Goal: Task Accomplishment & Management: Manage account settings

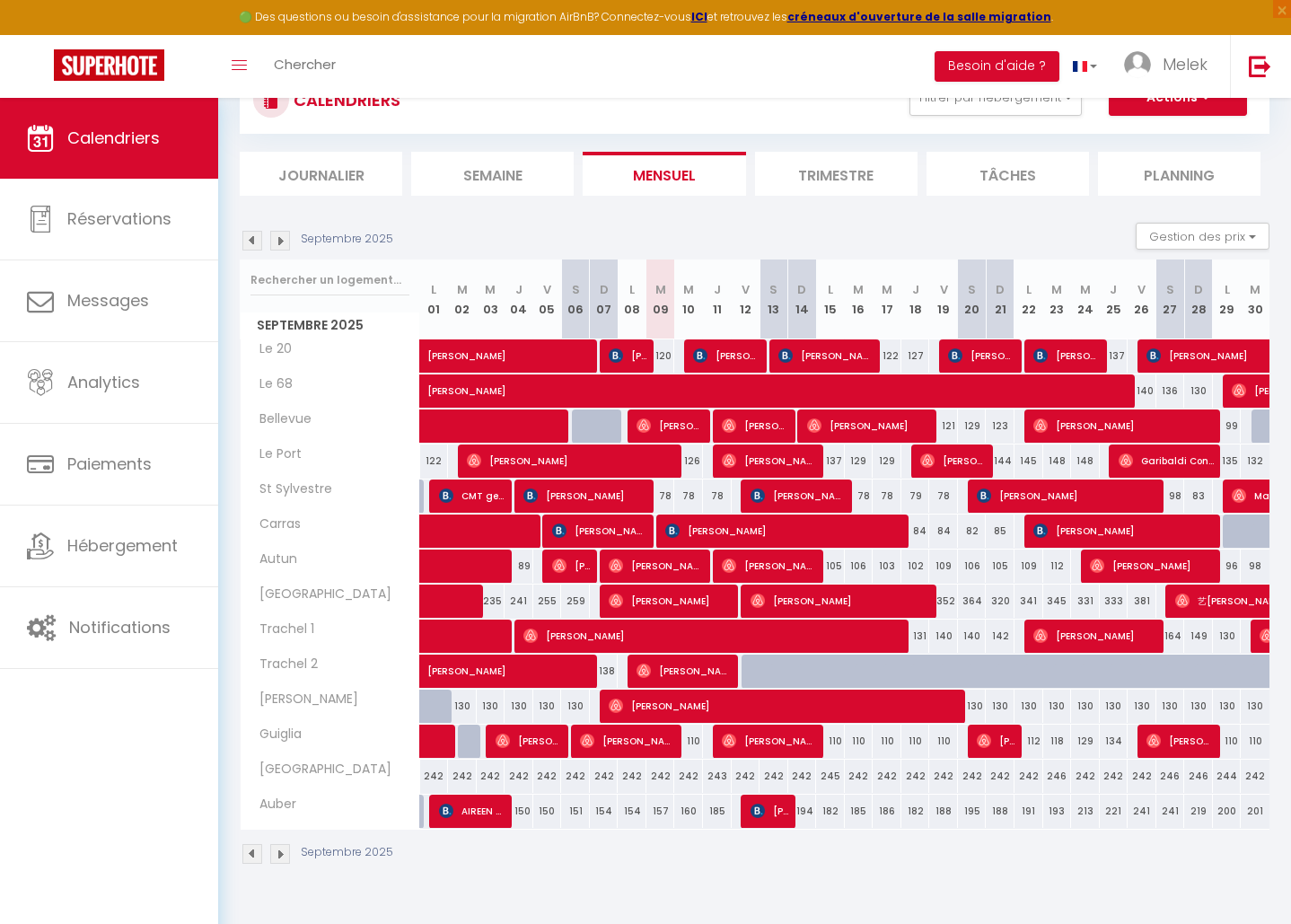
scroll to position [98, 0]
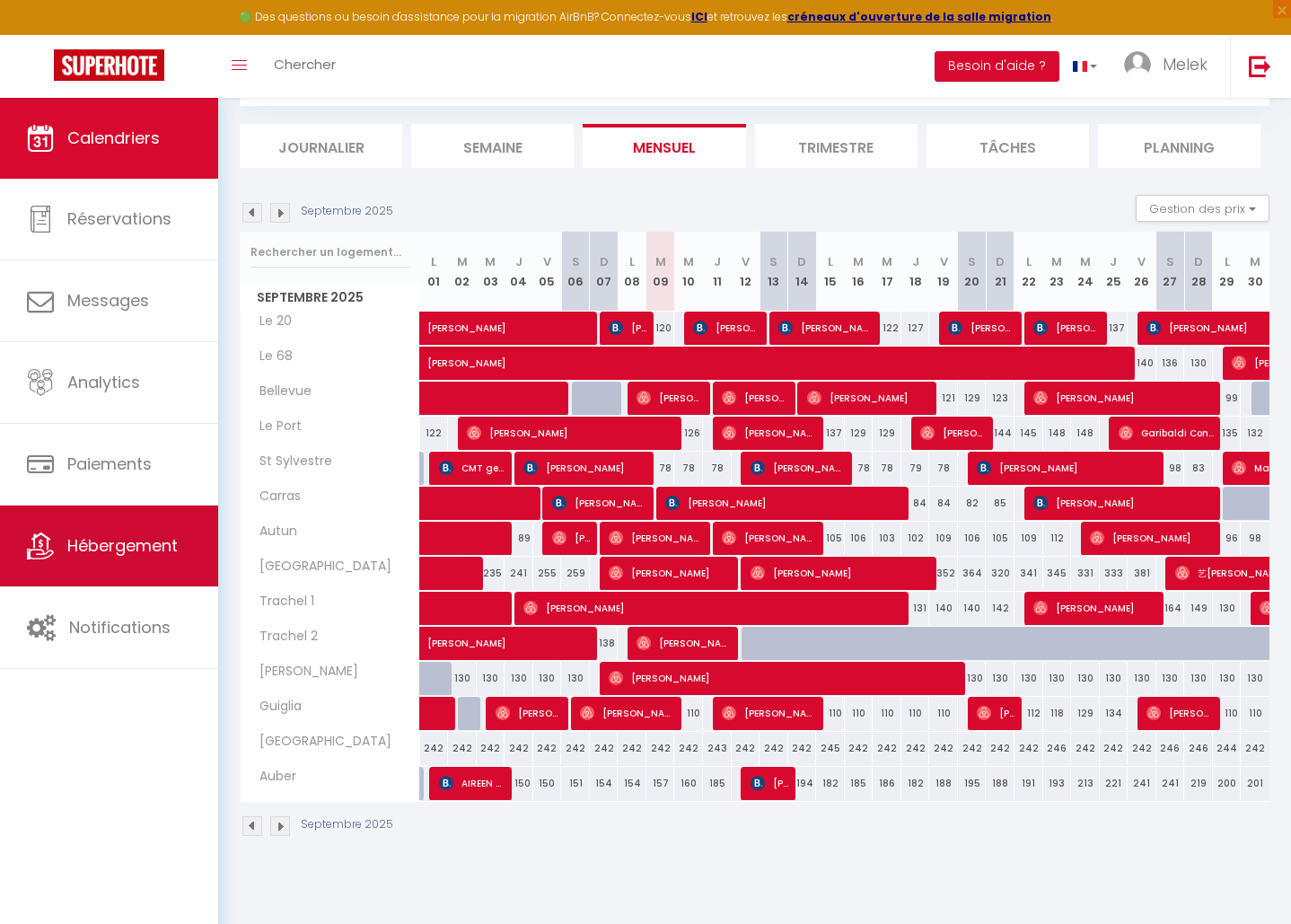
click at [133, 539] on span "Hébergement" at bounding box center [123, 545] width 111 height 23
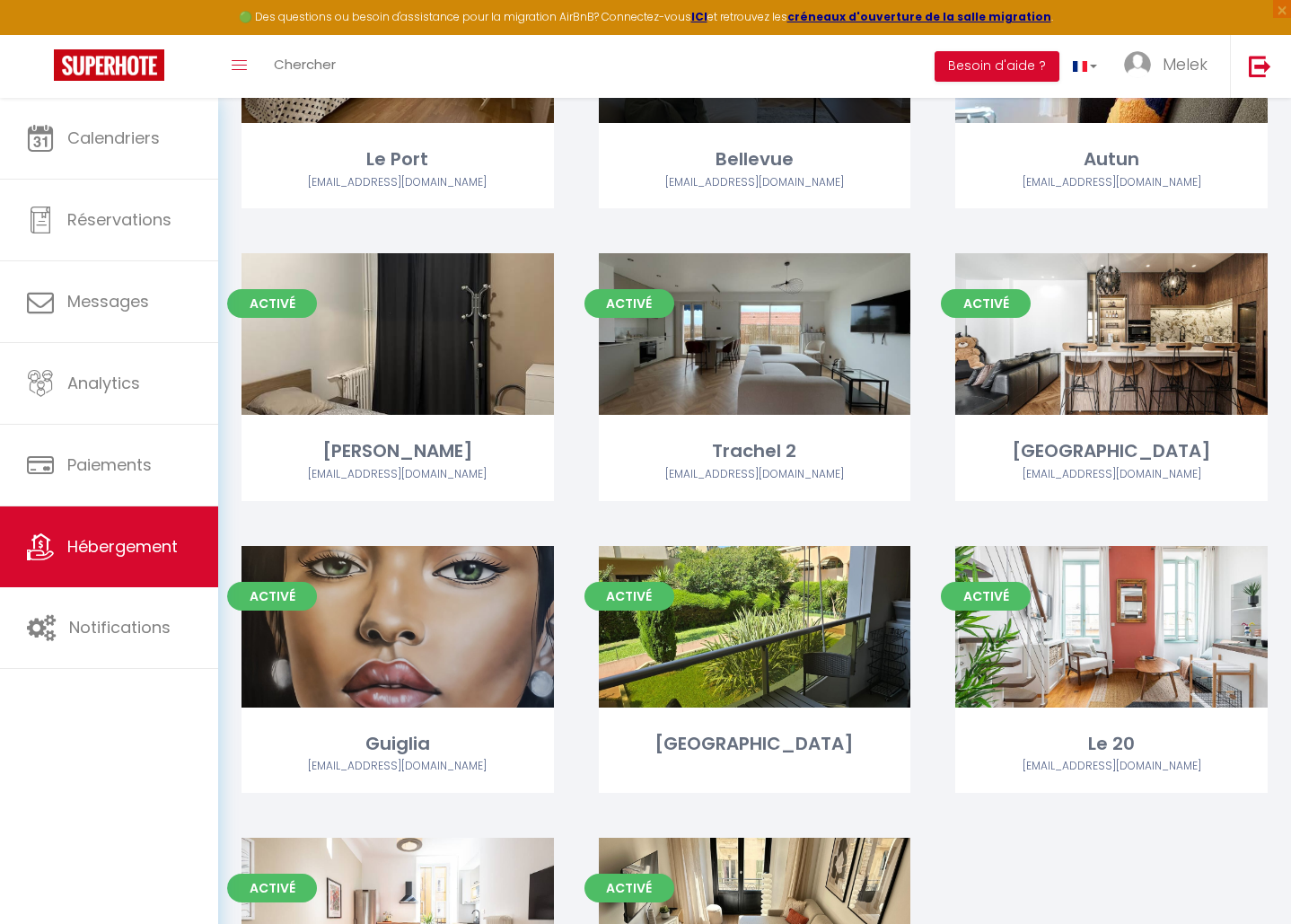
scroll to position [865, 0]
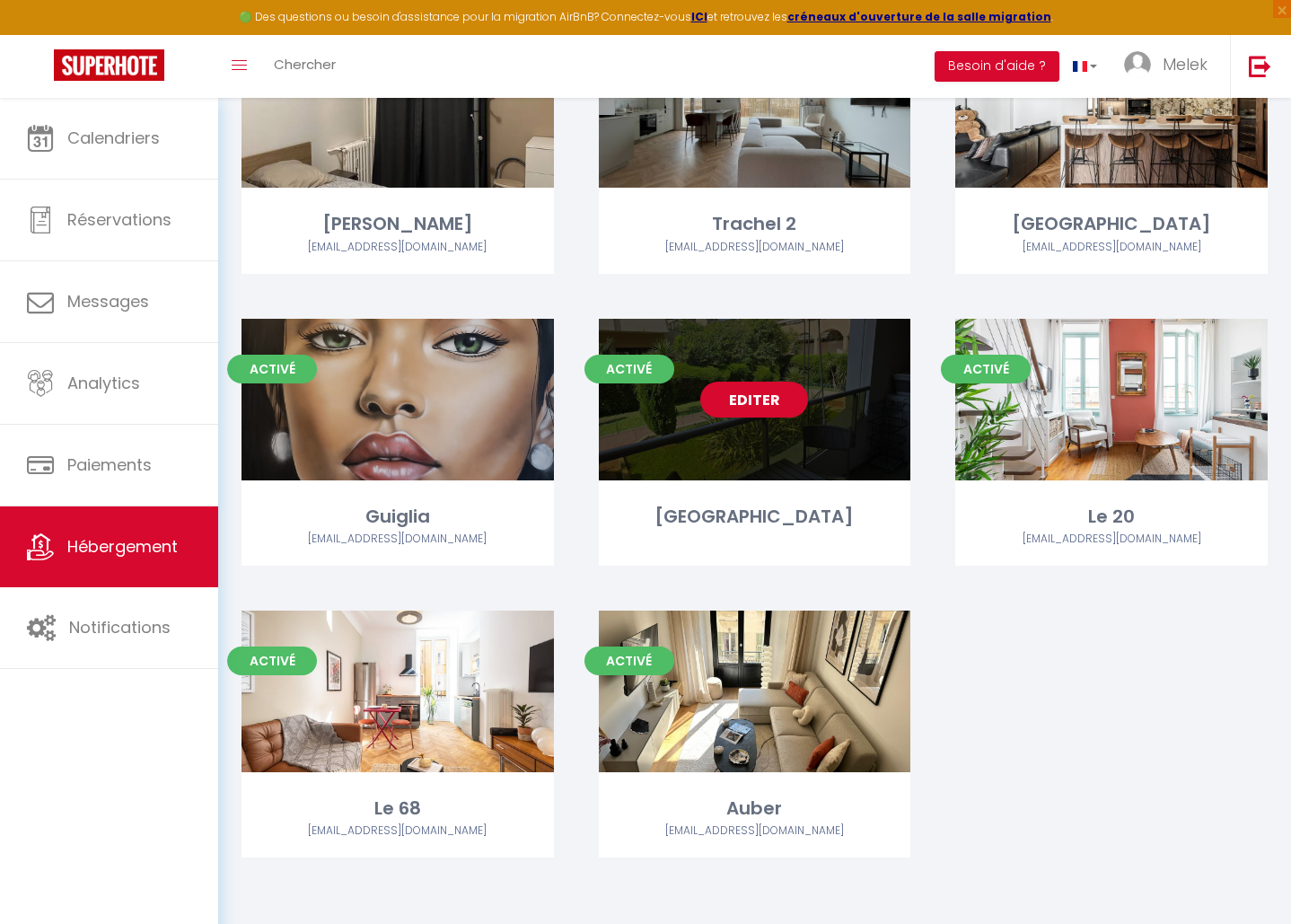
click at [757, 404] on link "Editer" at bounding box center [753, 400] width 108 height 36
select select "3"
select select "2"
select select "1"
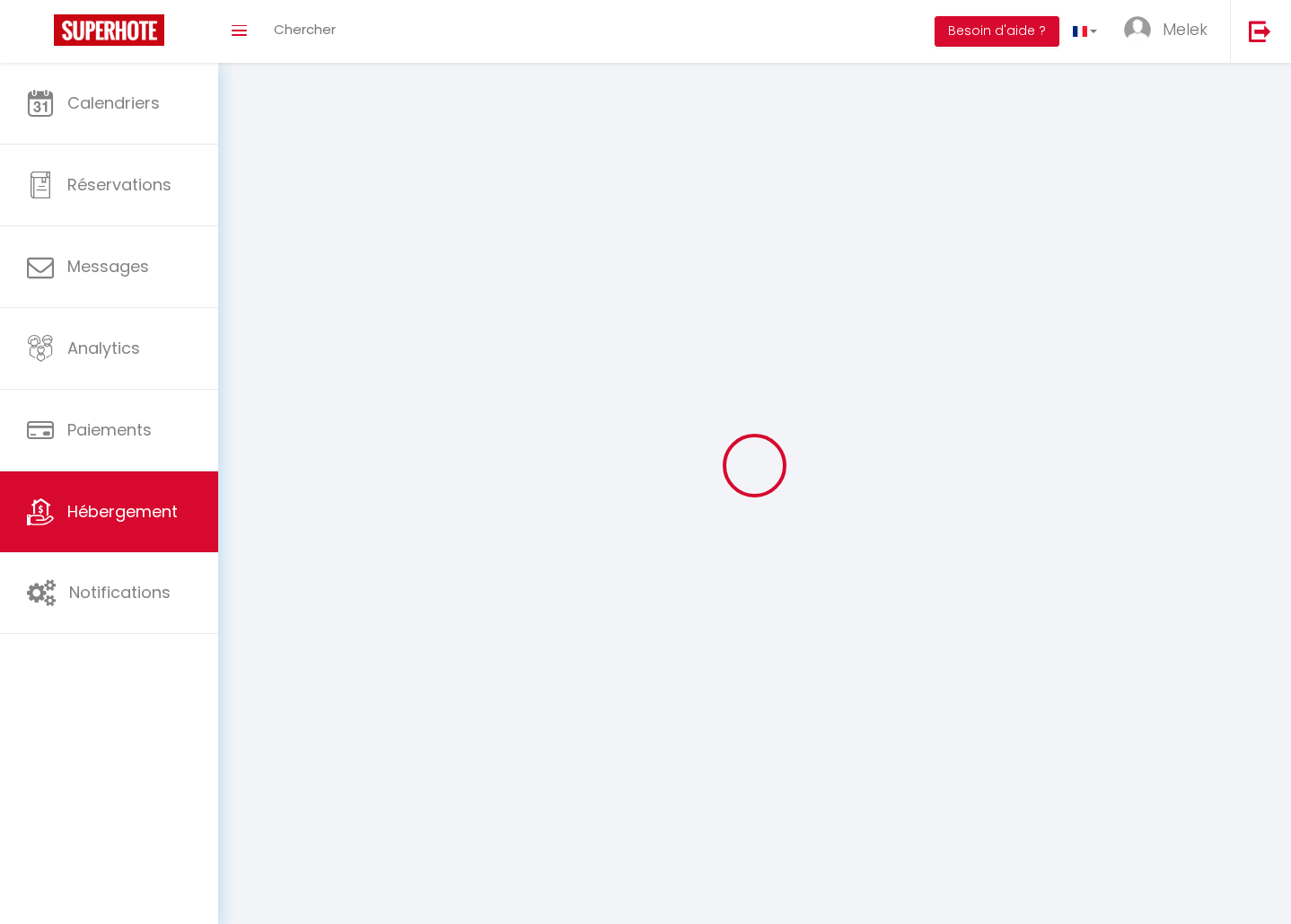
select select
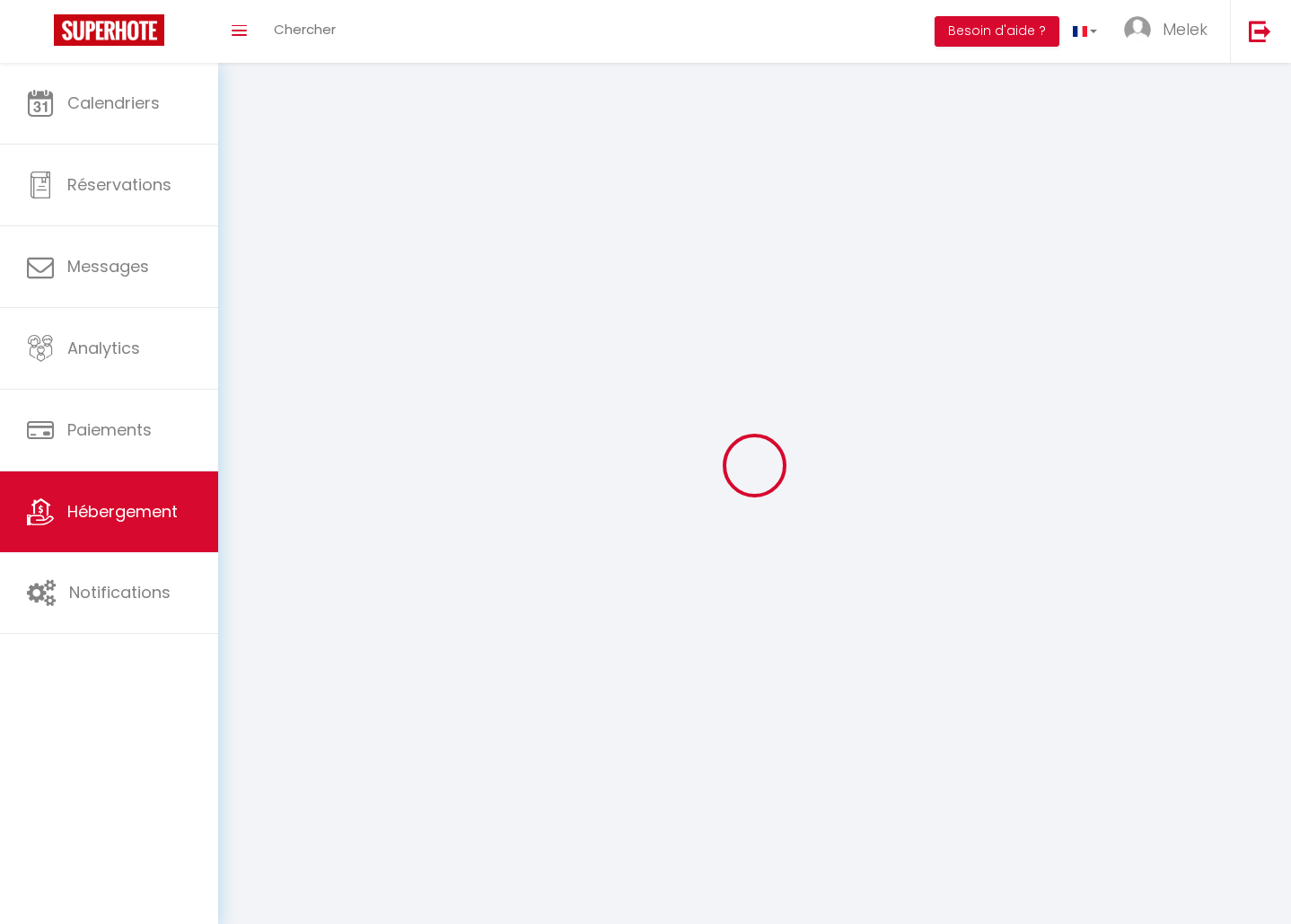
select select
checkbox input "false"
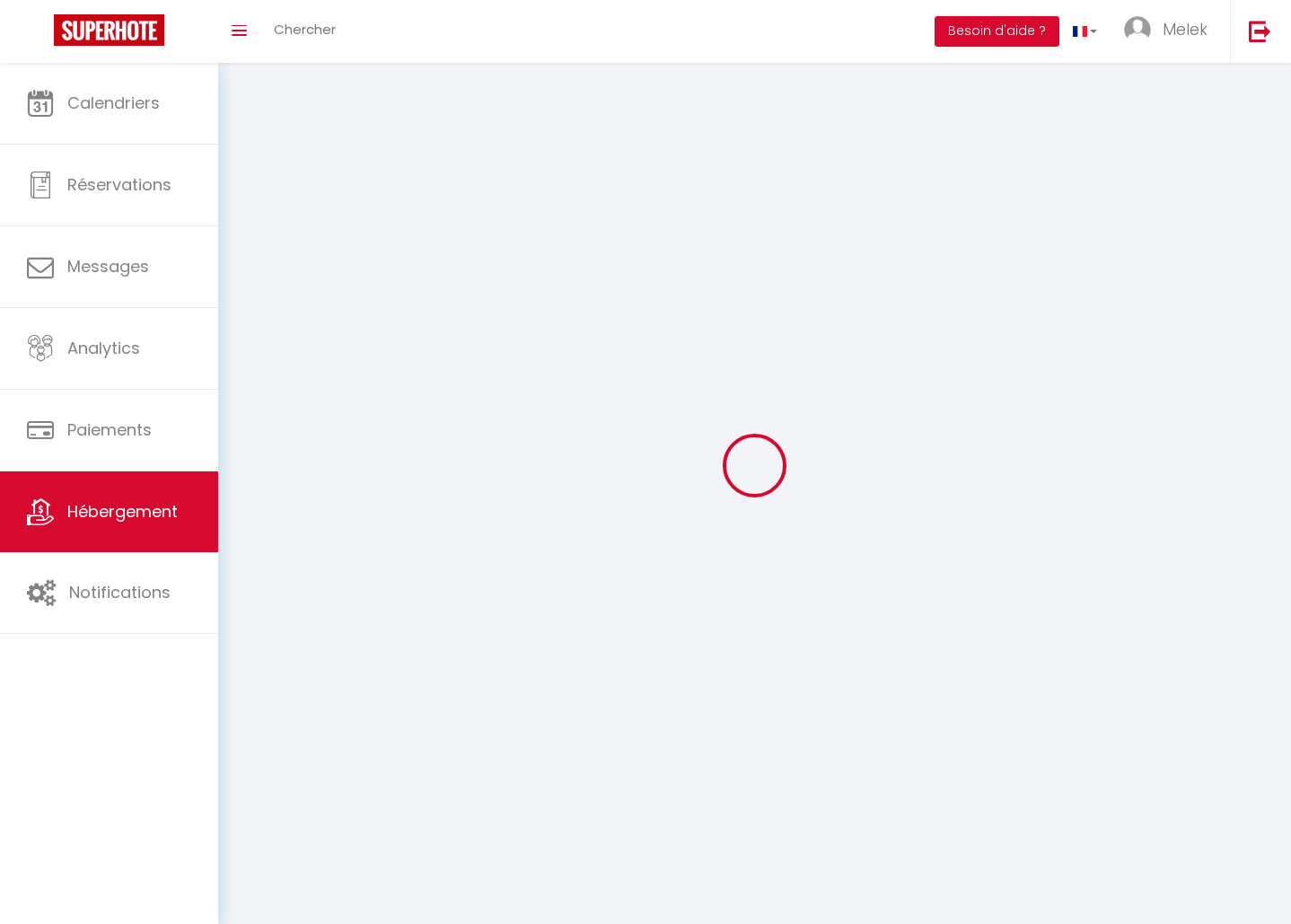
checkbox input "false"
select select
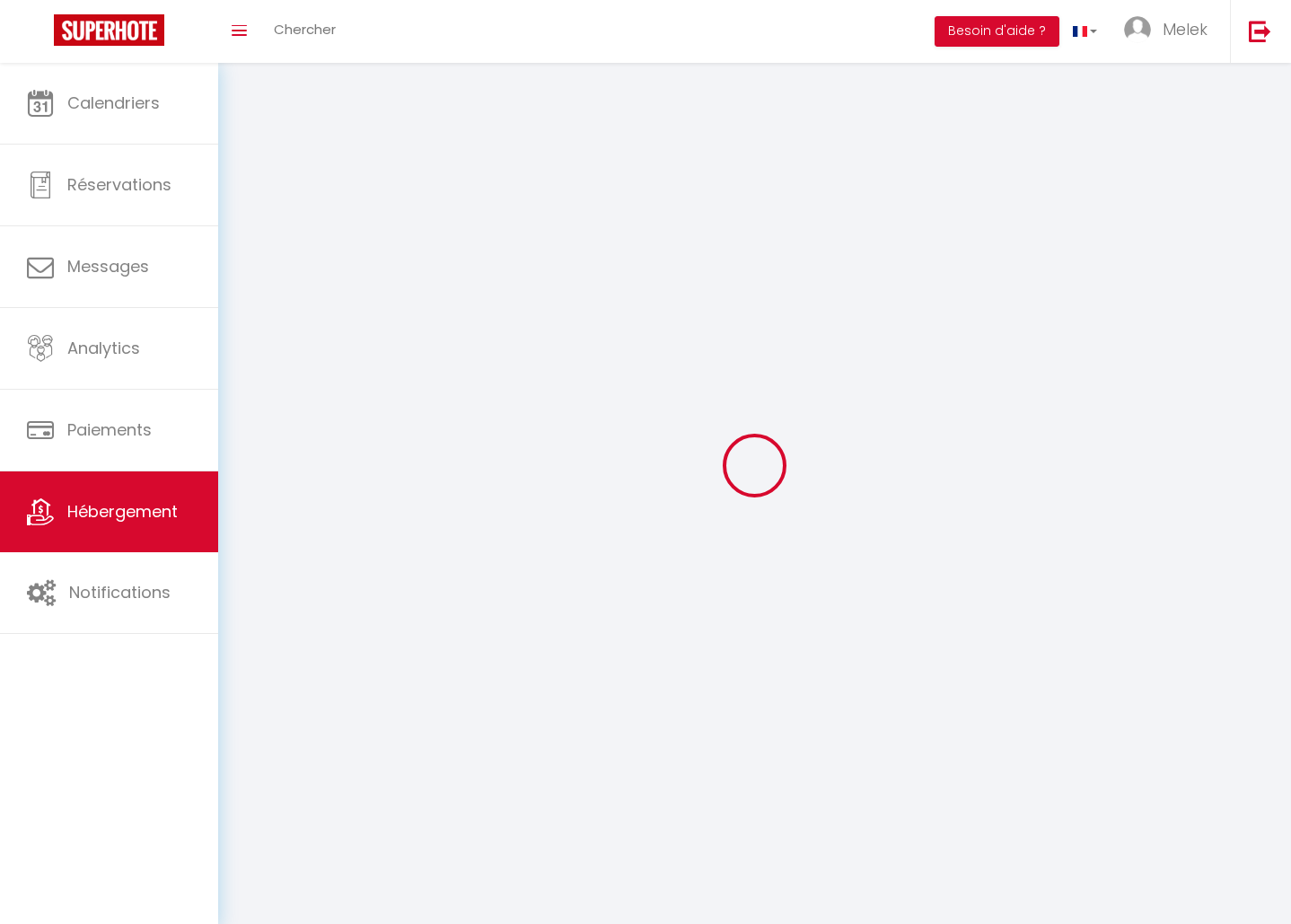
select select
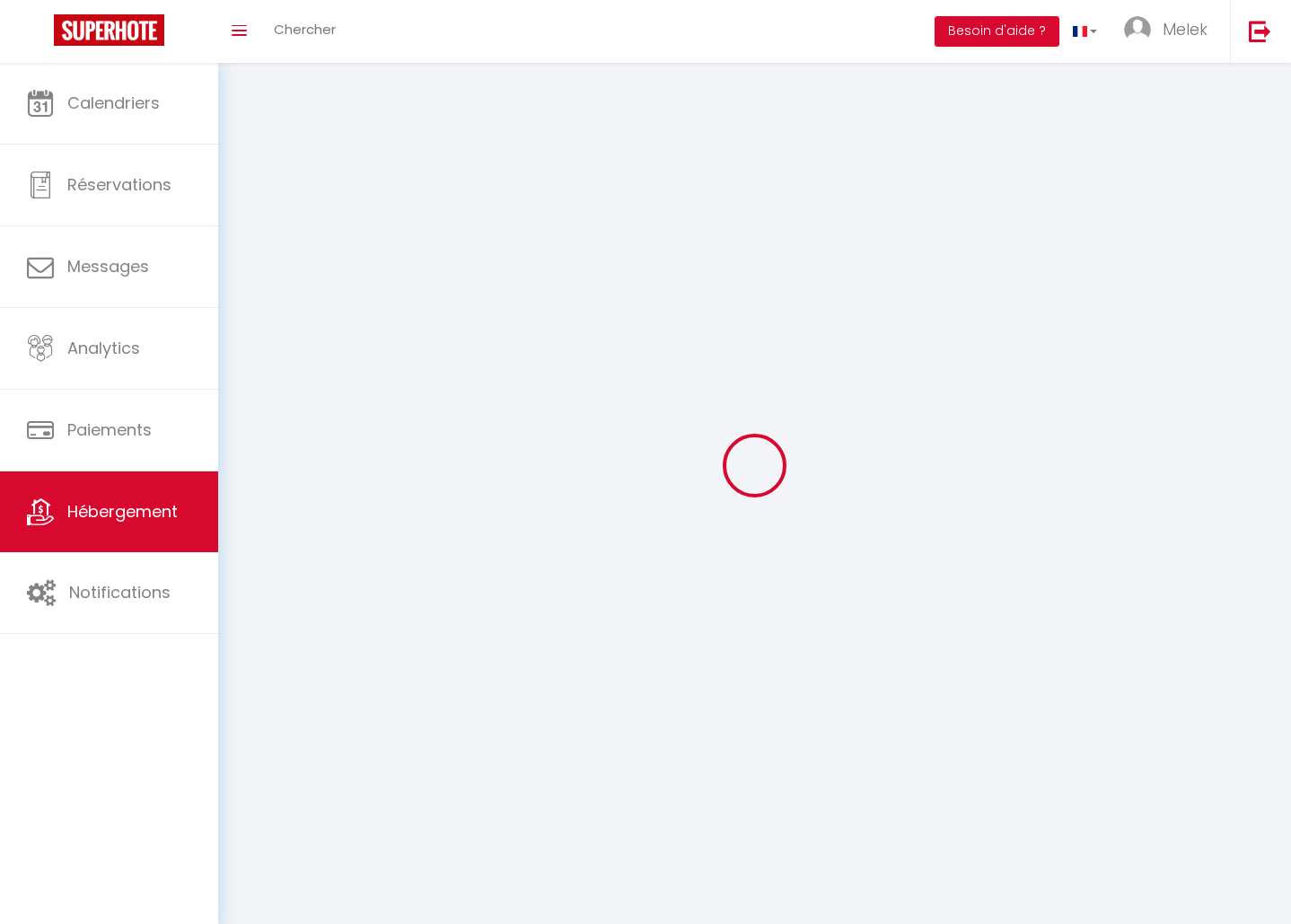
select select
checkbox input "false"
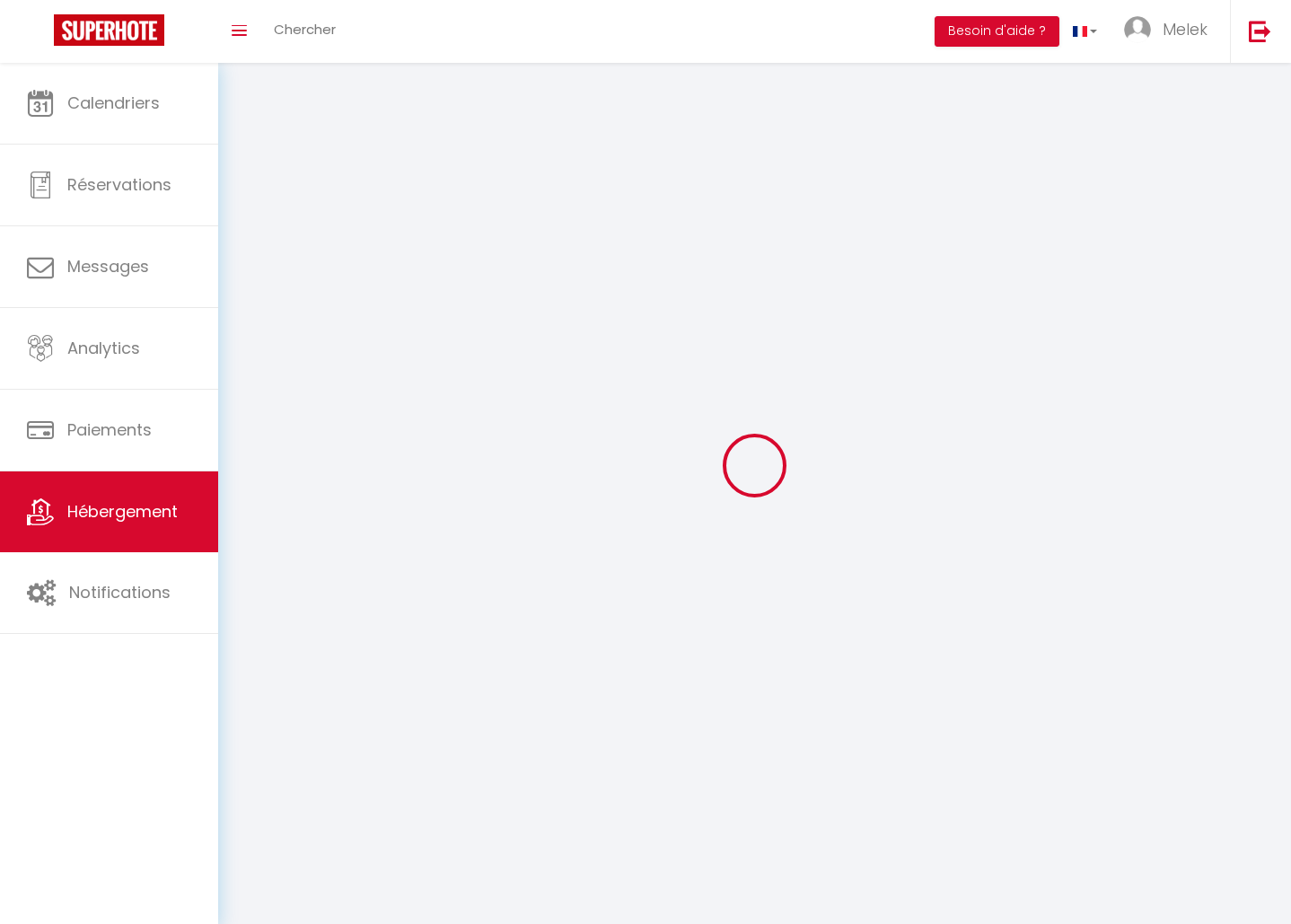
select select
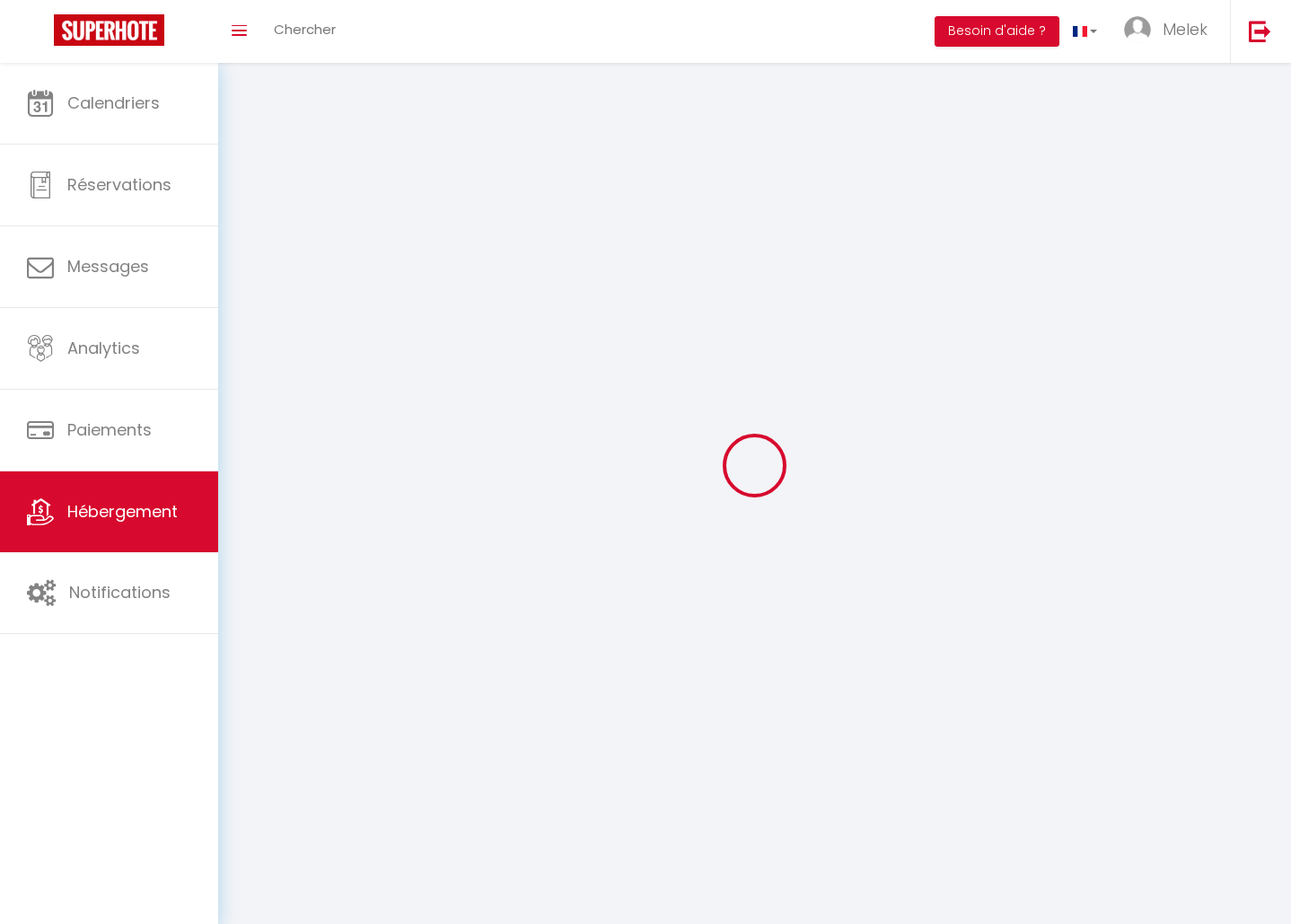
select select
checkbox input "false"
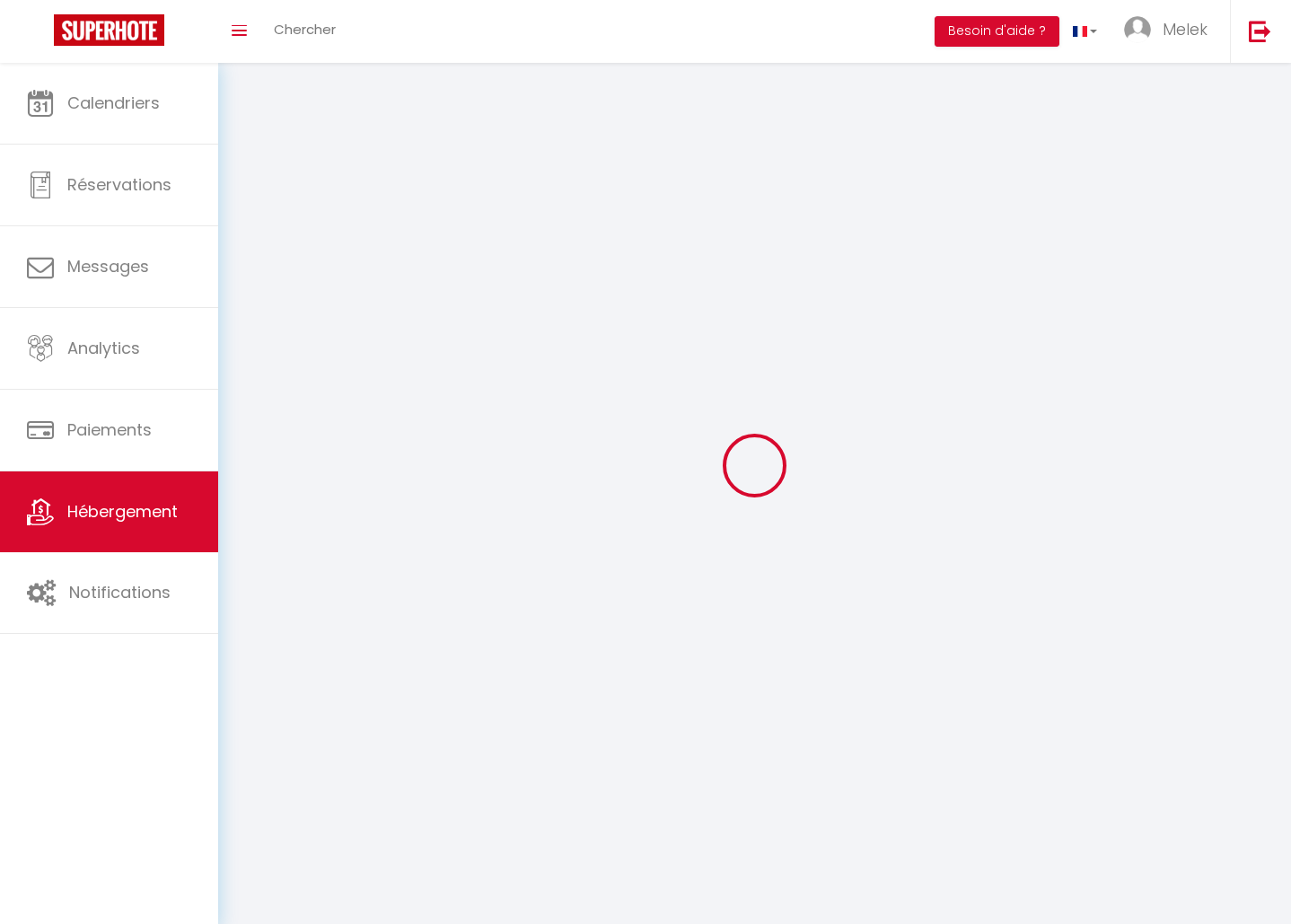
checkbox input "false"
select select
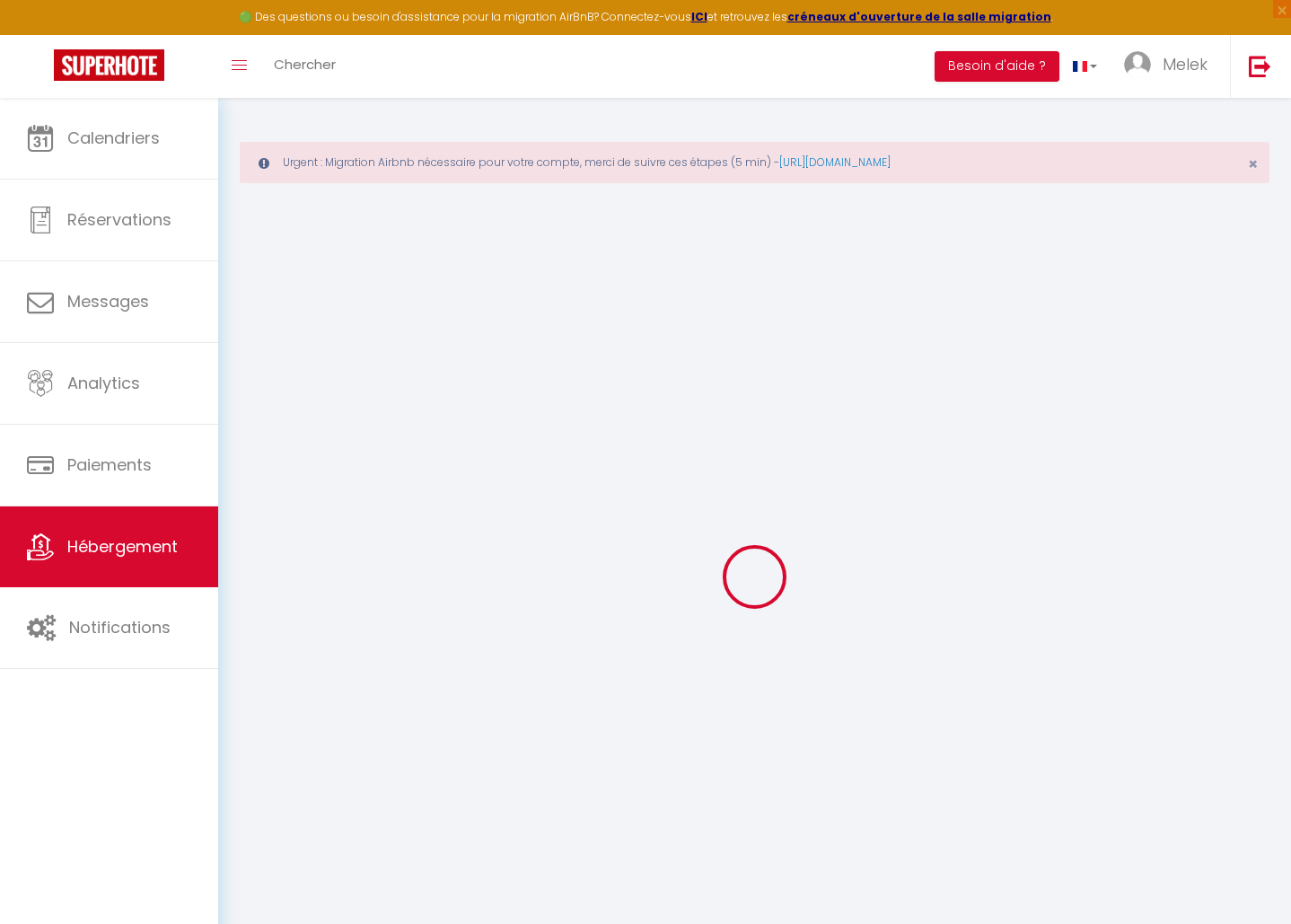
select select
select select "+ 22 %"
select select
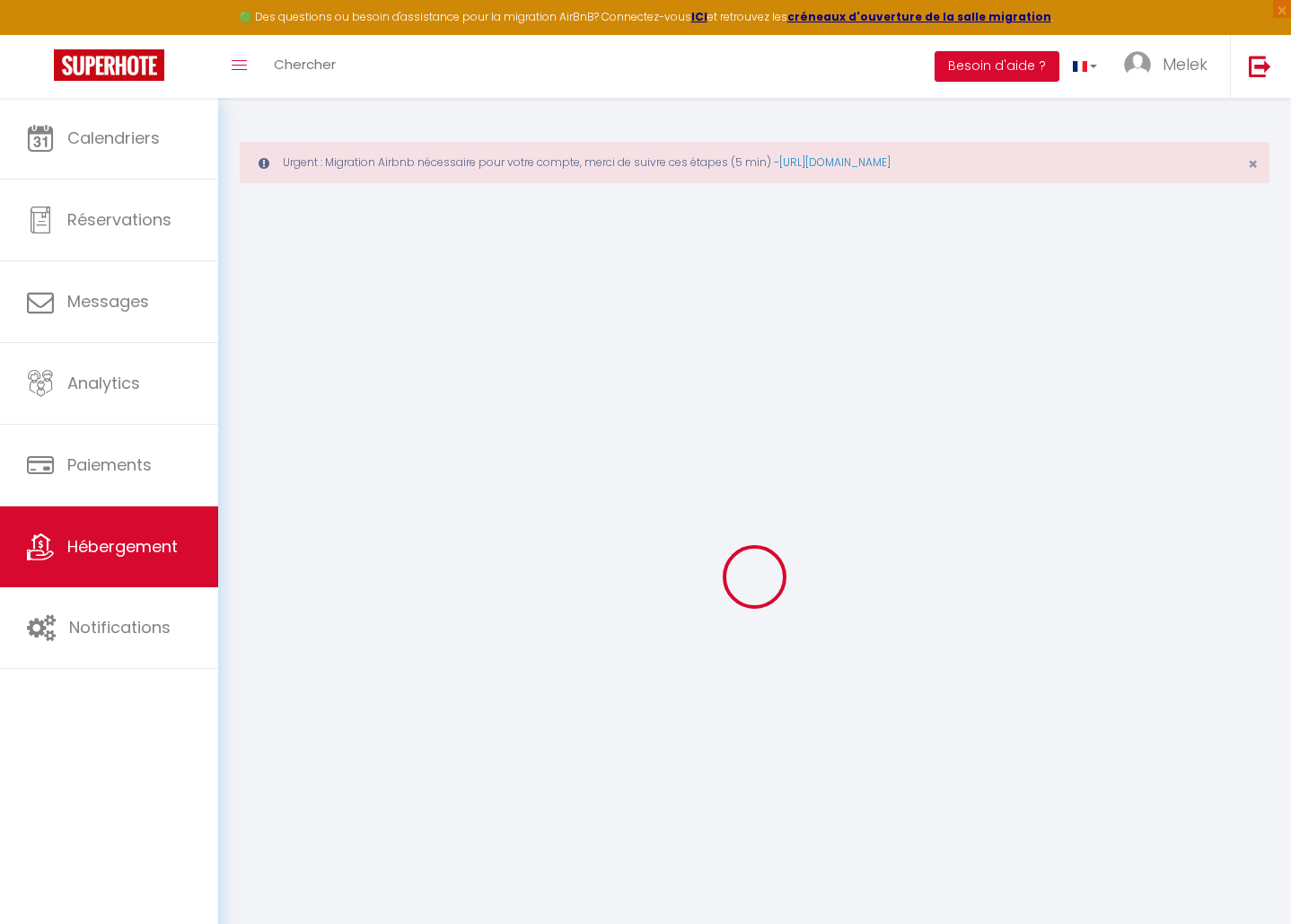
checkbox input "false"
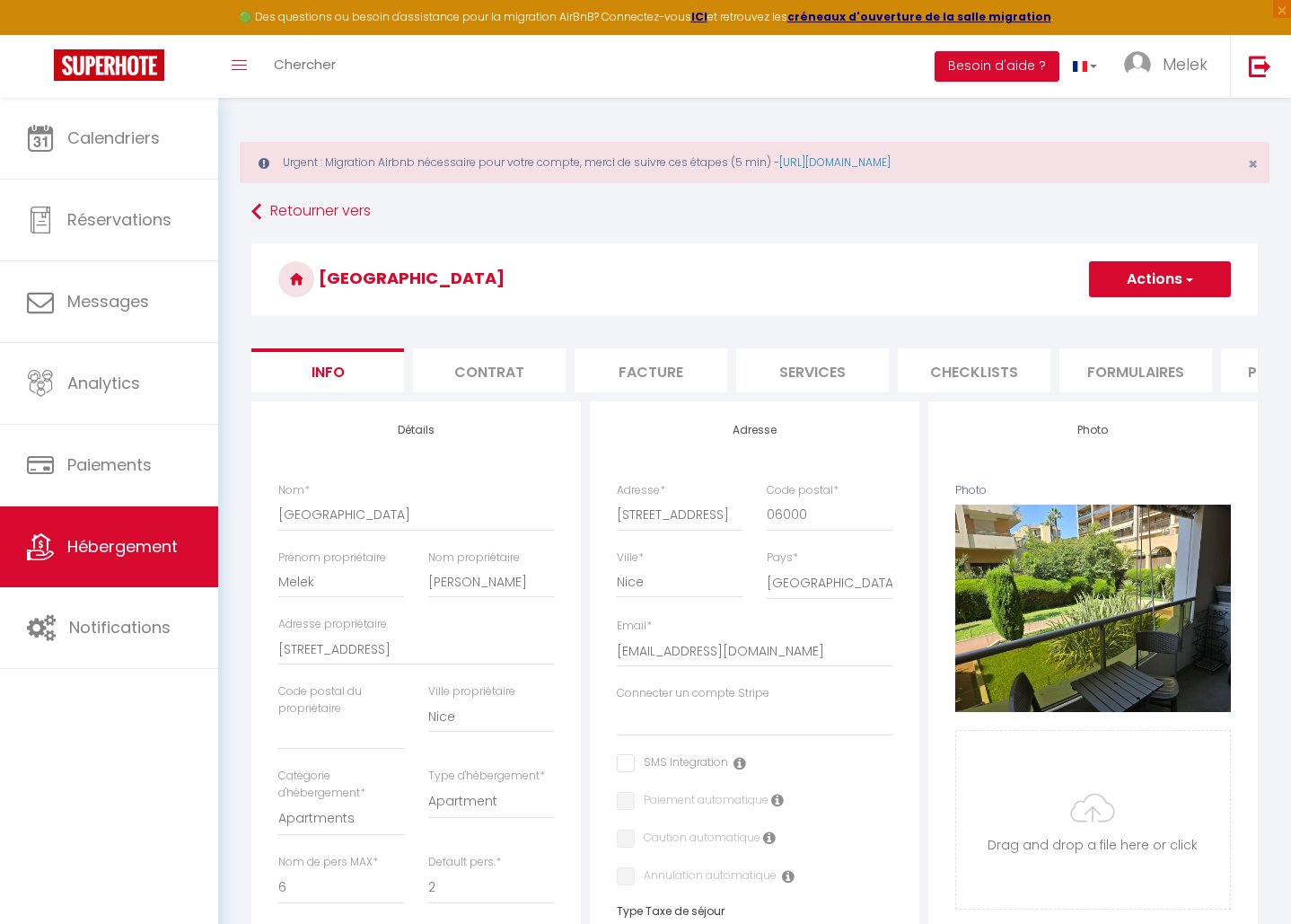
click at [783, 372] on li "Services" at bounding box center [812, 370] width 153 height 44
select select
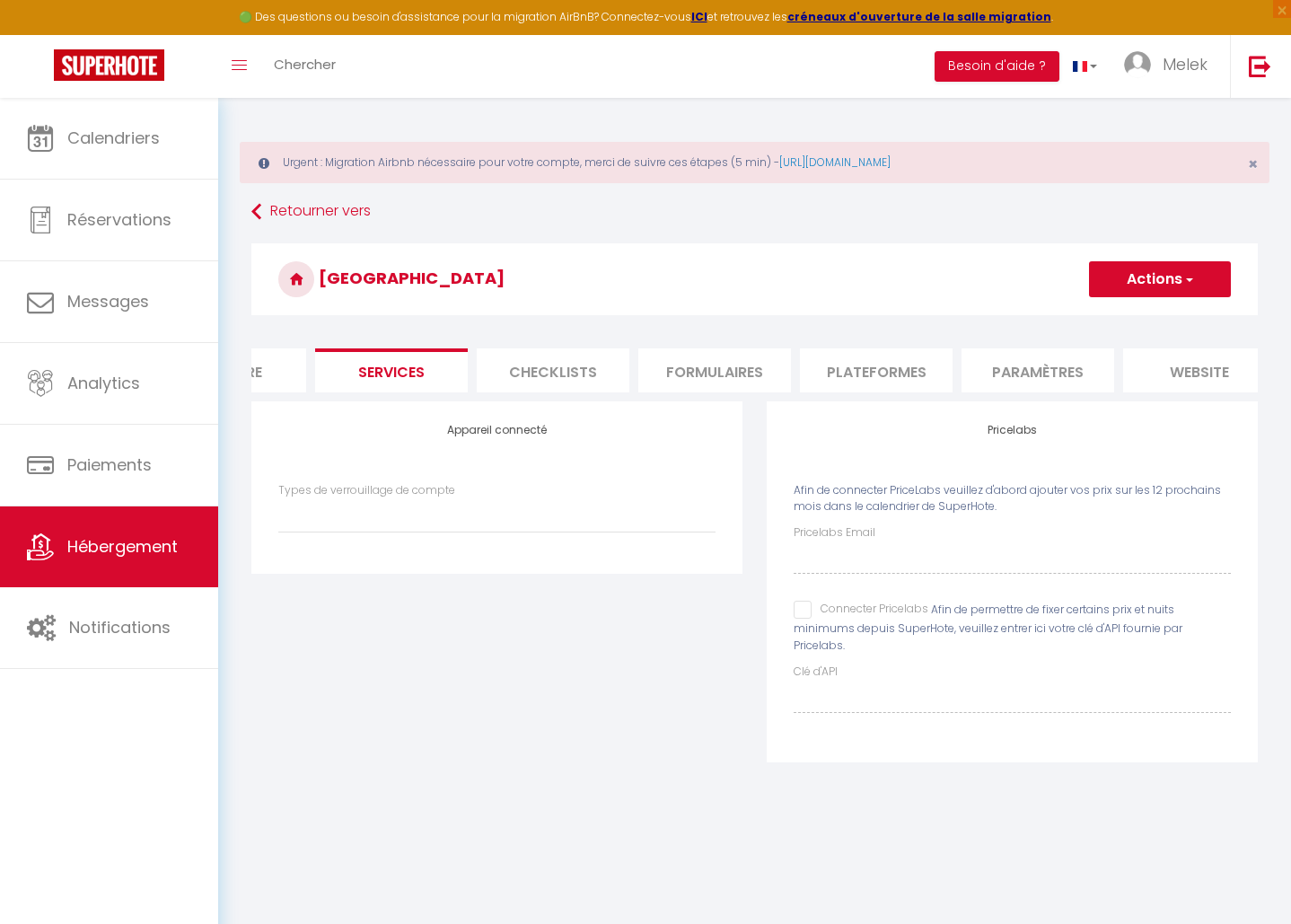
scroll to position [0, 424]
click at [816, 366] on li "Plateformes" at bounding box center [872, 370] width 153 height 44
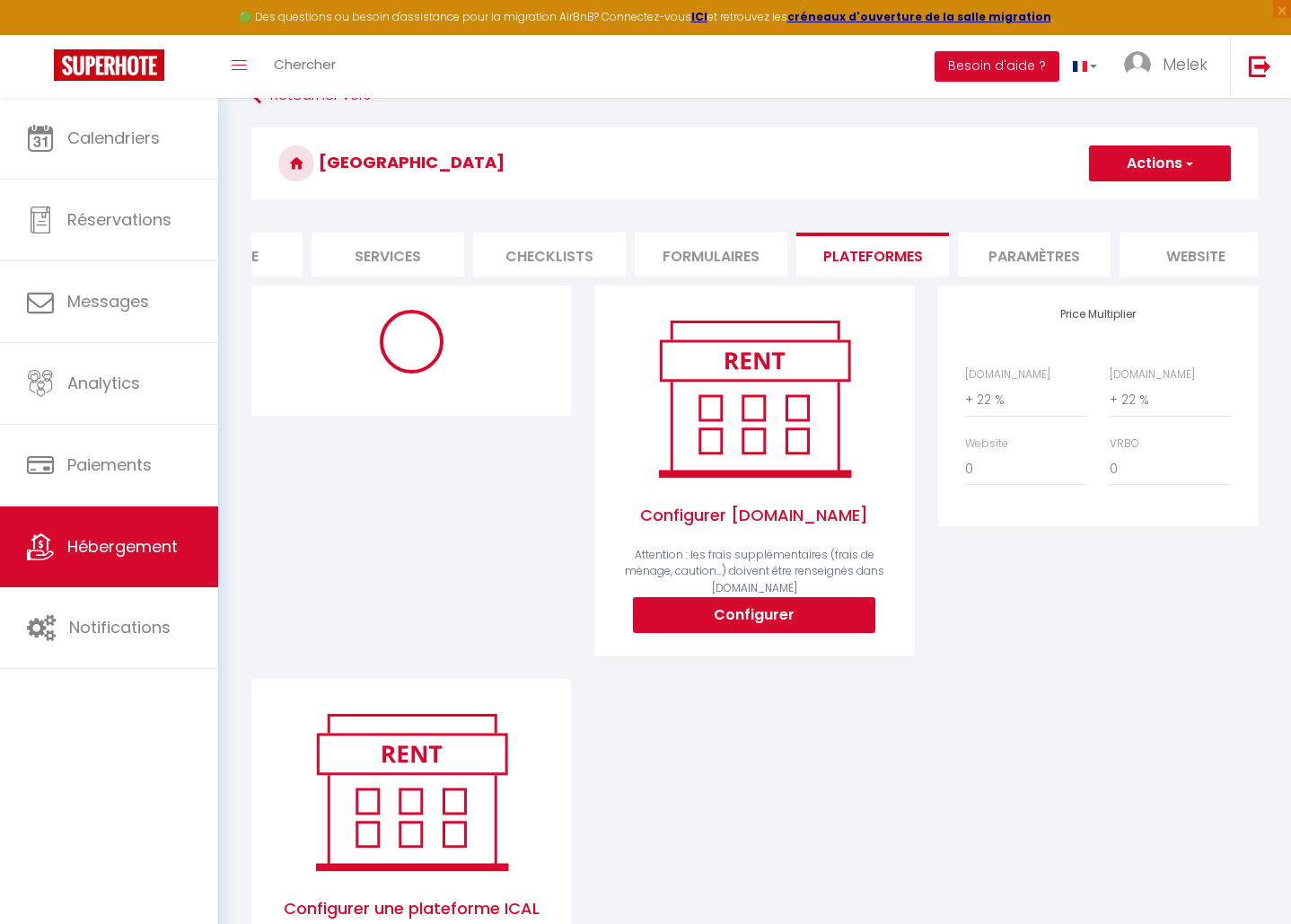
scroll to position [104, 0]
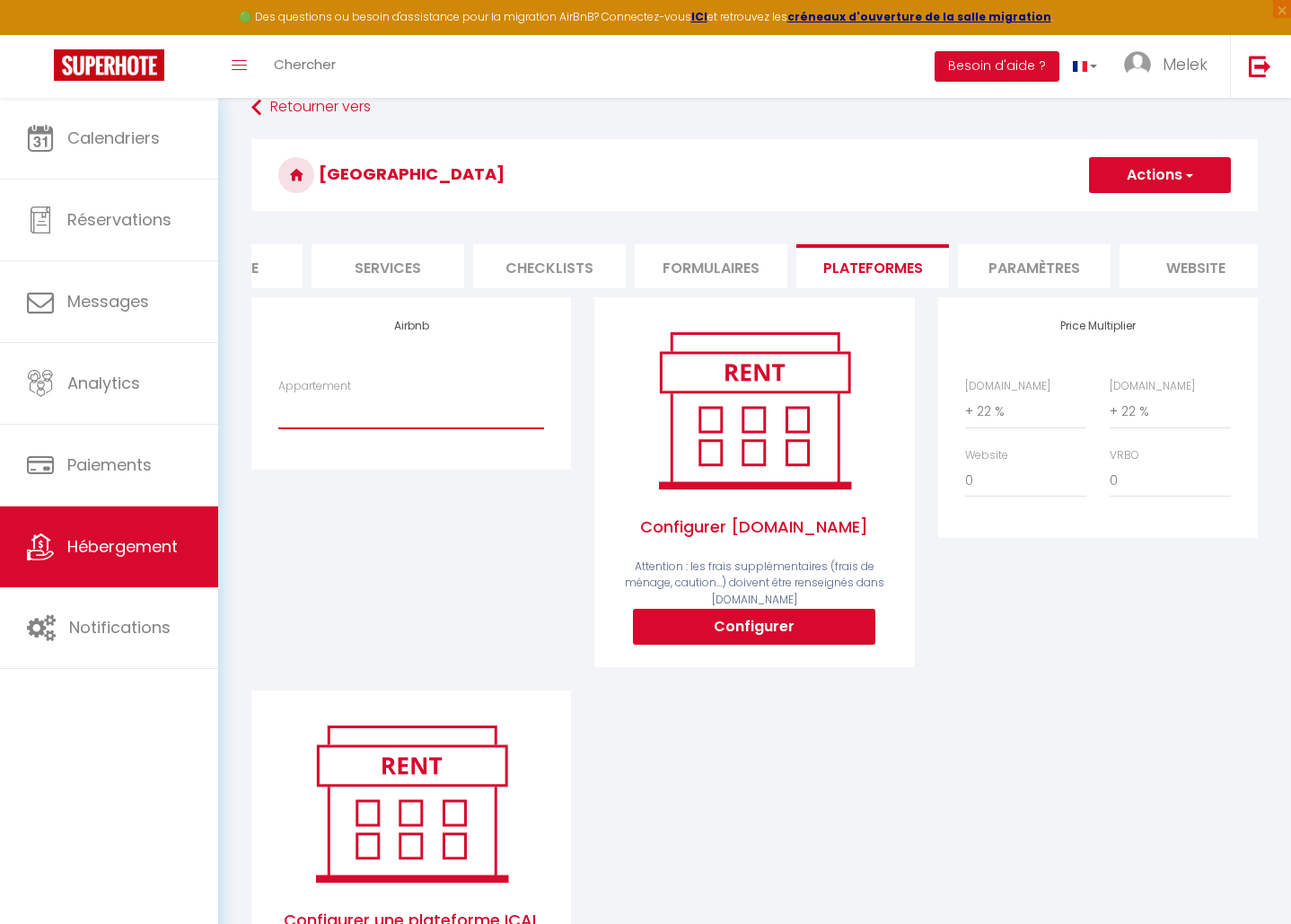
click at [407, 426] on select "Appartement avec parking côté Port - 4 à 6 pers - [EMAIL_ADDRESS][DOMAIN_NAME] …" at bounding box center [411, 411] width 266 height 34
select select "17663-1377539353325756690"
click at [278, 407] on select "Appartement avec parking côté Port - 4 à 6 pers - [EMAIL_ADDRESS][DOMAIN_NAME] …" at bounding box center [411, 411] width 266 height 34
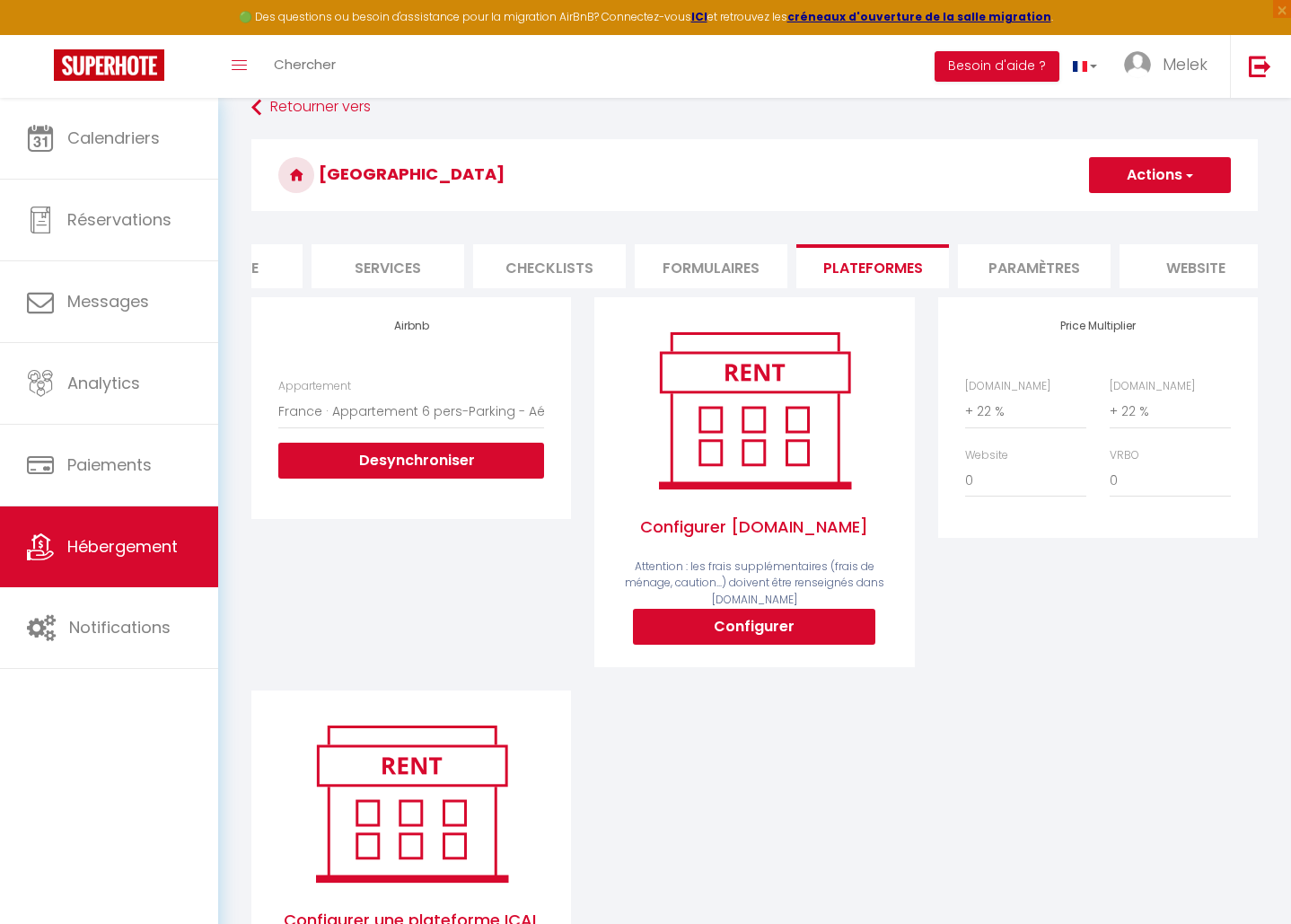
click at [1160, 170] on button "Actions" at bounding box center [1159, 175] width 142 height 36
click at [1149, 217] on link "Enregistrer" at bounding box center [1158, 215] width 142 height 23
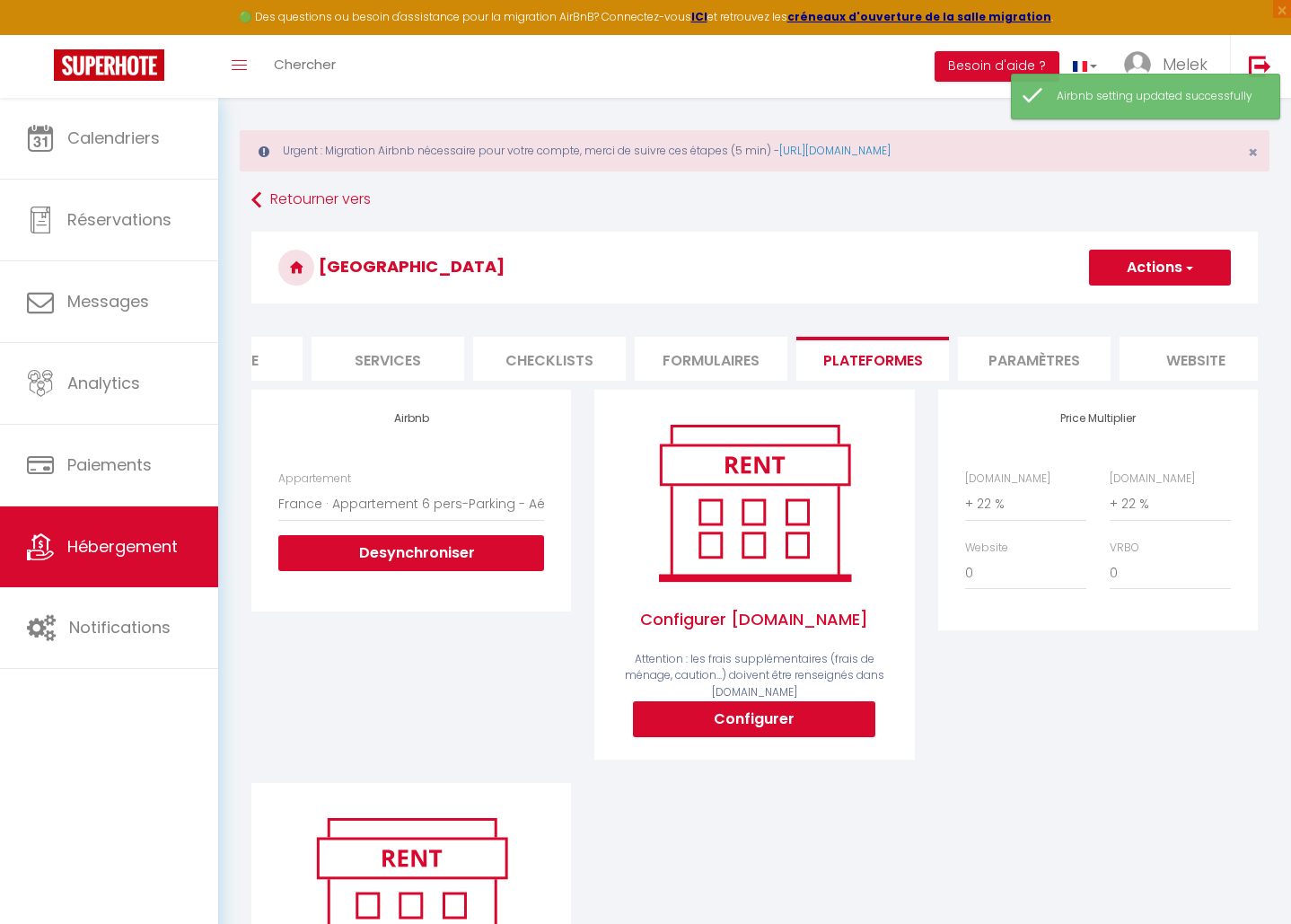
scroll to position [0, 0]
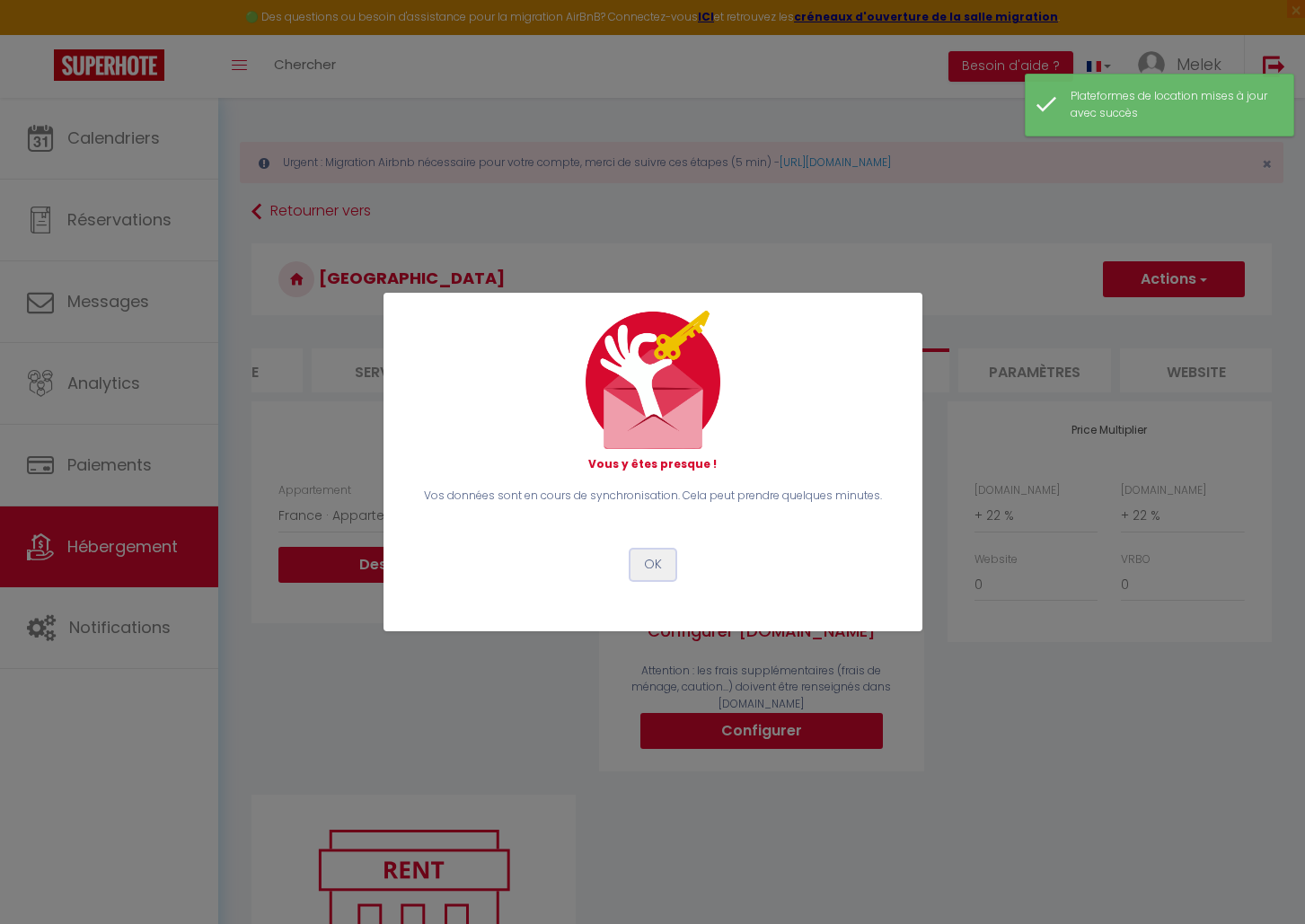
click at [661, 562] on button "OK" at bounding box center [652, 565] width 45 height 31
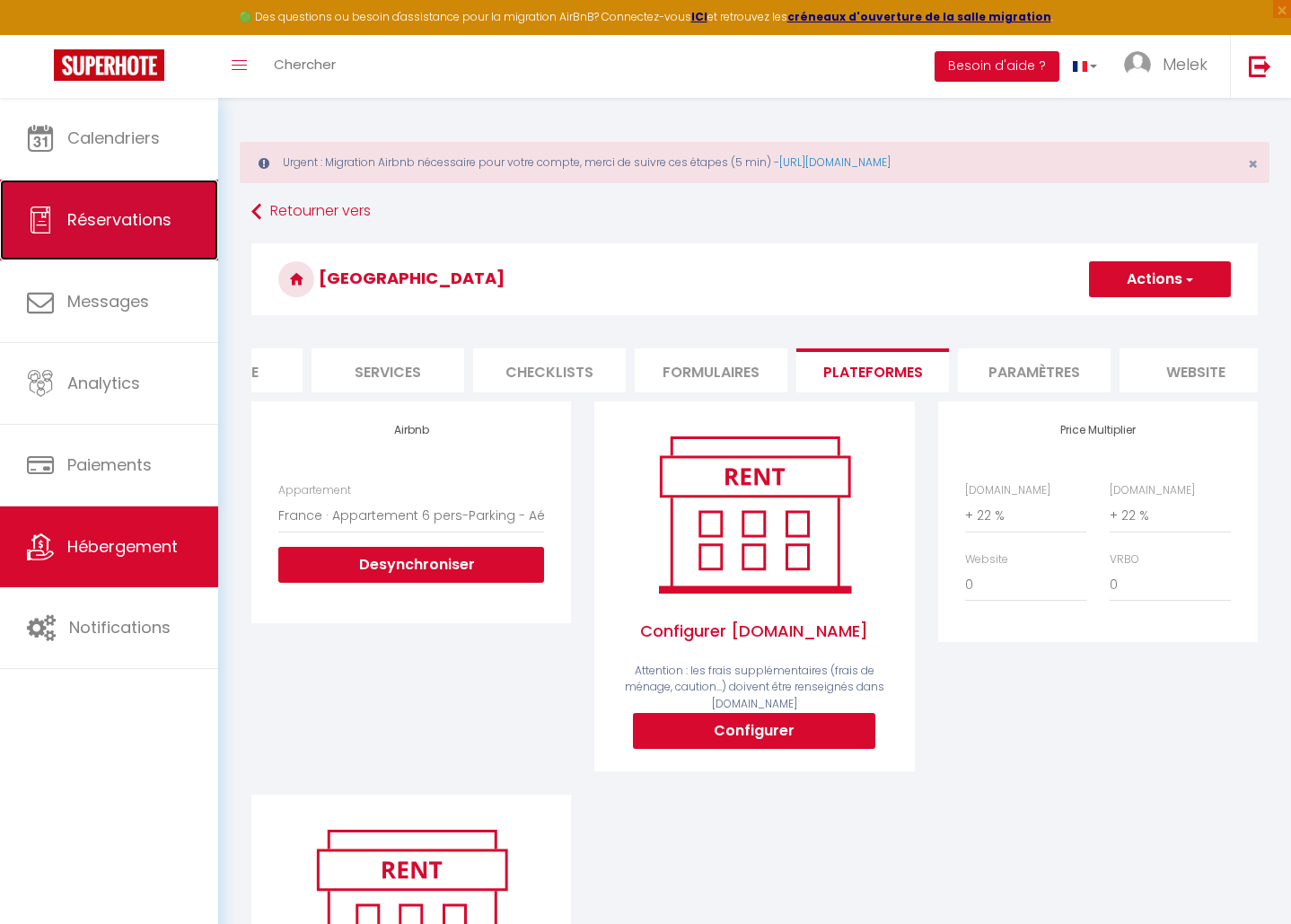
click at [157, 223] on span "Réservations" at bounding box center [119, 219] width 104 height 23
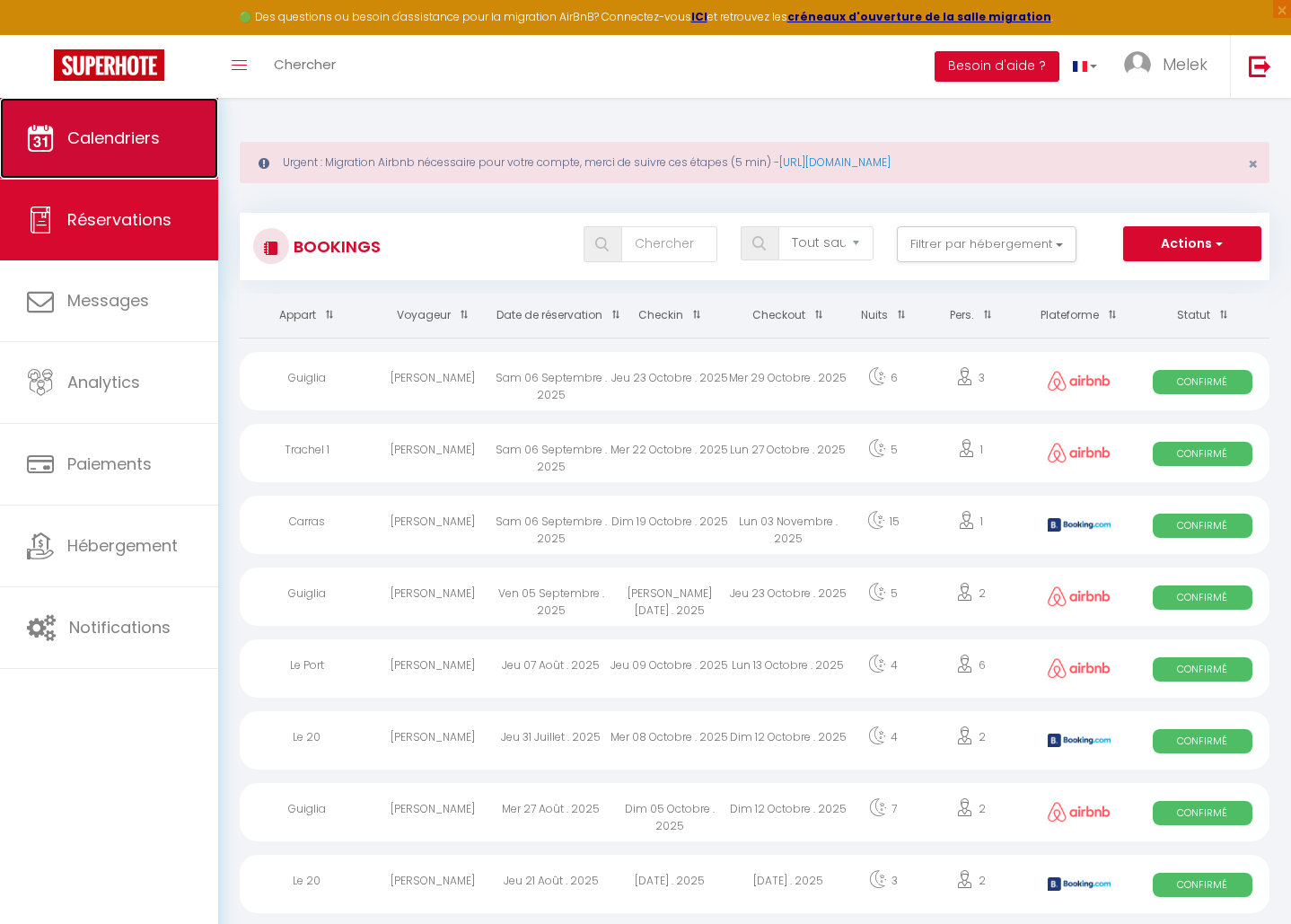
click at [109, 133] on span "Calendriers" at bounding box center [113, 138] width 92 height 23
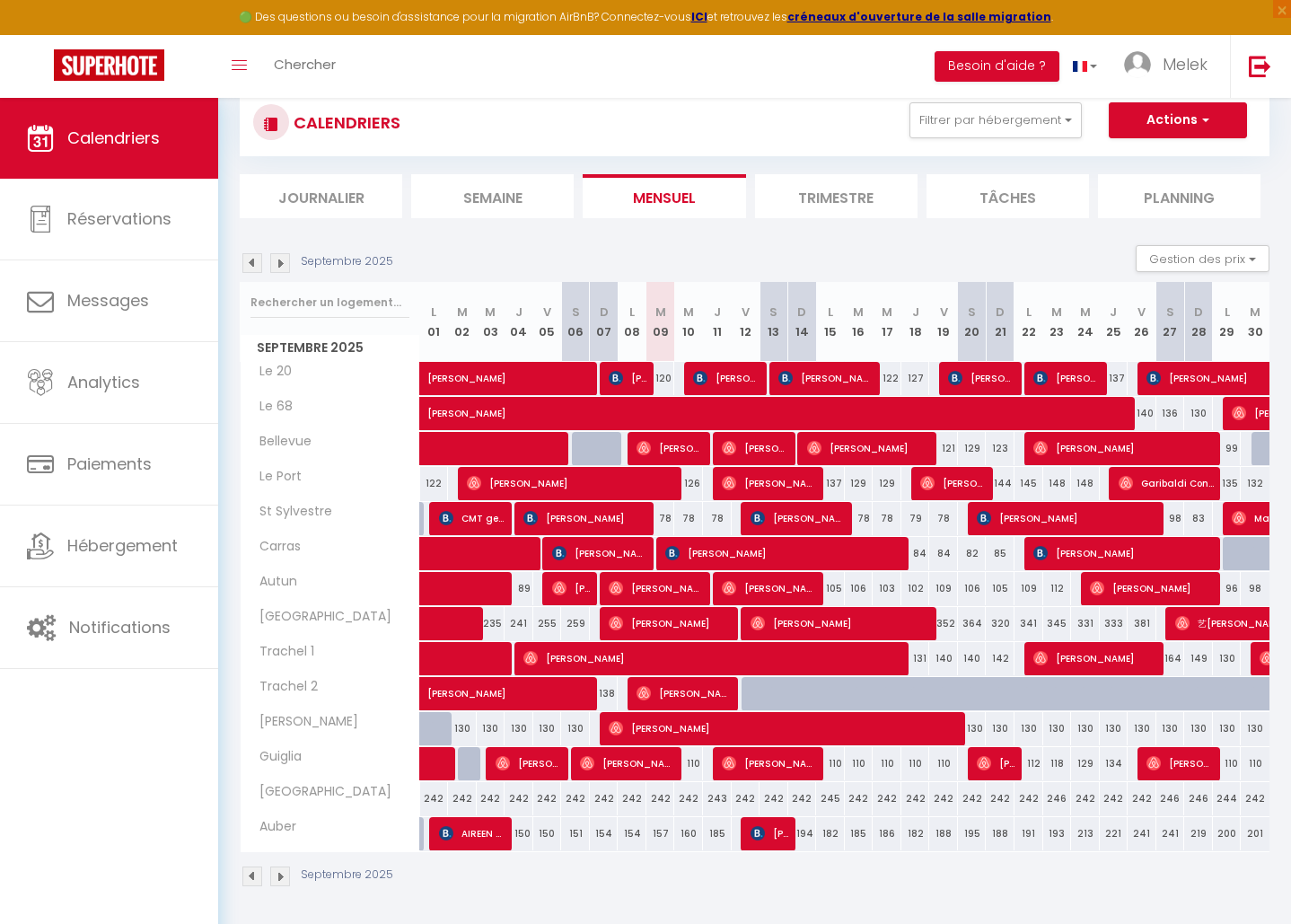
scroll to position [126, 0]
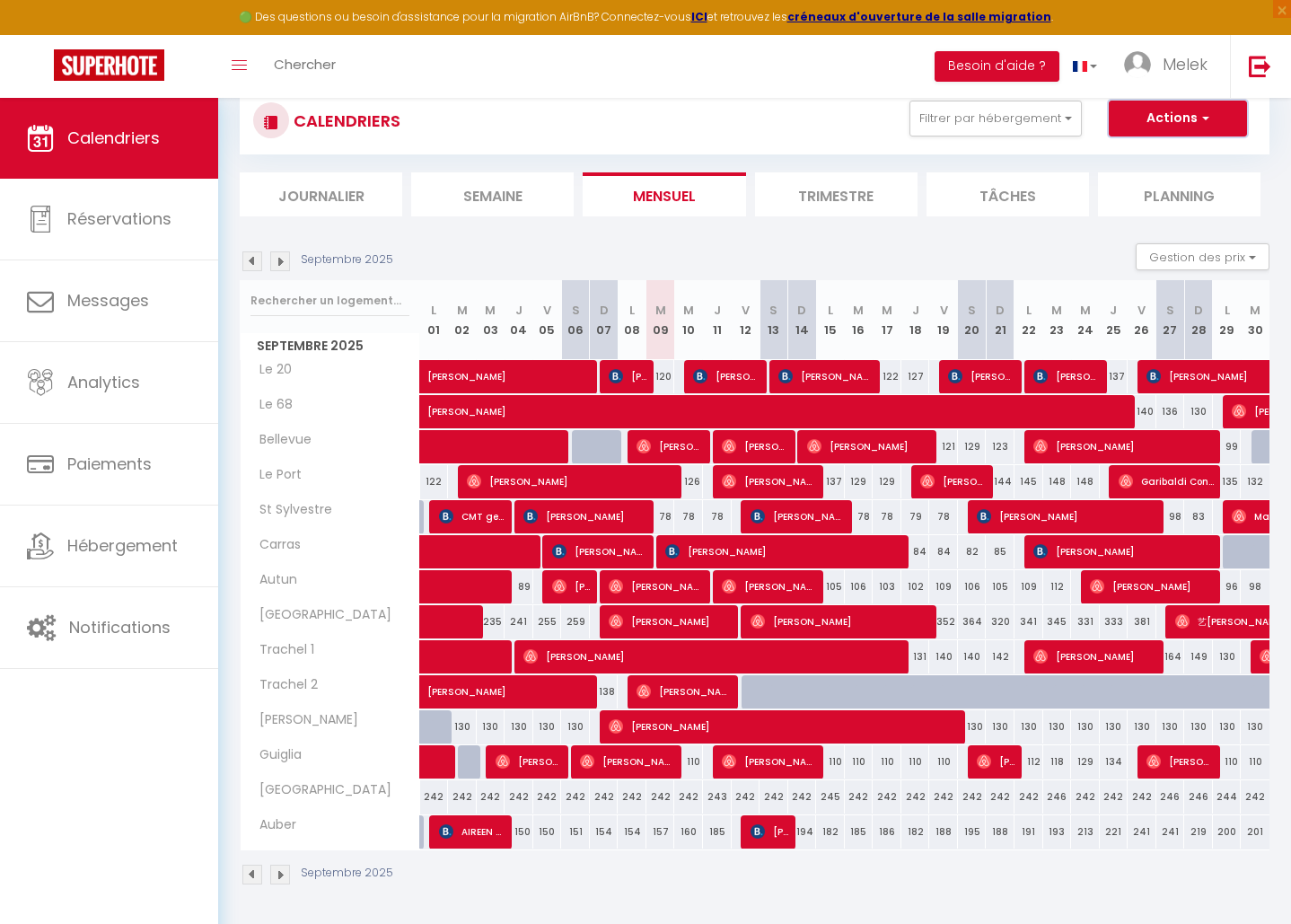
click at [1203, 115] on span "button" at bounding box center [1202, 117] width 10 height 18
click at [279, 874] on img at bounding box center [279, 874] width 20 height 20
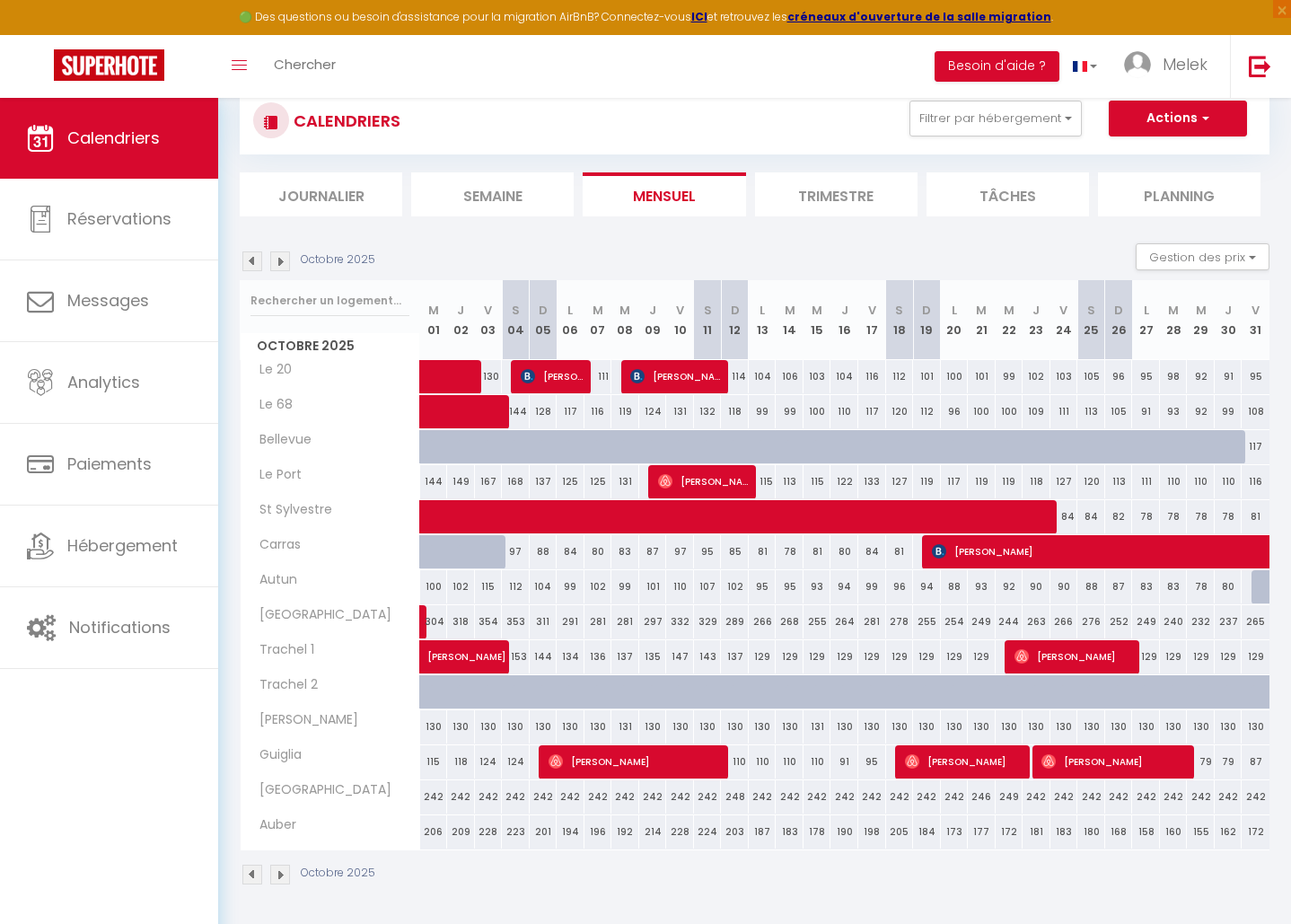
click at [251, 881] on img at bounding box center [252, 874] width 20 height 20
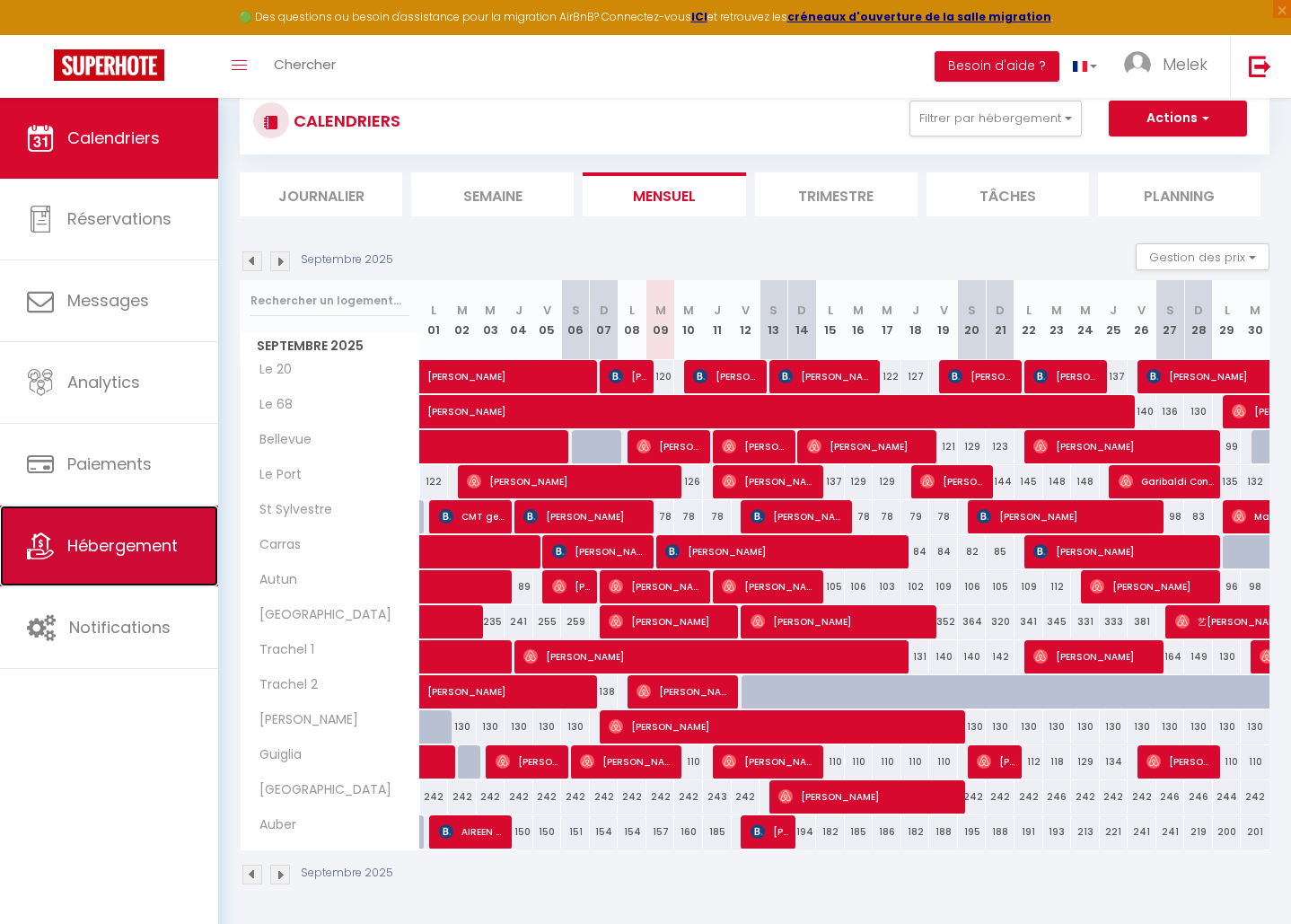
click at [133, 564] on link "Hébergement" at bounding box center [109, 545] width 218 height 81
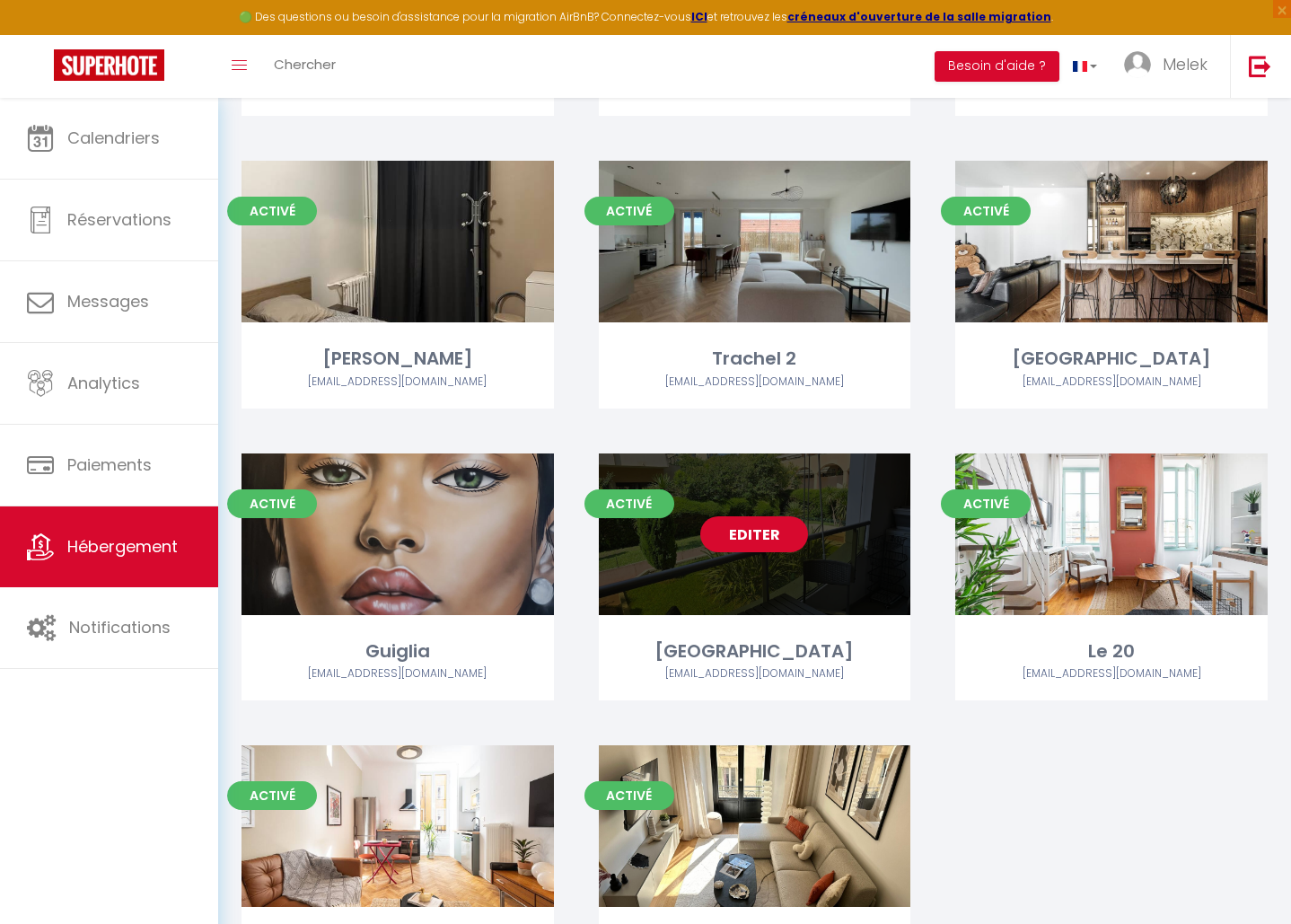
scroll to position [732, 0]
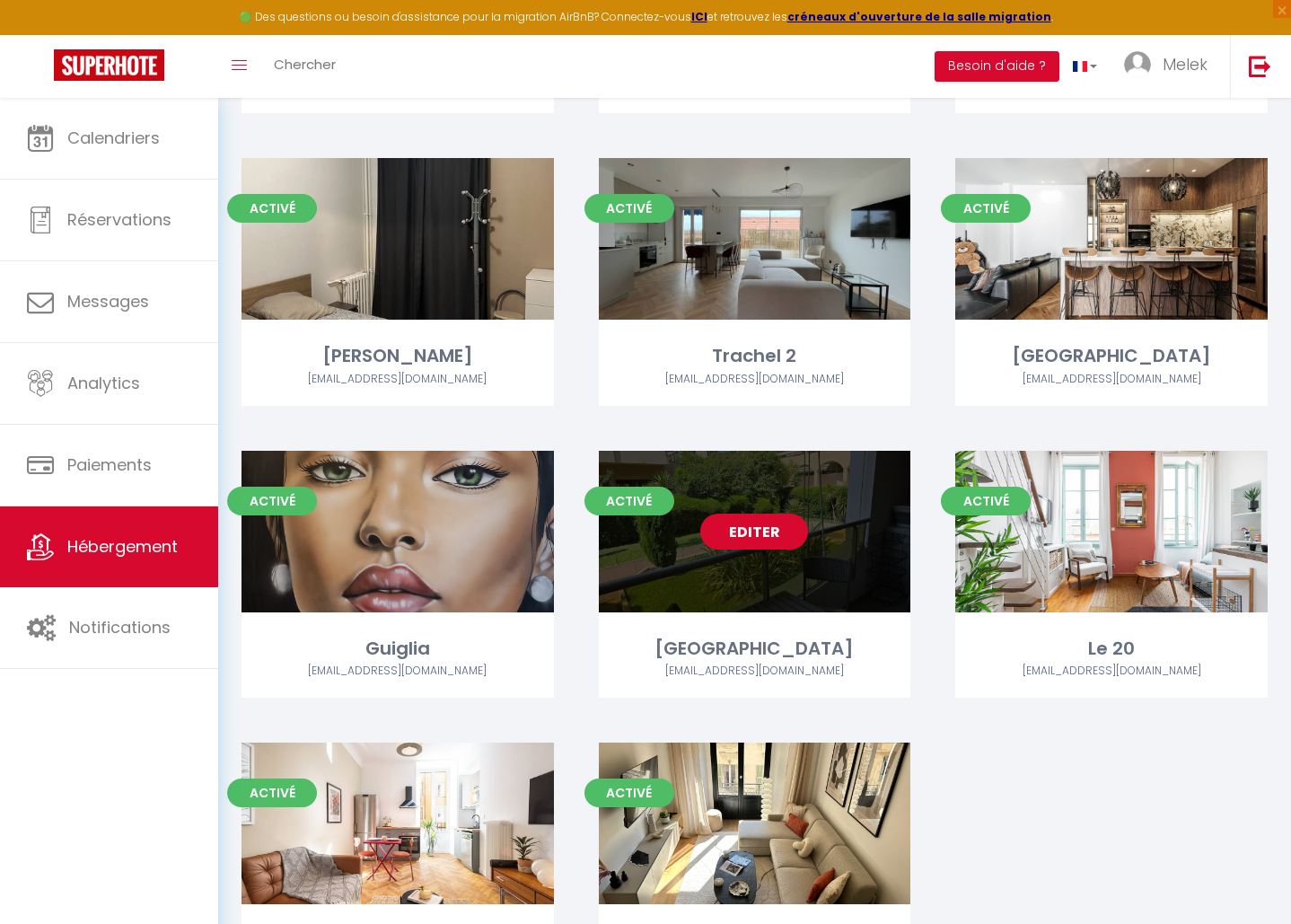
click at [782, 530] on link "Editer" at bounding box center [753, 531] width 108 height 36
select select "3"
select select "2"
select select "1"
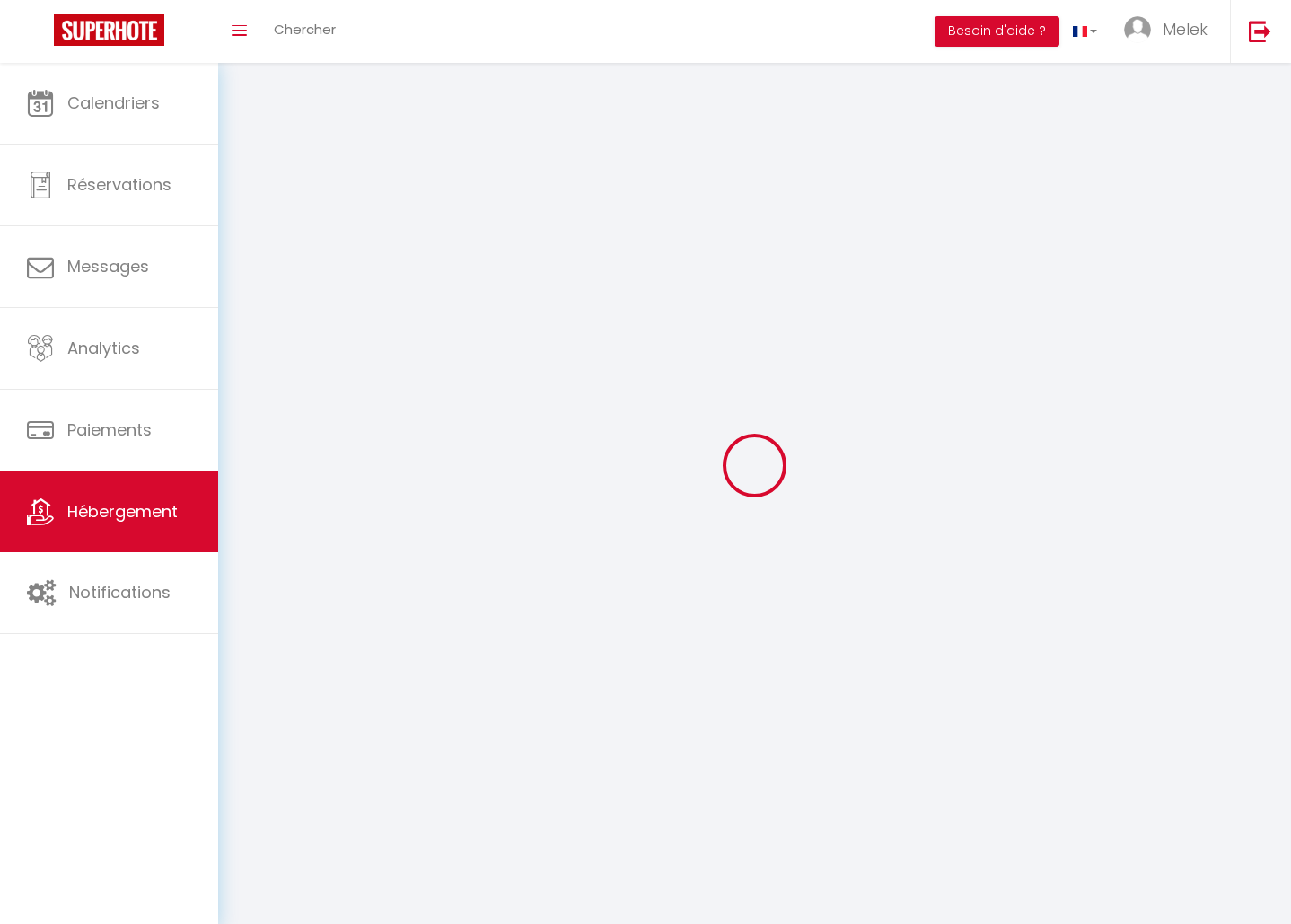
select select
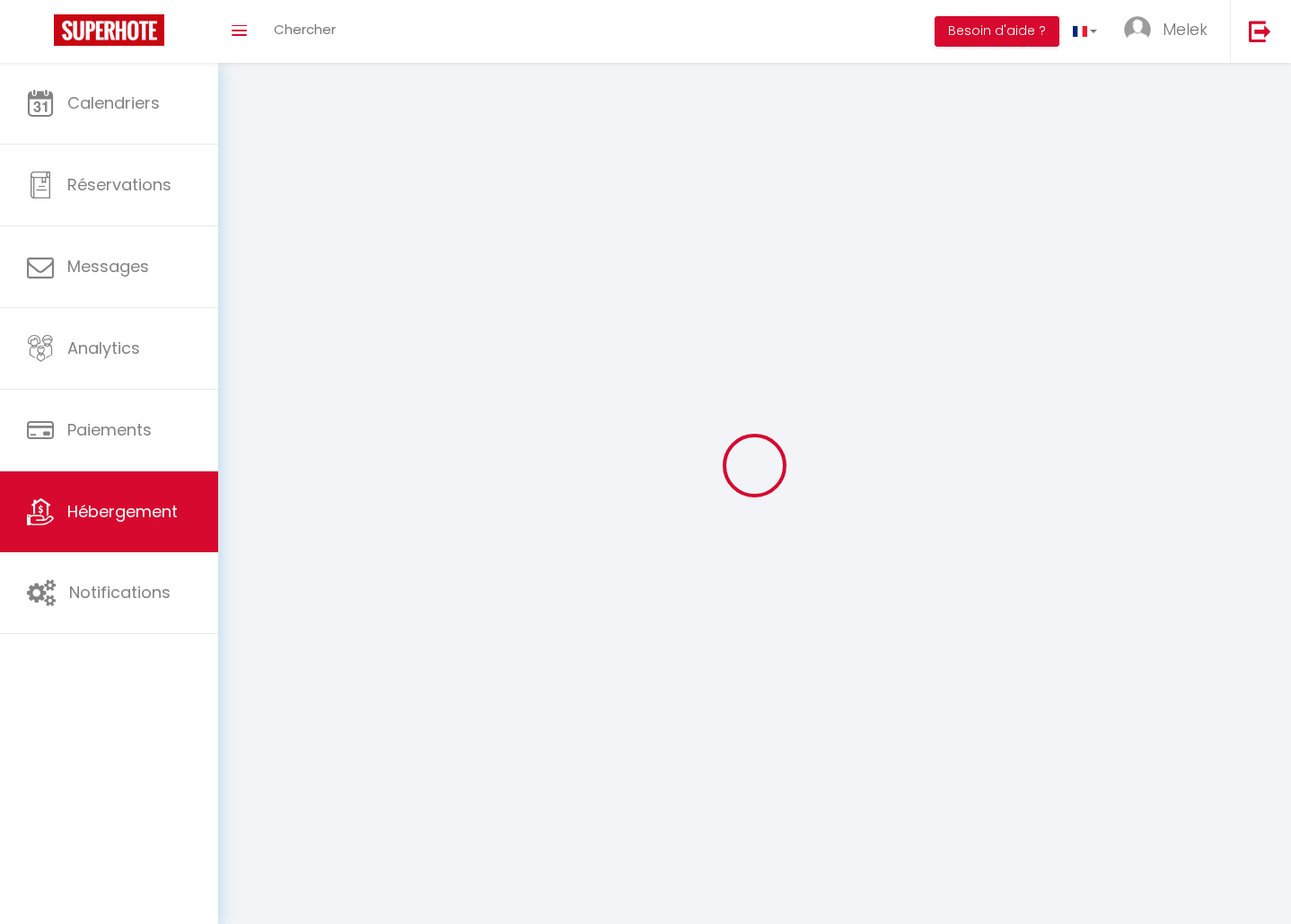
select select
checkbox input "false"
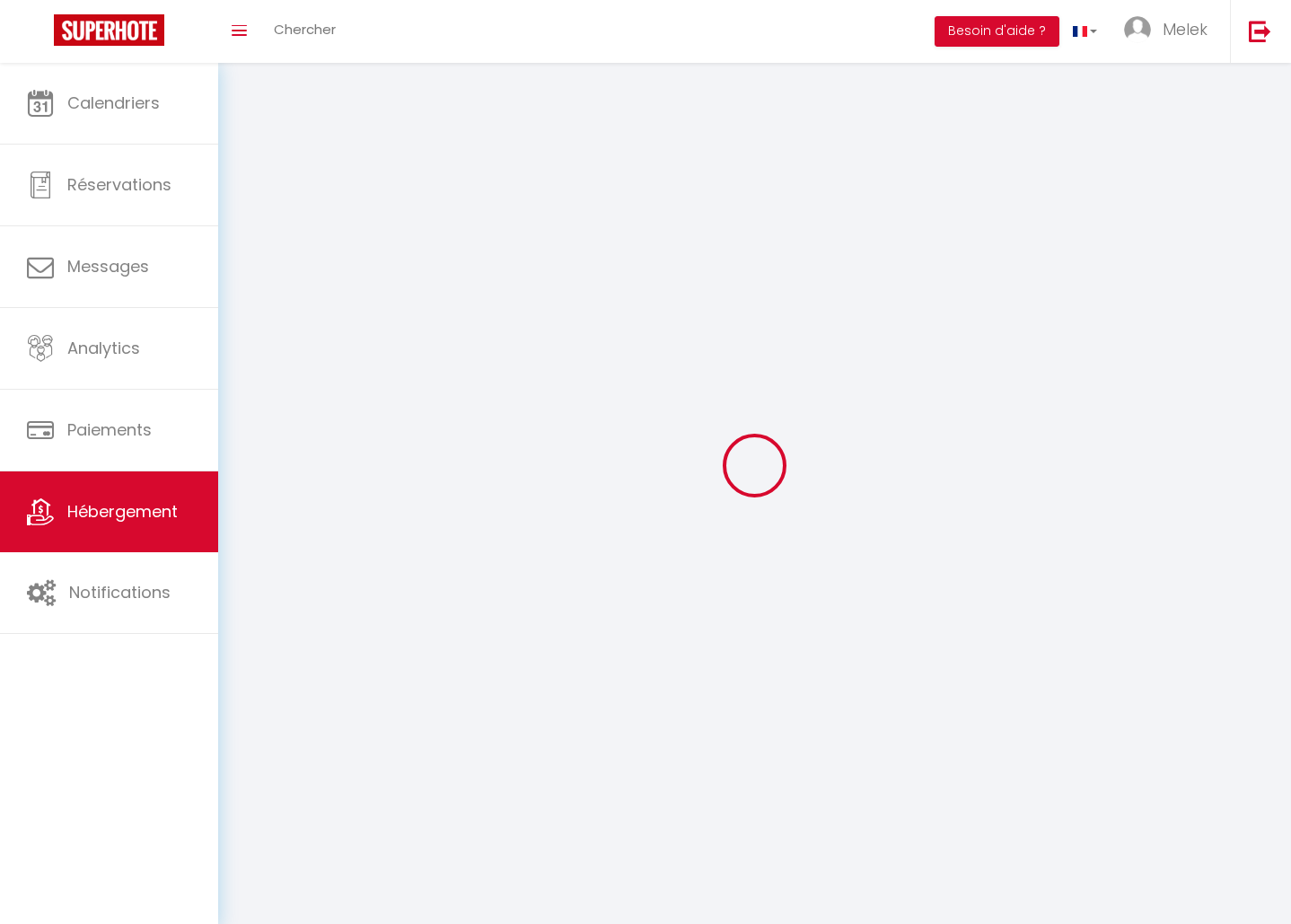
checkbox input "false"
select select
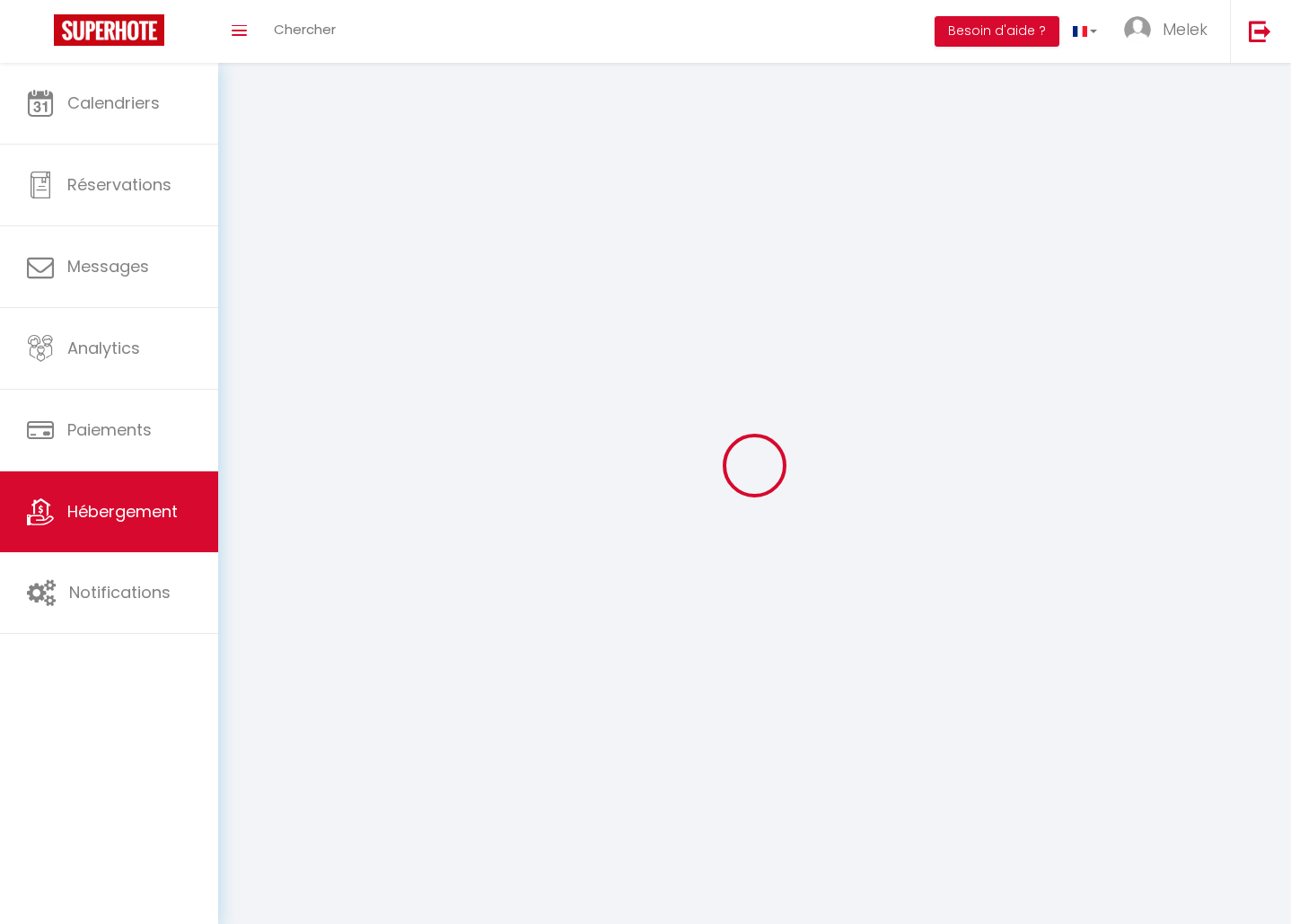
select select
checkbox input "false"
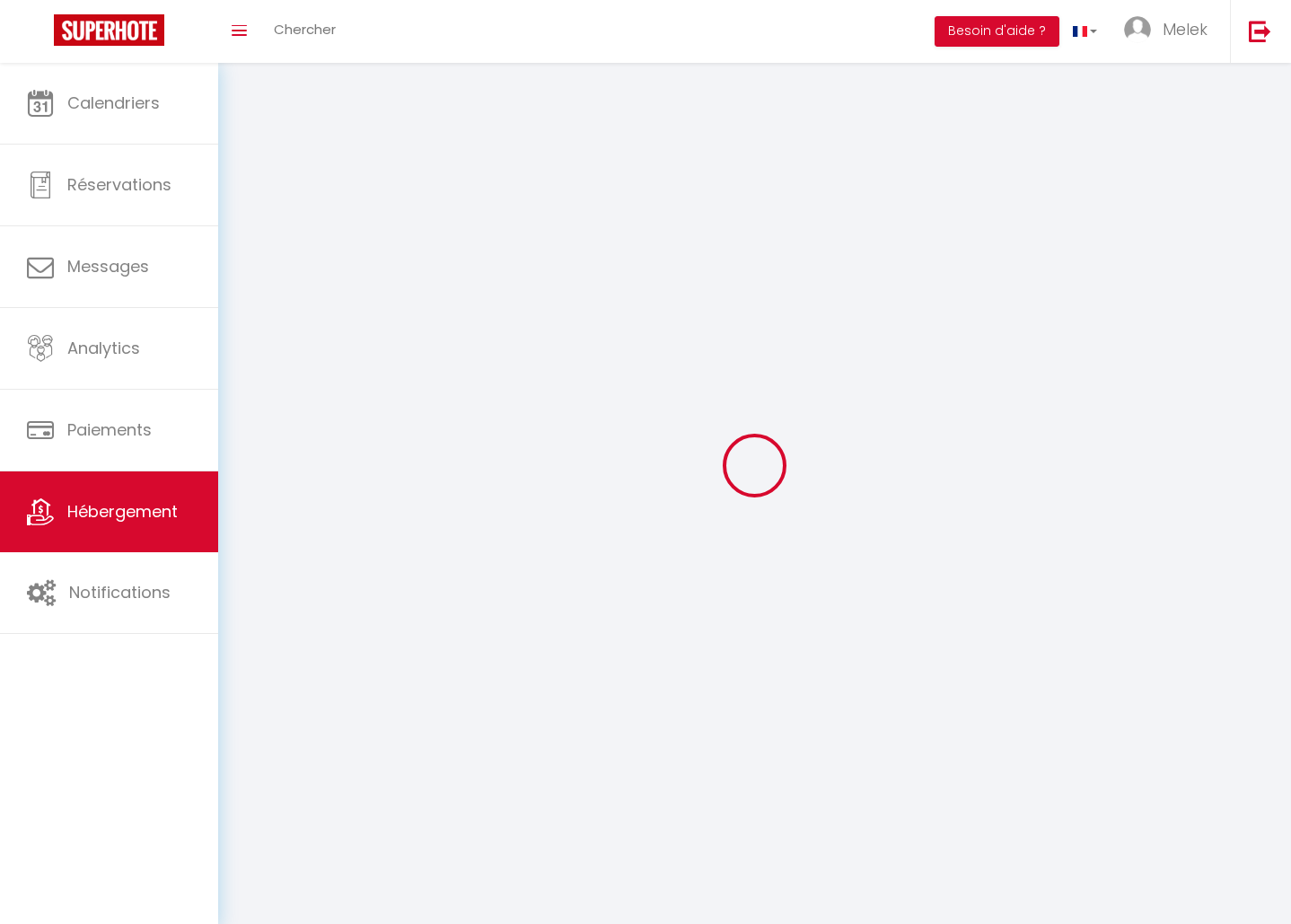
checkbox input "false"
select select
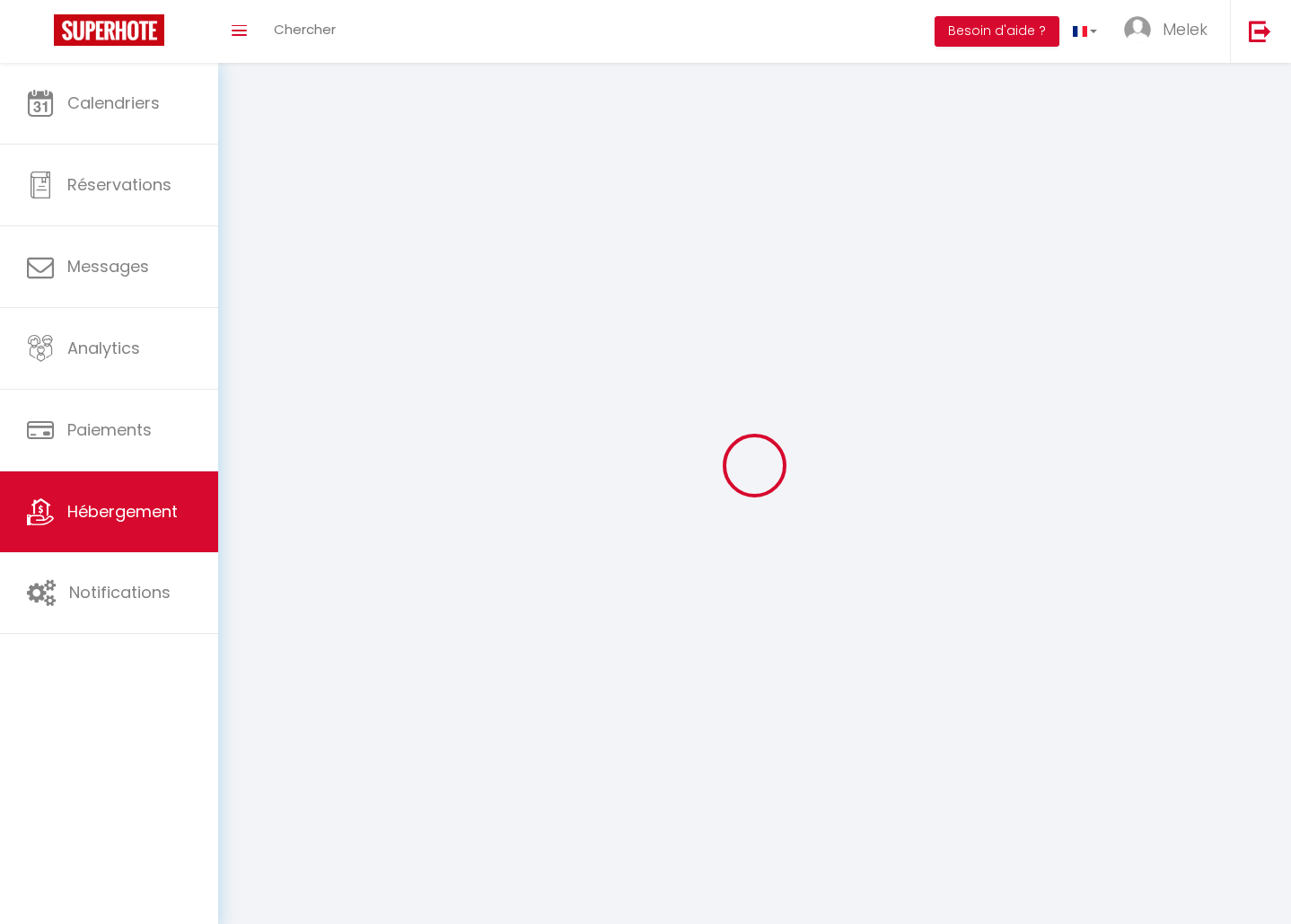
select select "1"
select select "28"
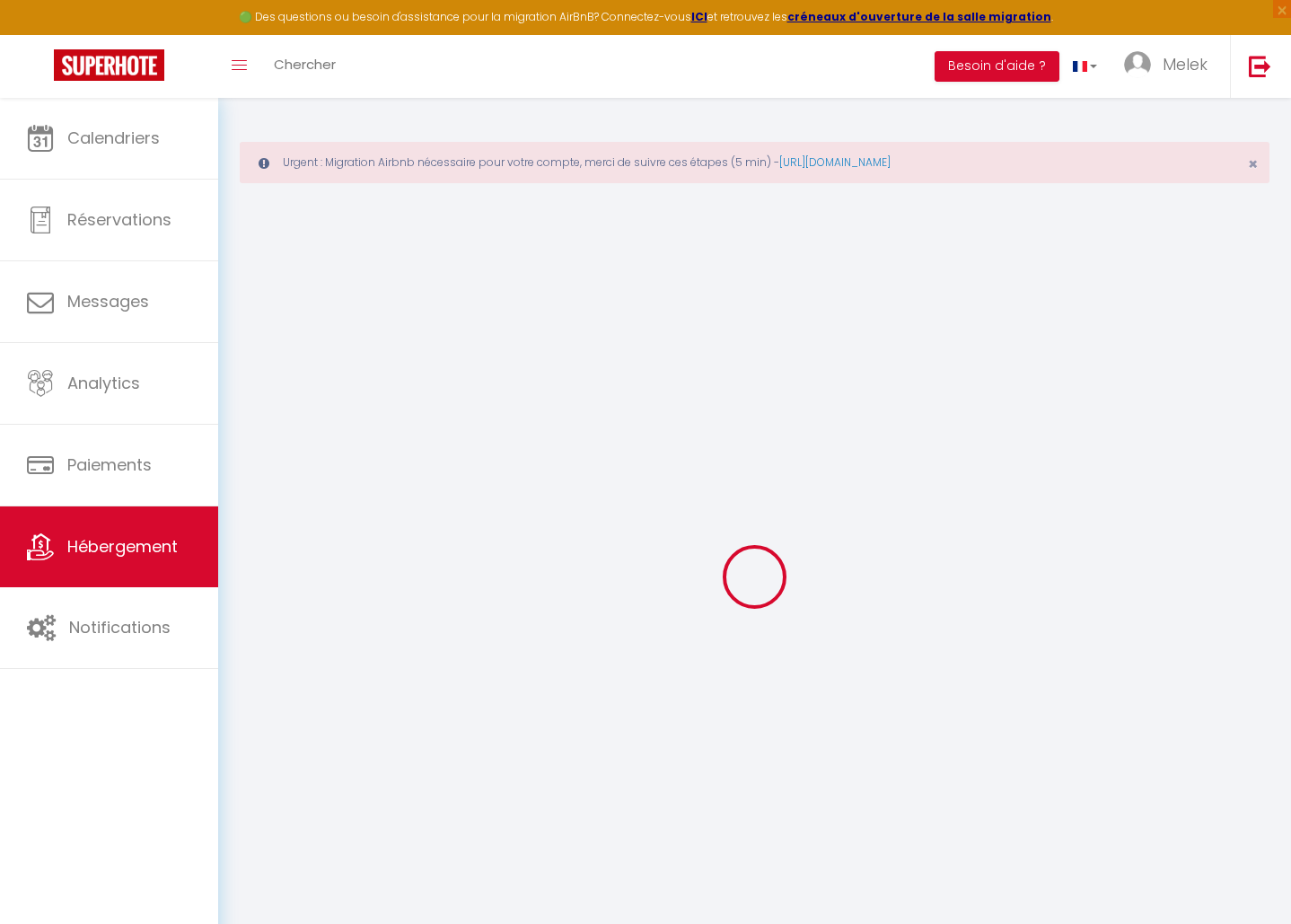
select select
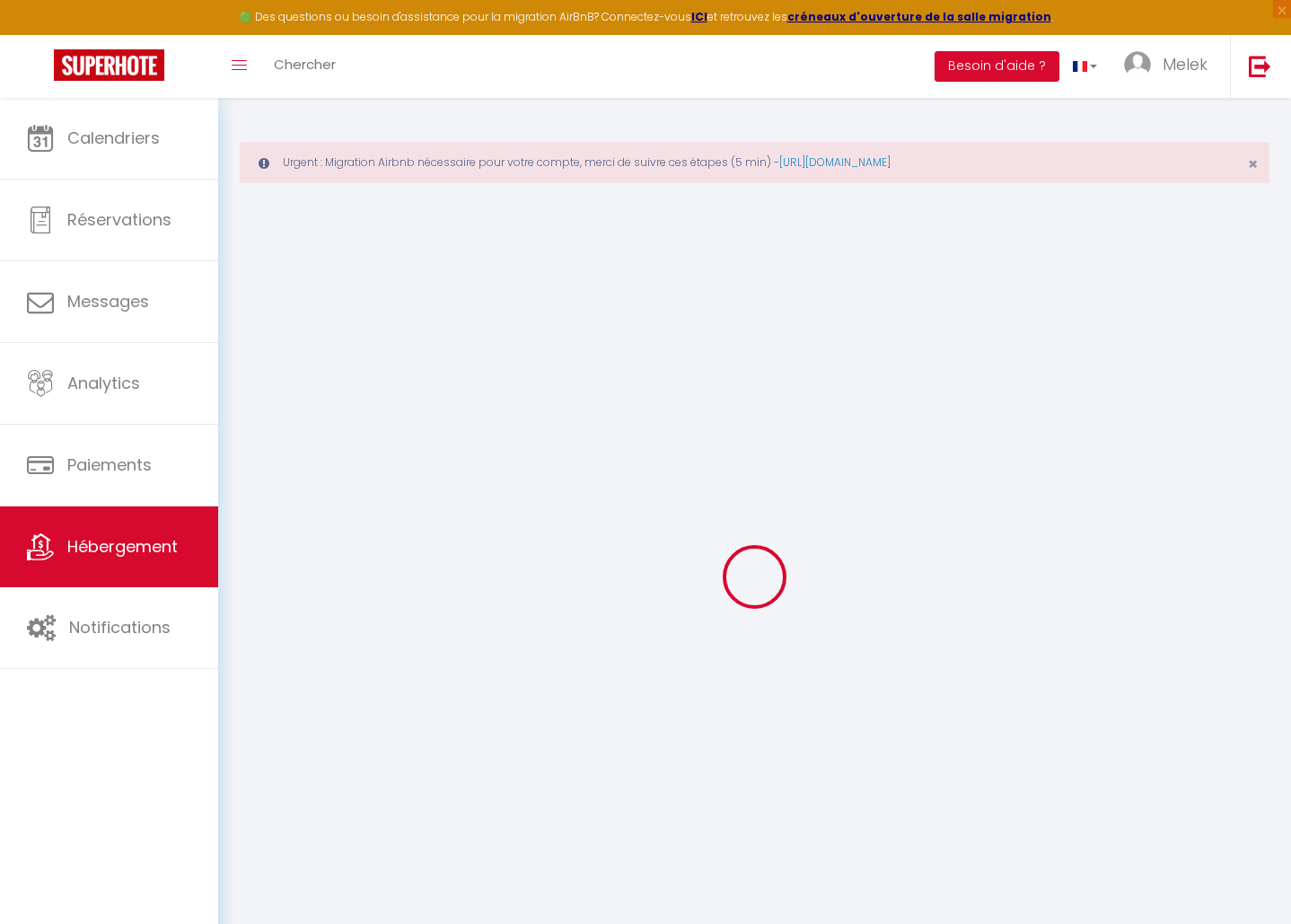
select select
checkbox input "false"
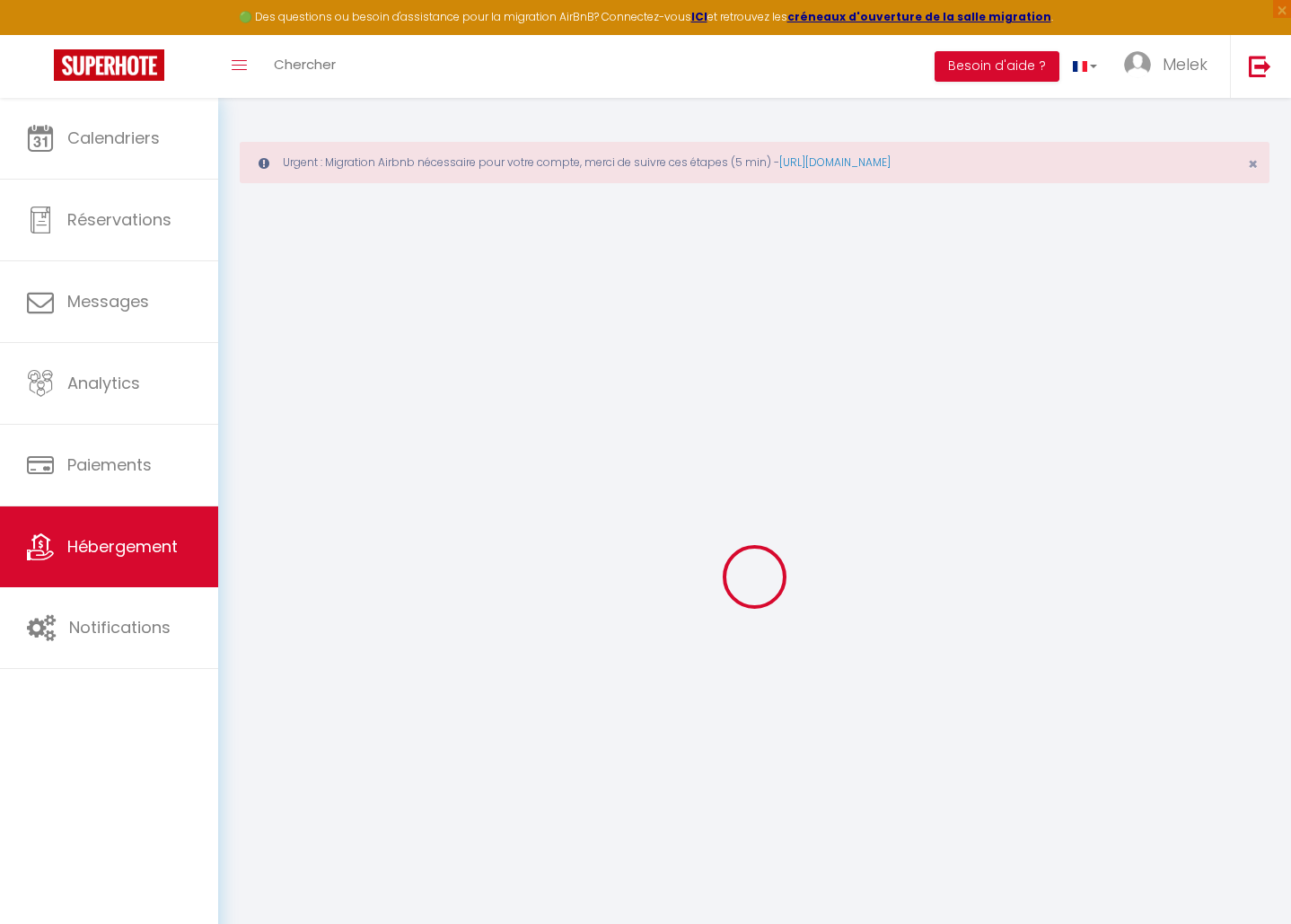
select select
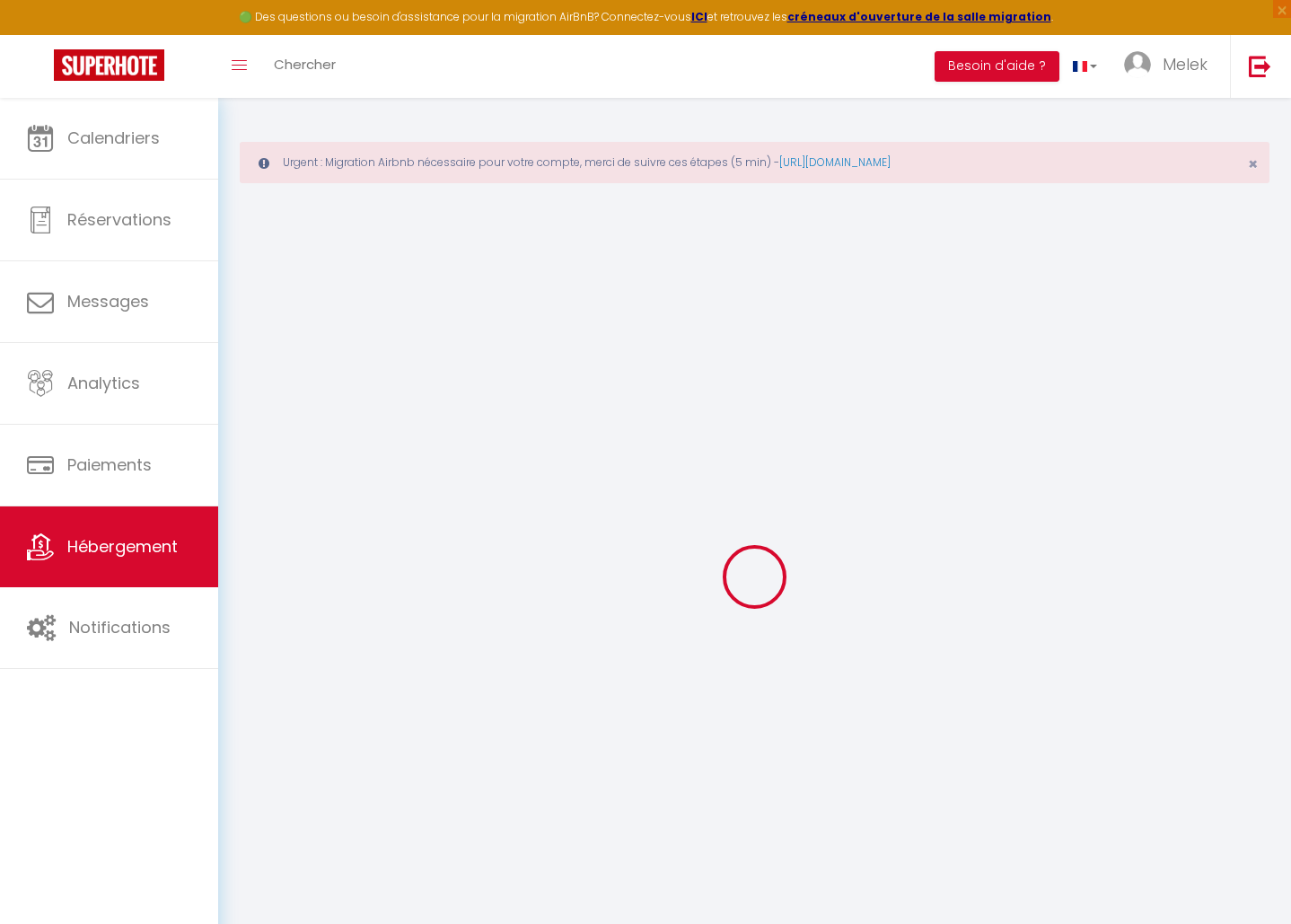
select select
checkbox input "false"
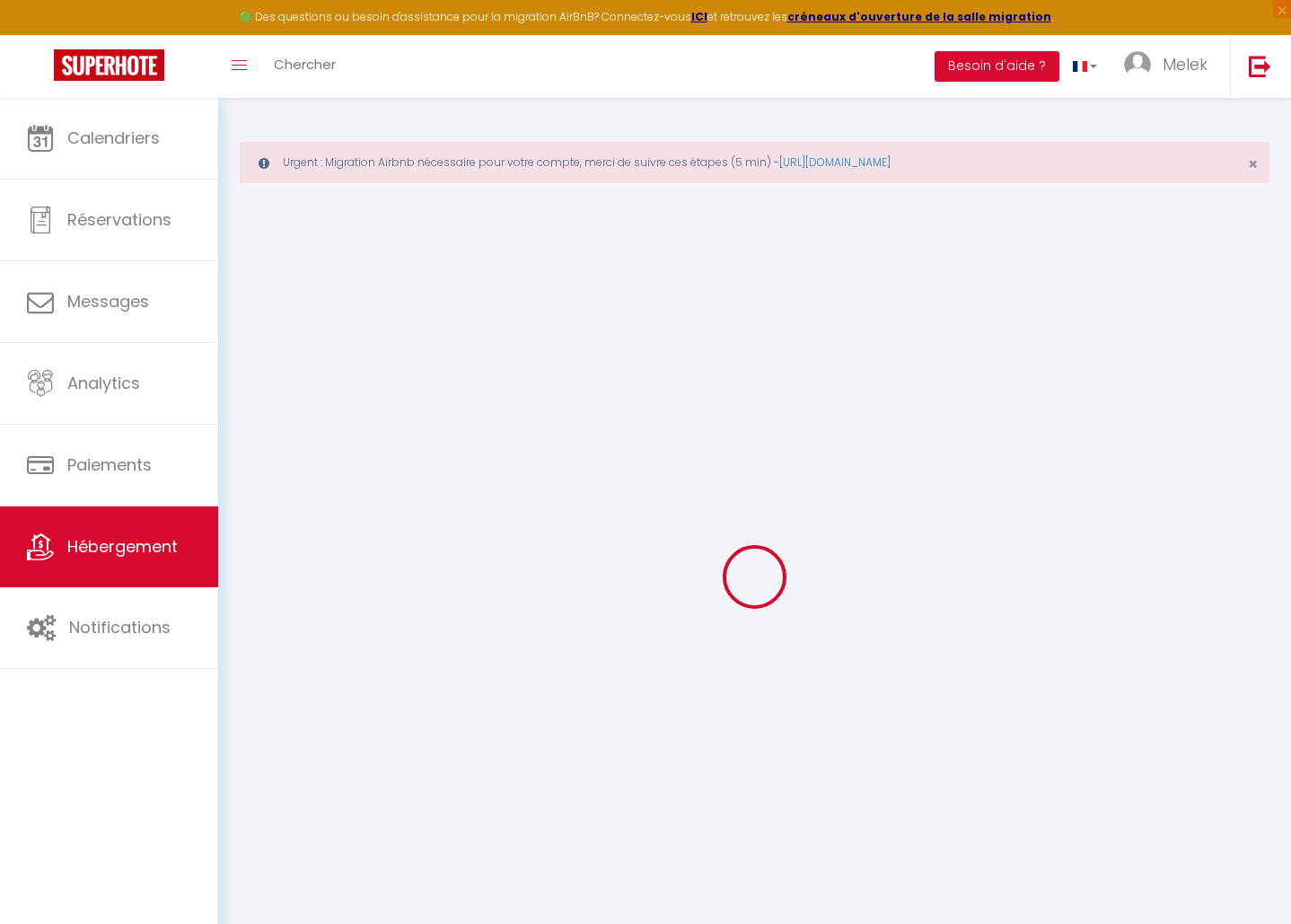
checkbox input "false"
select select
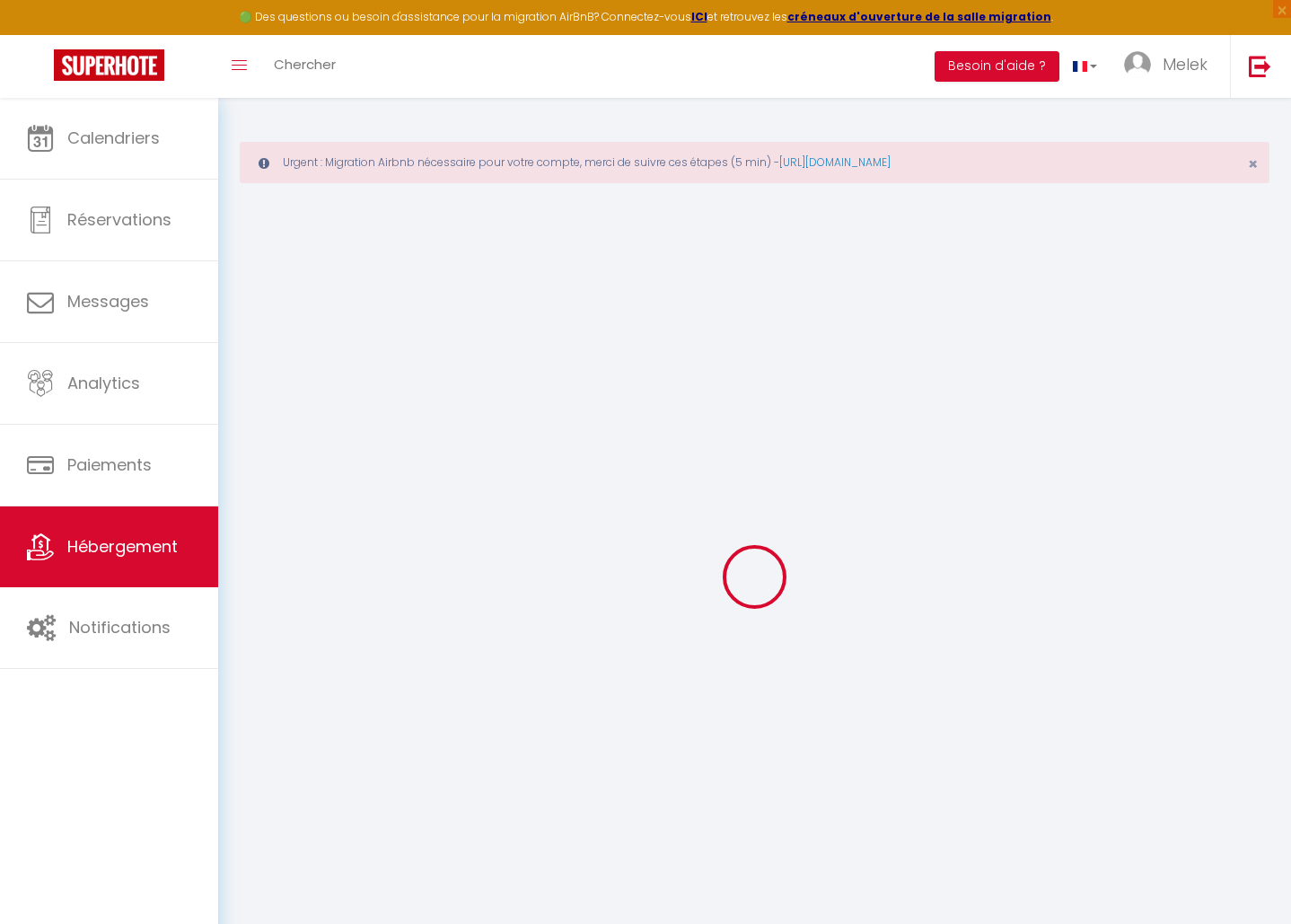
select select
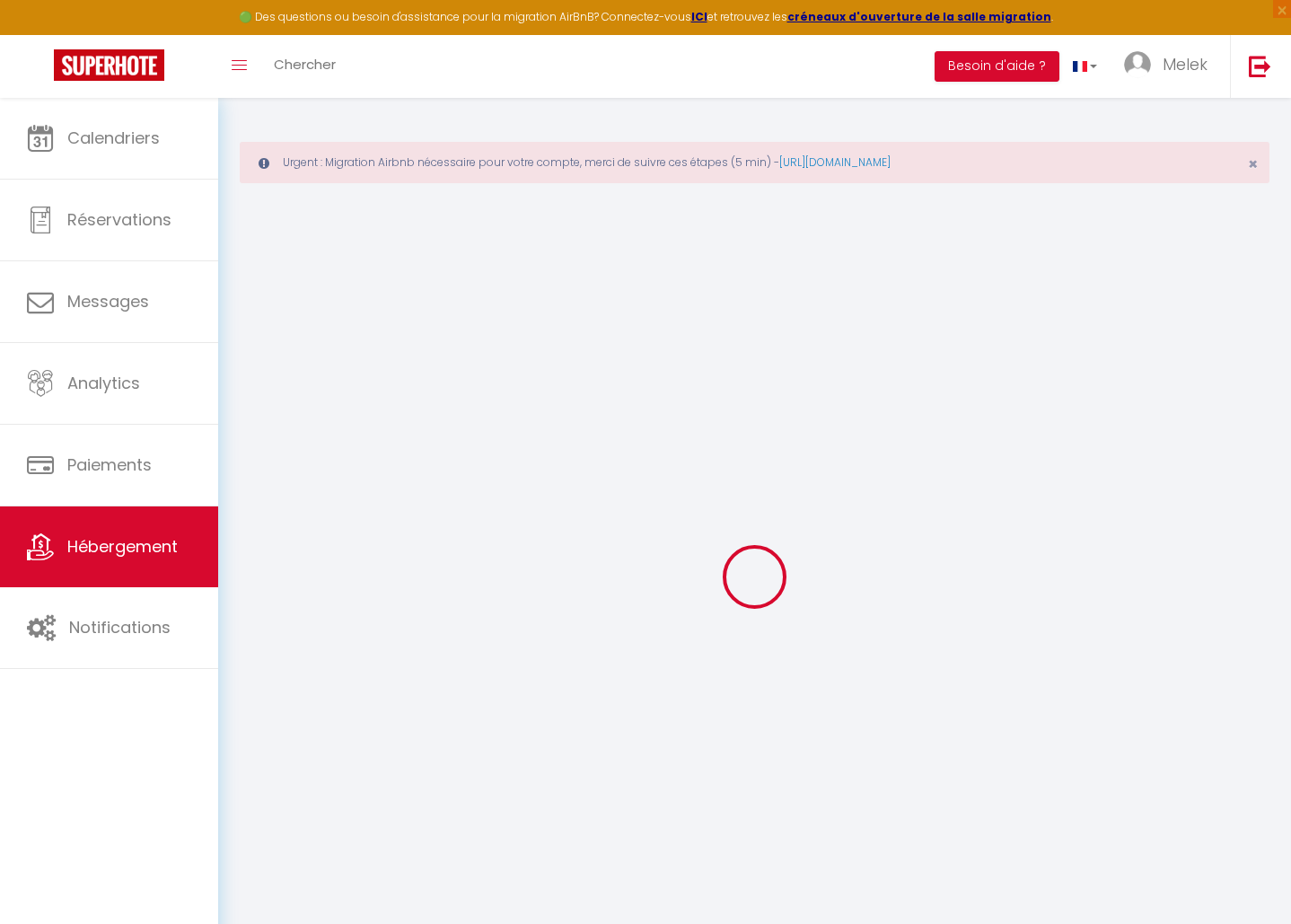
checkbox input "false"
select select
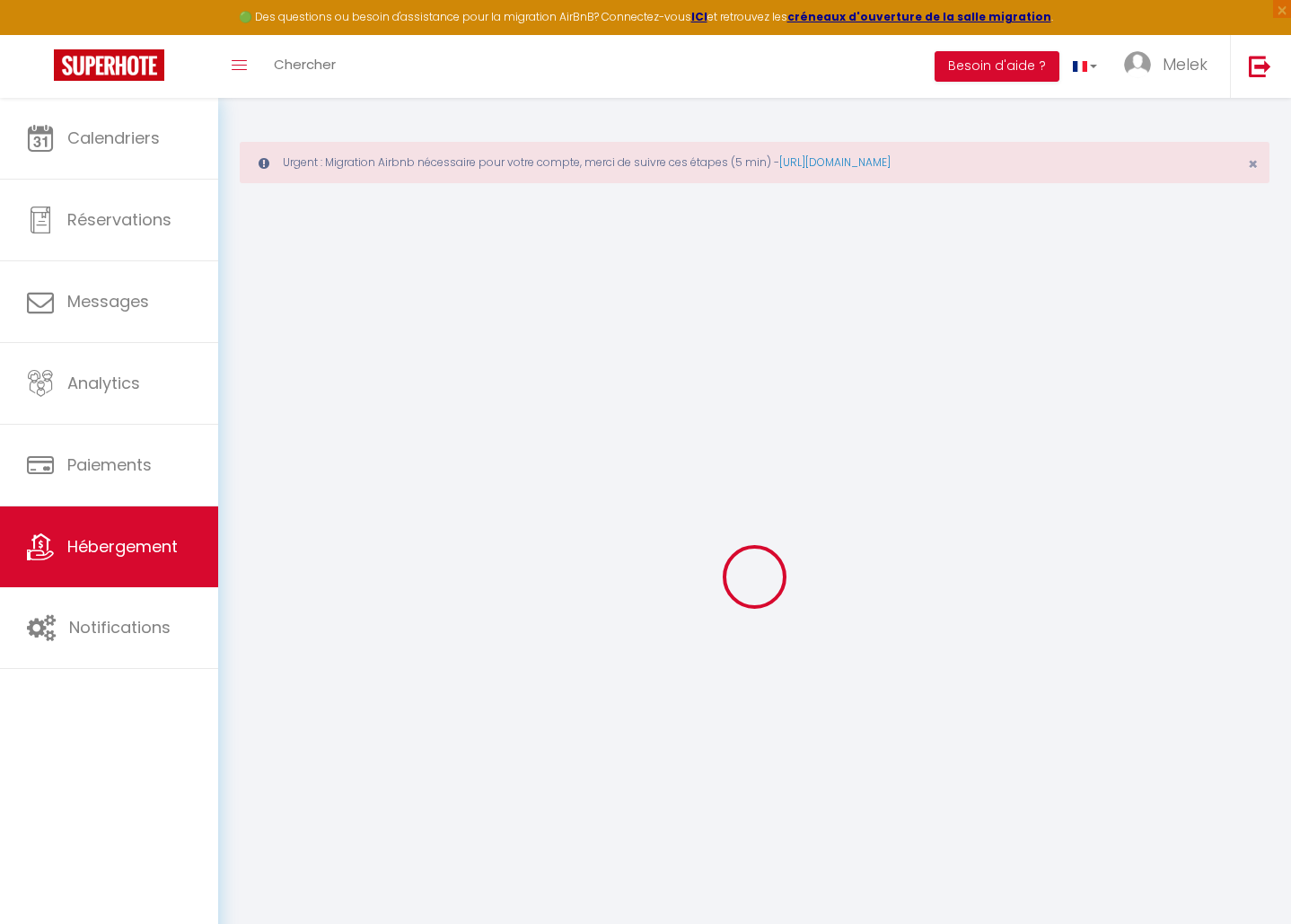
select select
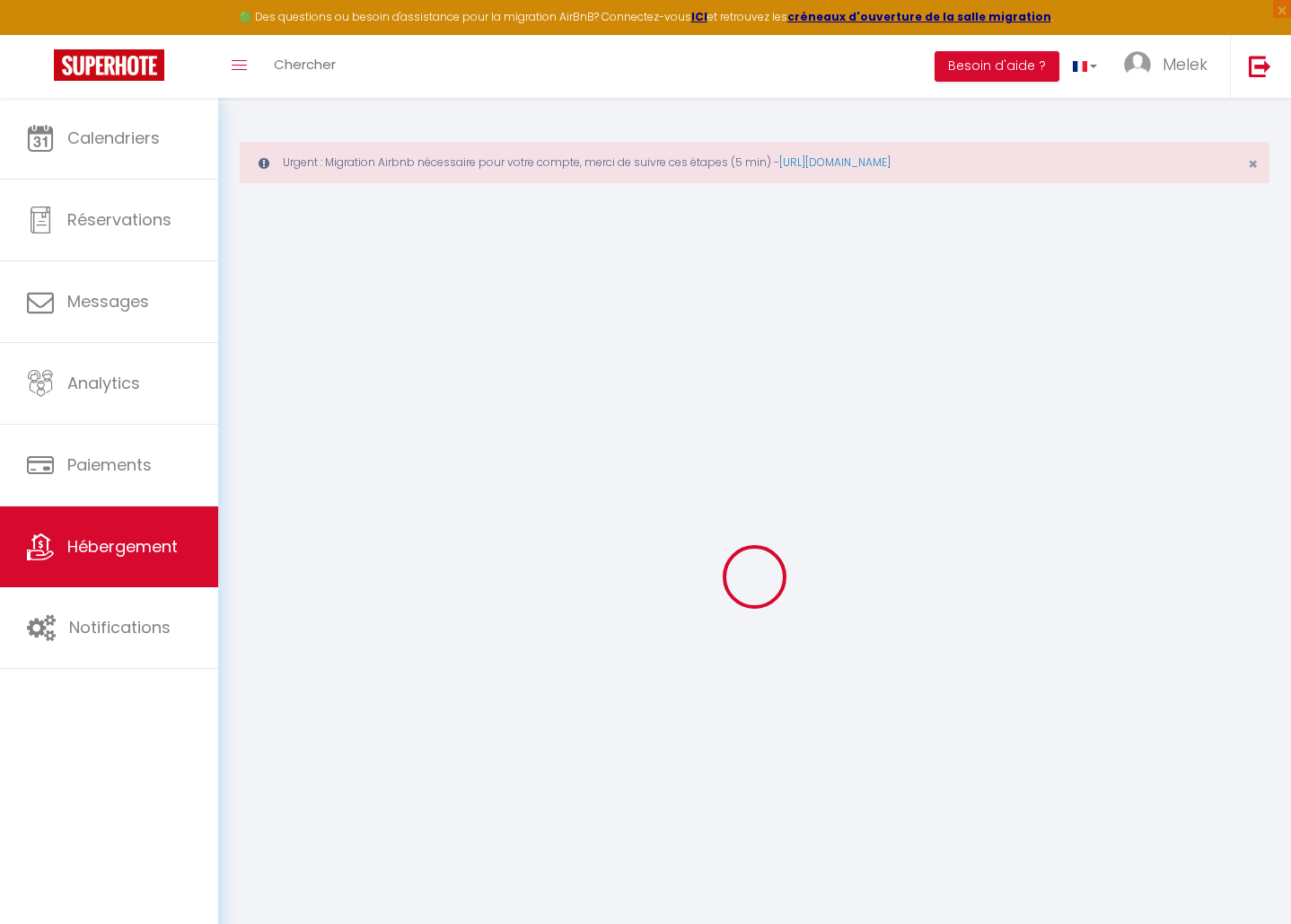
select select
checkbox input "false"
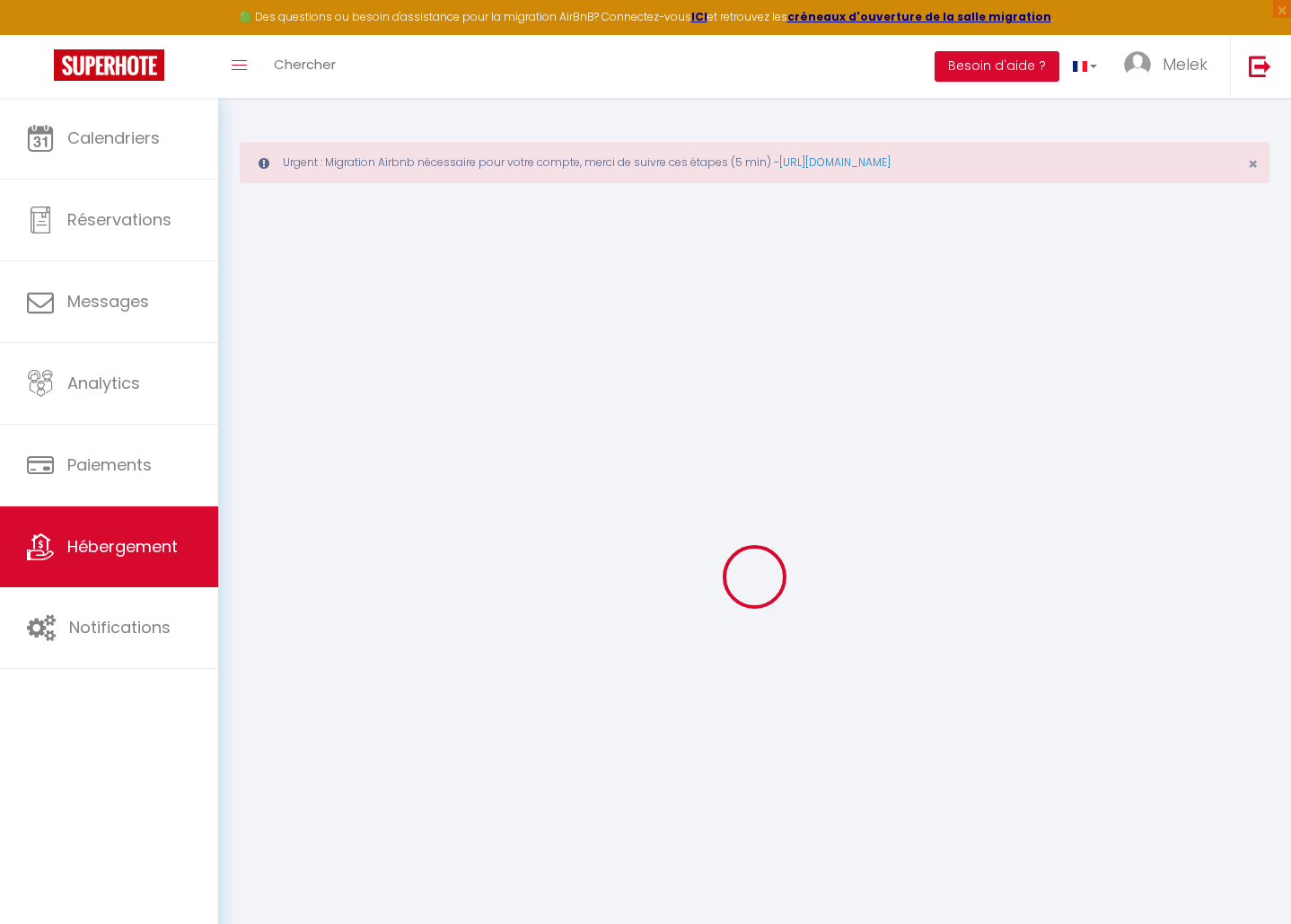
checkbox input "false"
select select
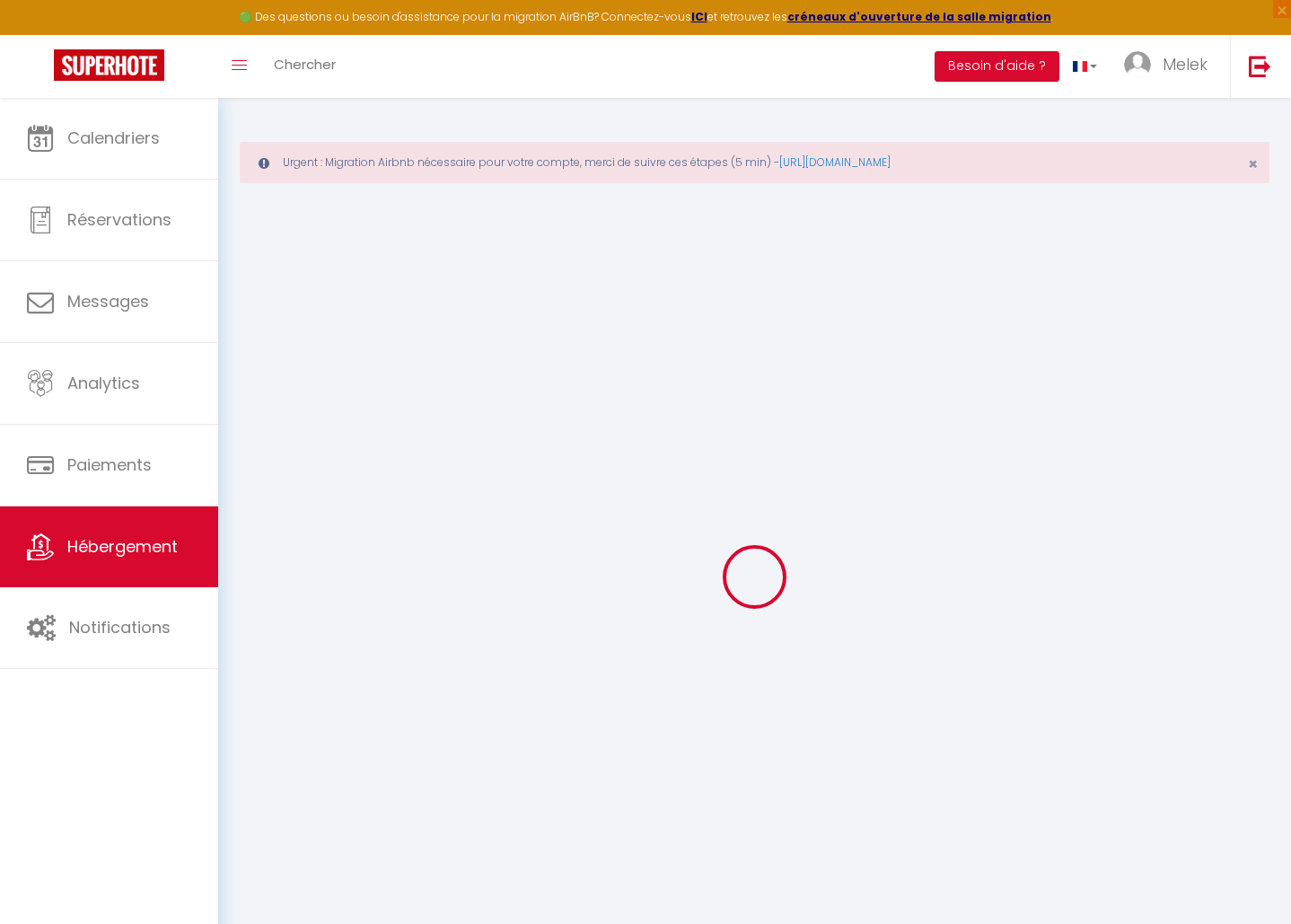
select select
checkbox input "false"
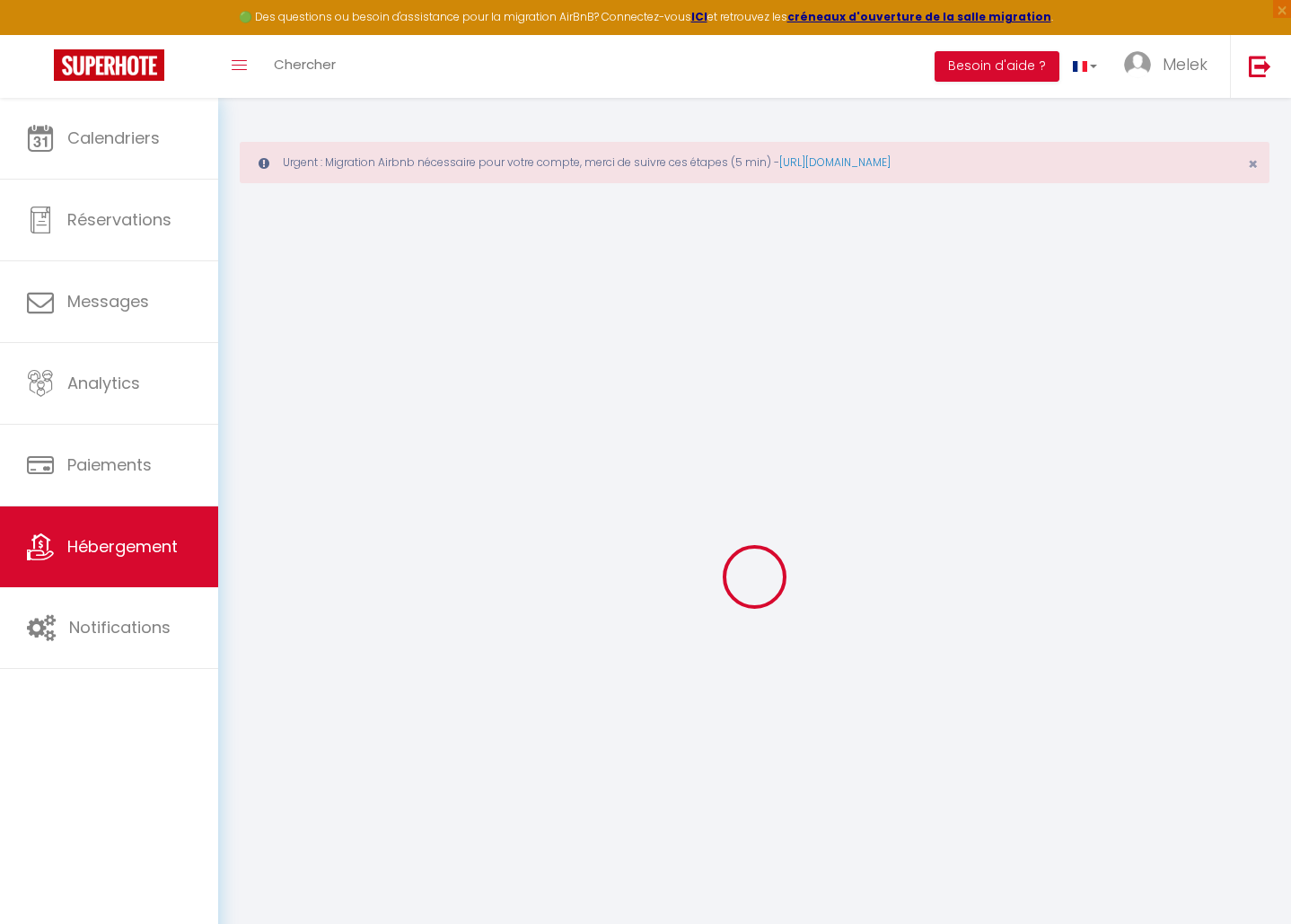
checkbox input "false"
select select
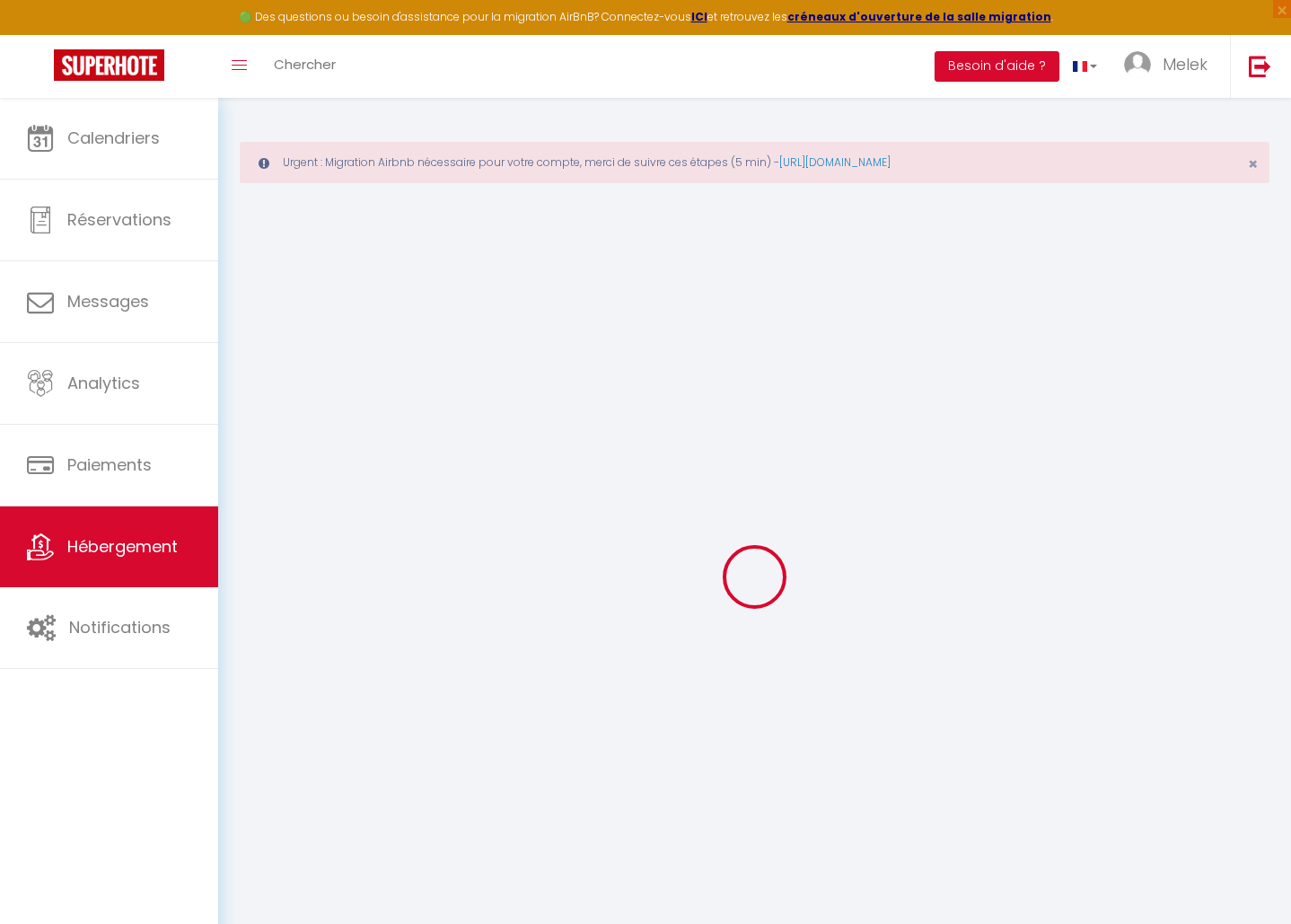
type input "[GEOGRAPHIC_DATA]"
type input "Melek"
type input "[PERSON_NAME]"
type input "[STREET_ADDRESS]"
type input "Nice"
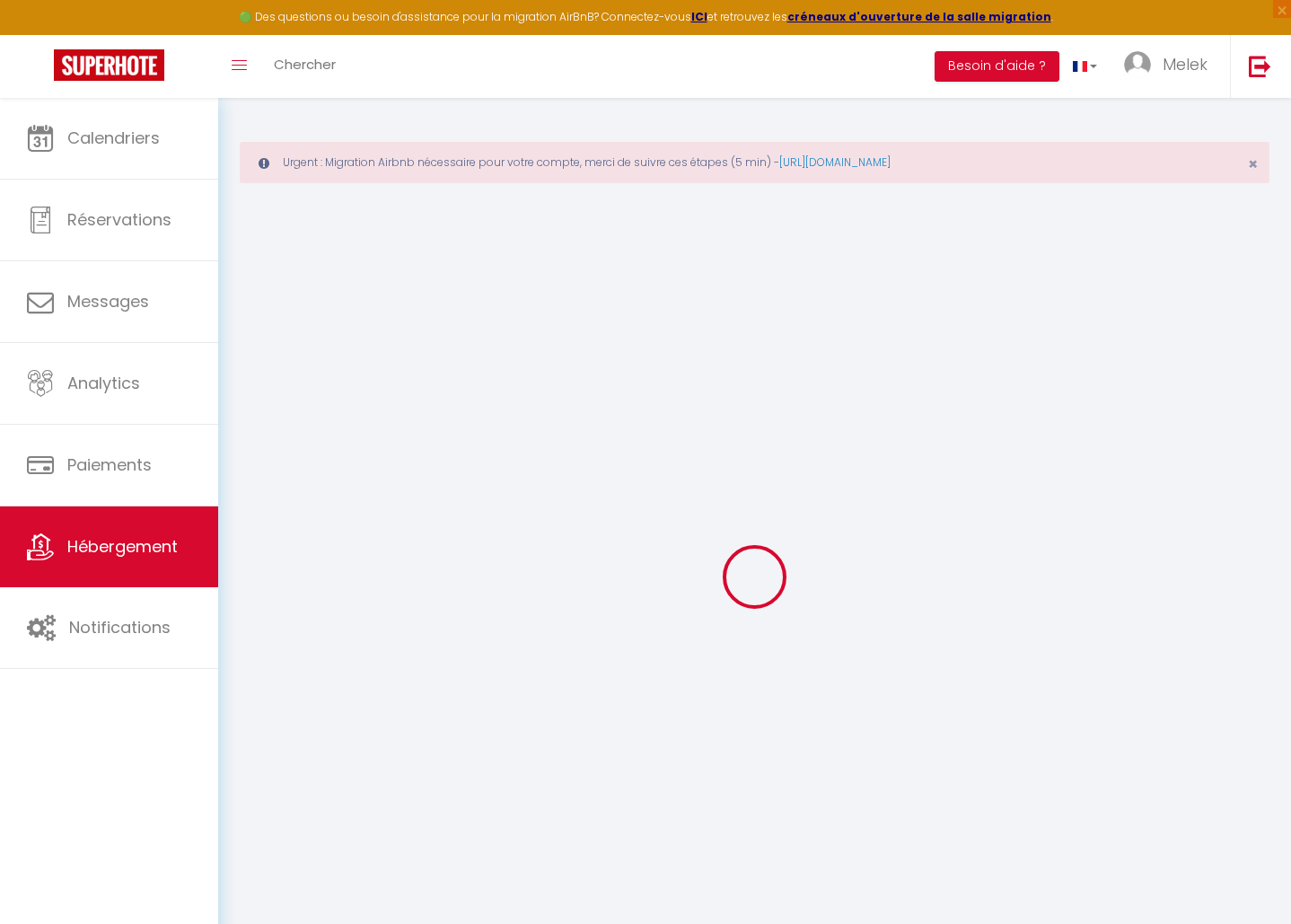
select select "6"
select select "2"
type input "132"
select select
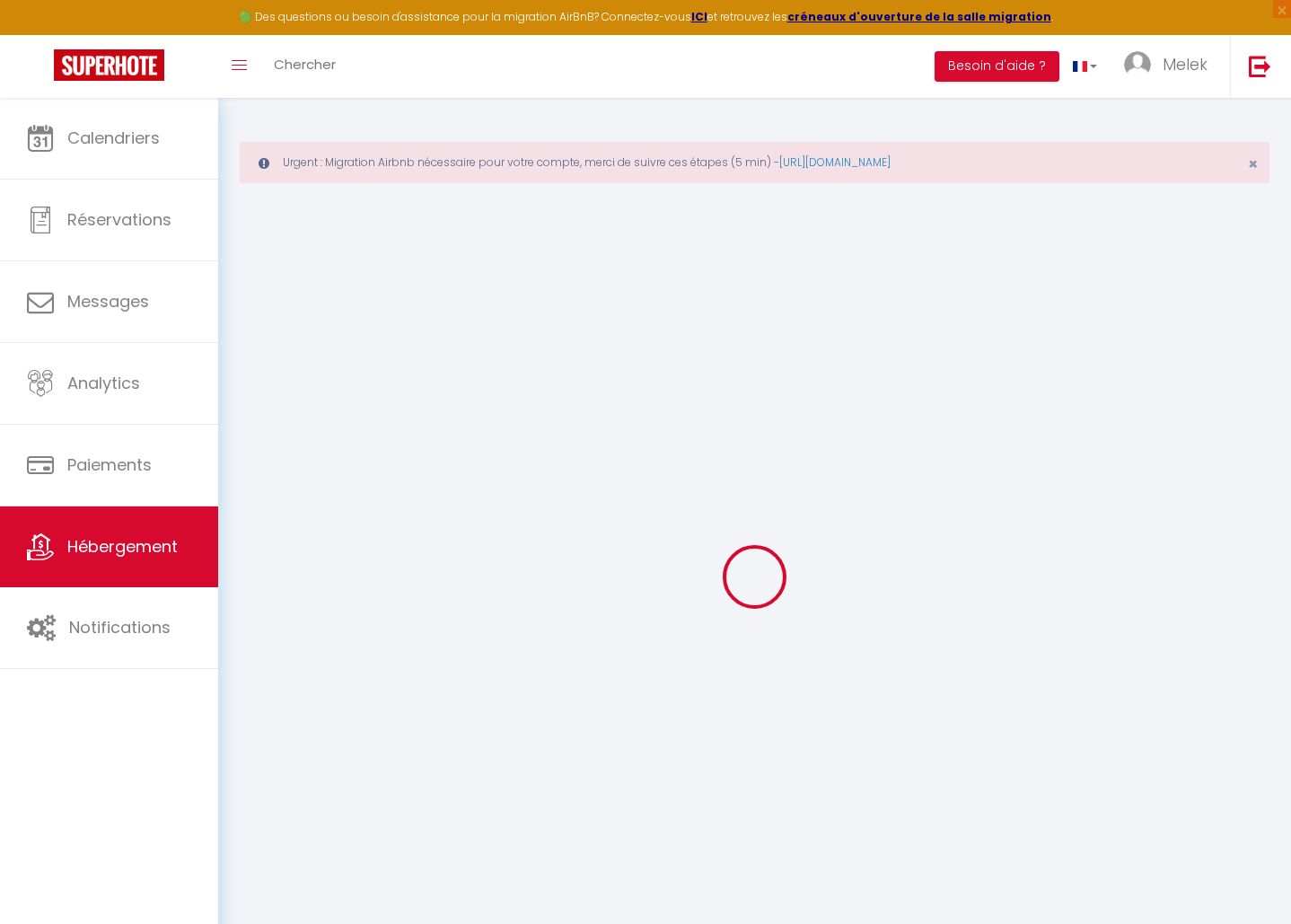
select select
type input "[STREET_ADDRESS]"
type input "06000"
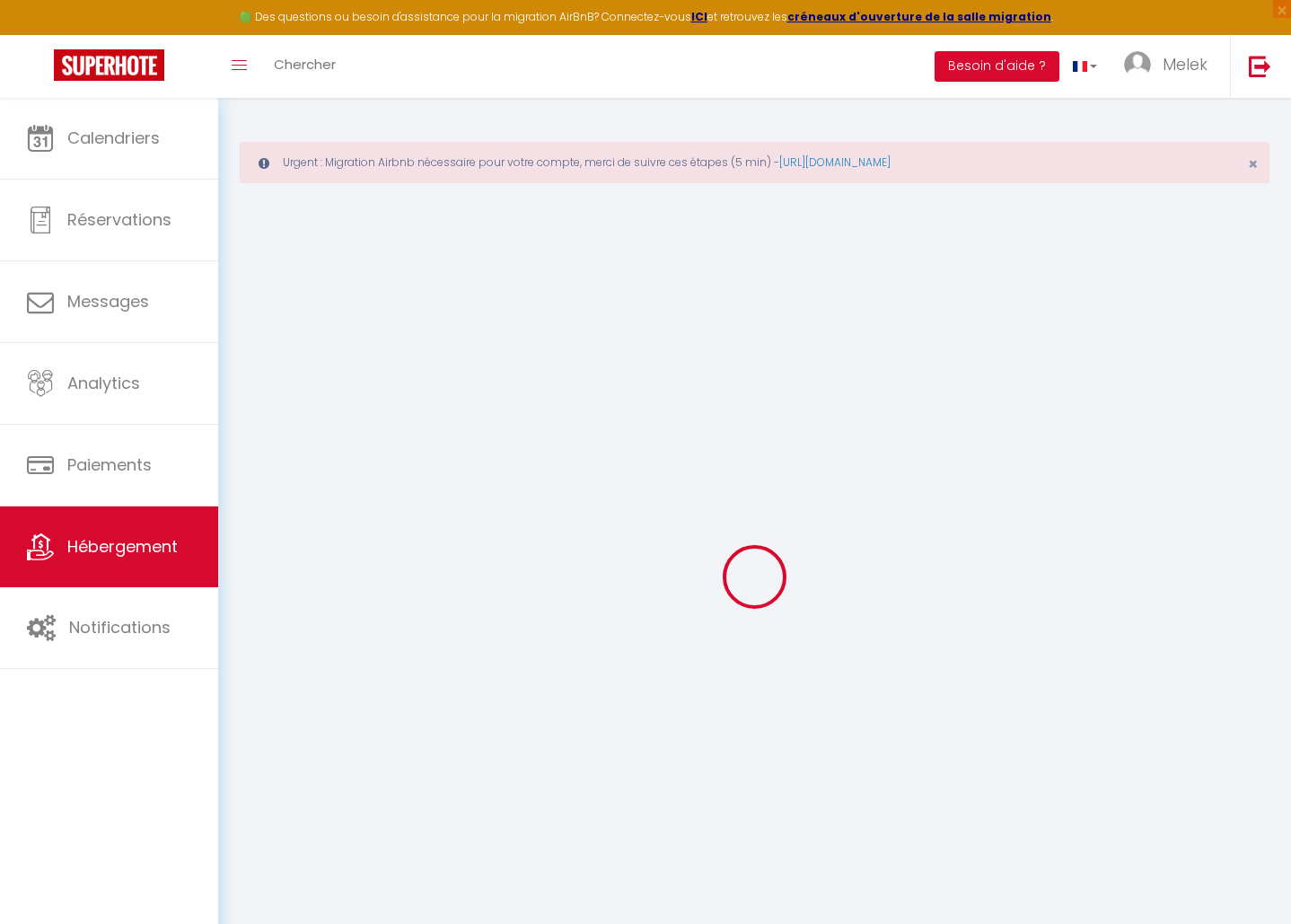
type input "Nice"
type input "[EMAIL_ADDRESS][DOMAIN_NAME]"
select select
checkbox input "false"
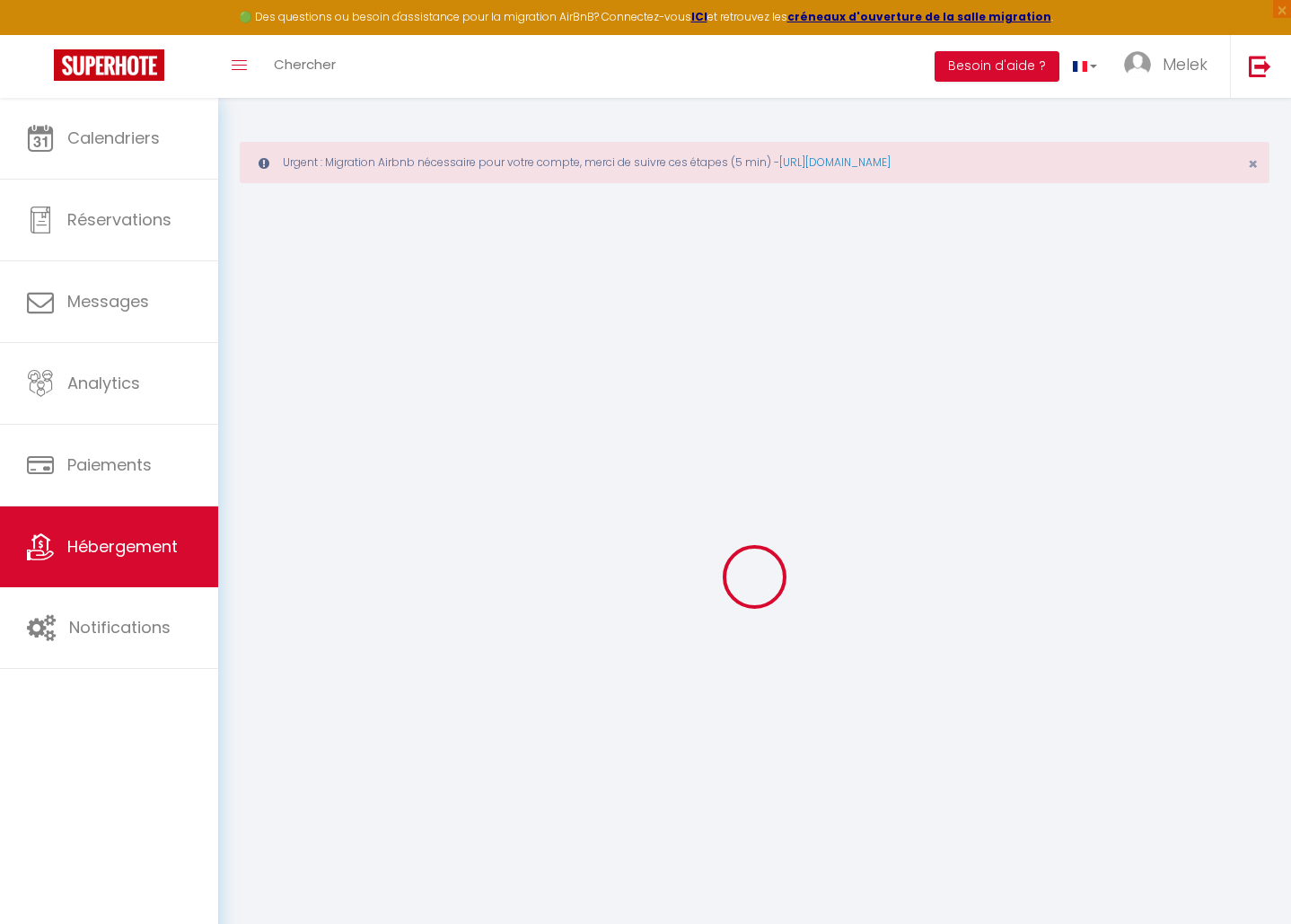
checkbox input "false"
type input "0"
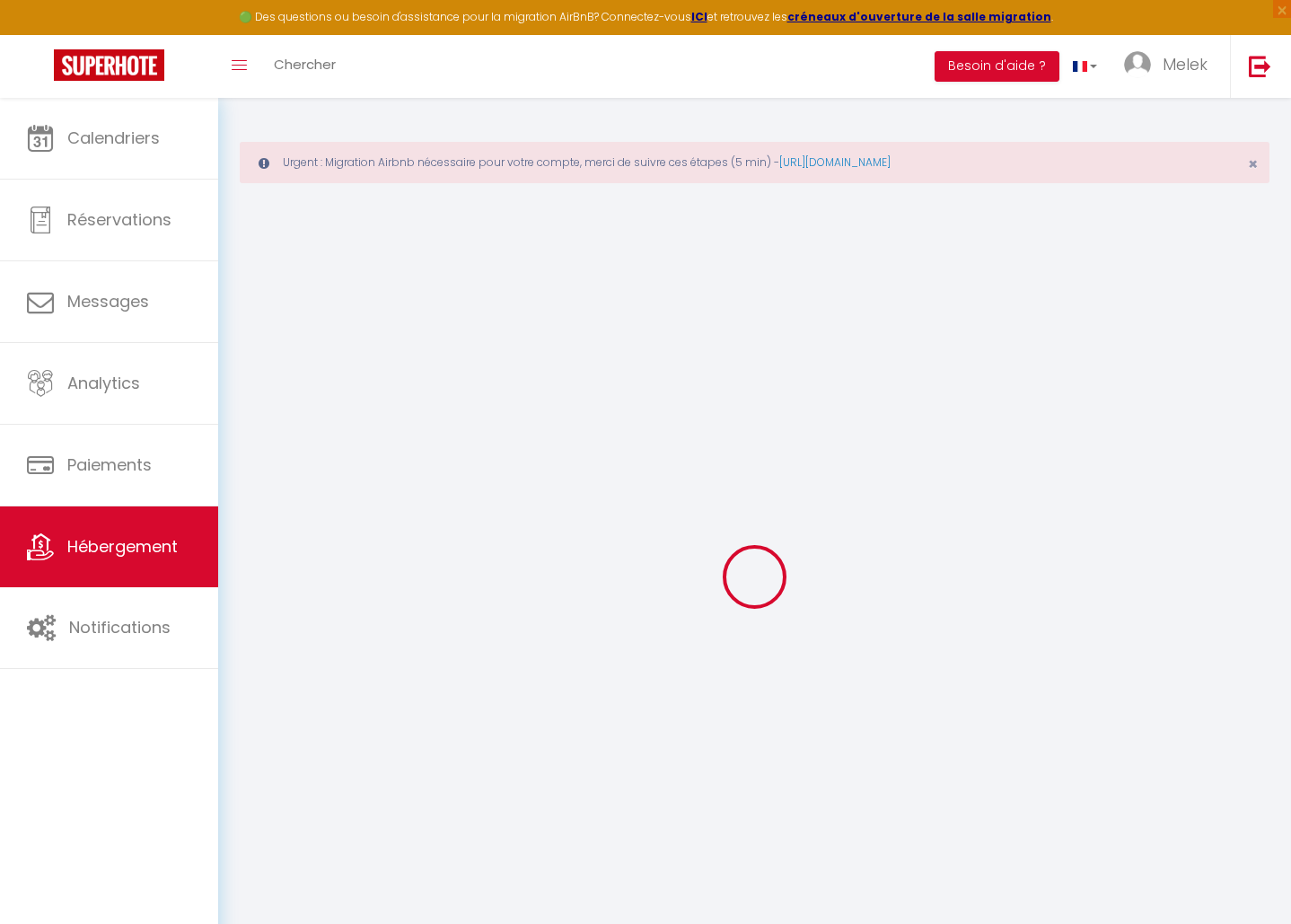
type input "0"
select select
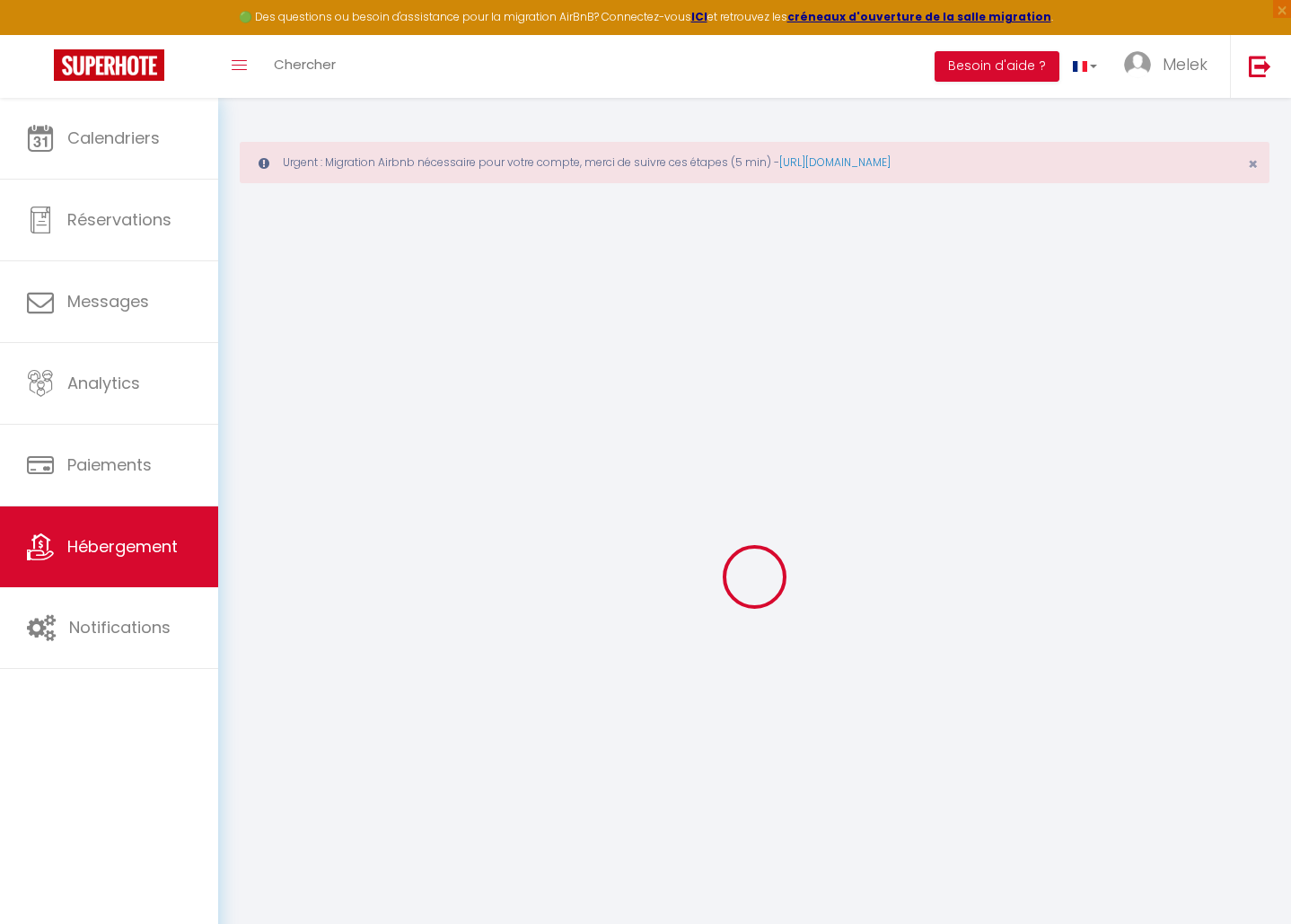
select select
checkbox input "false"
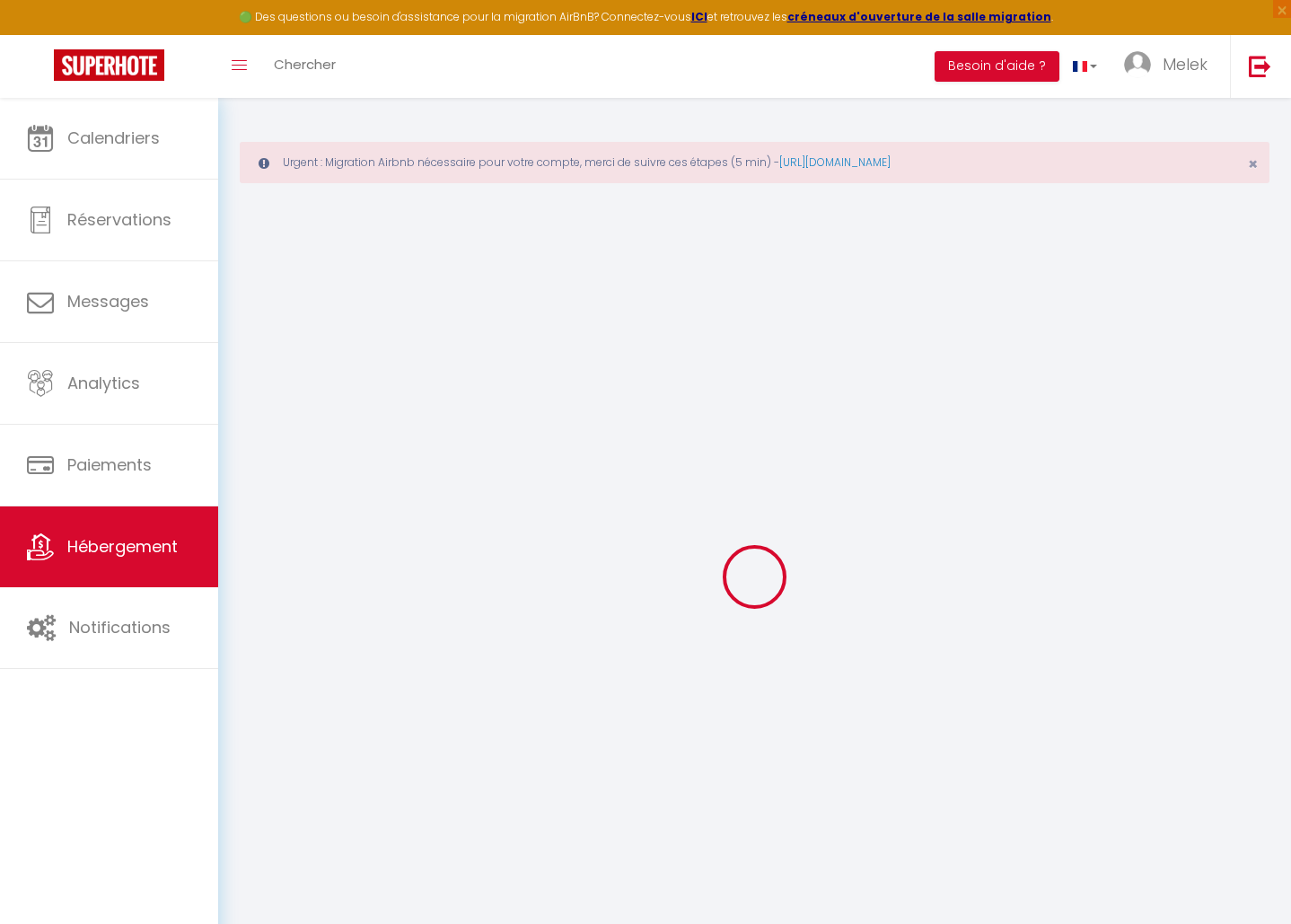
checkbox input "false"
select select
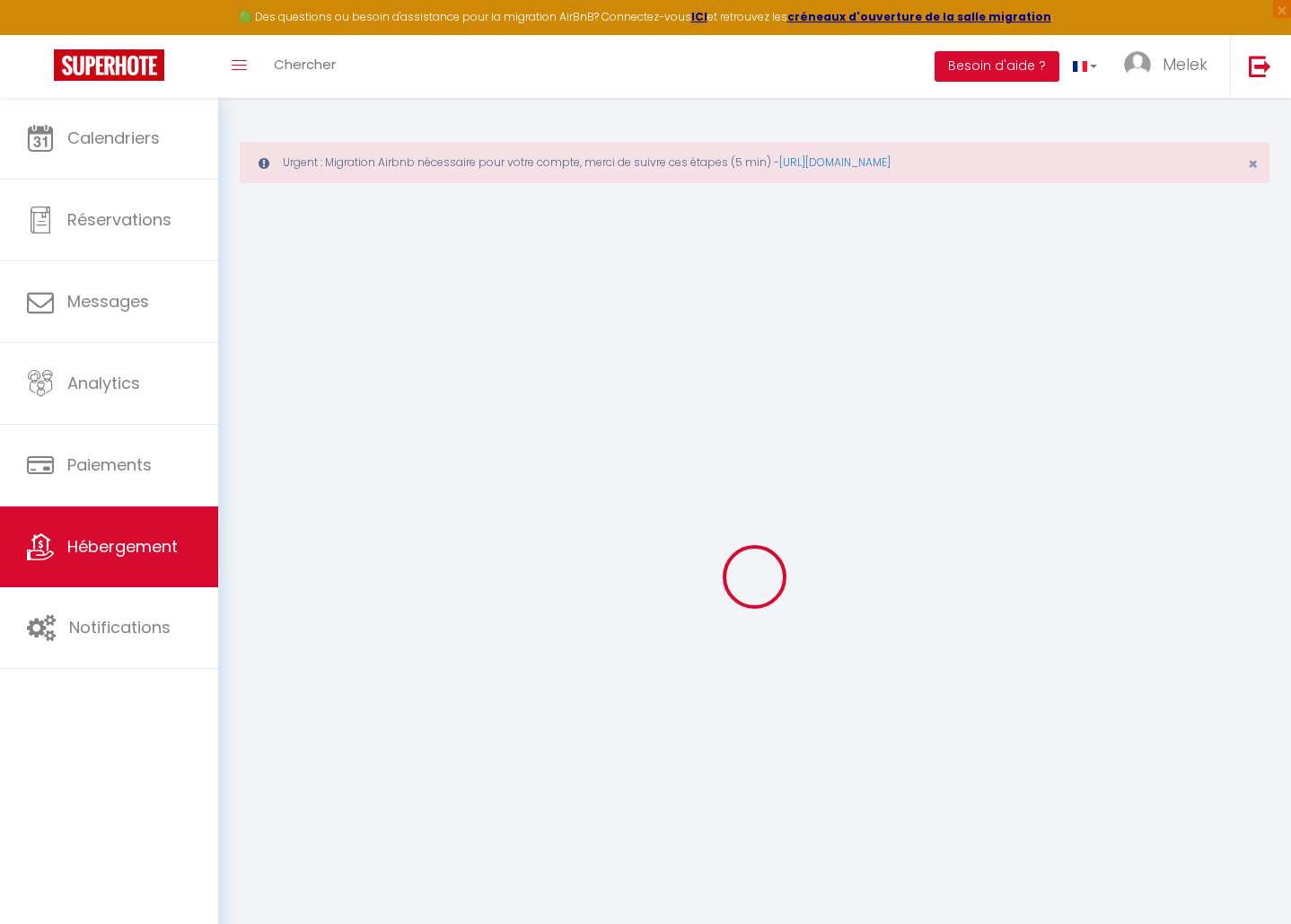
select select
checkbox input "false"
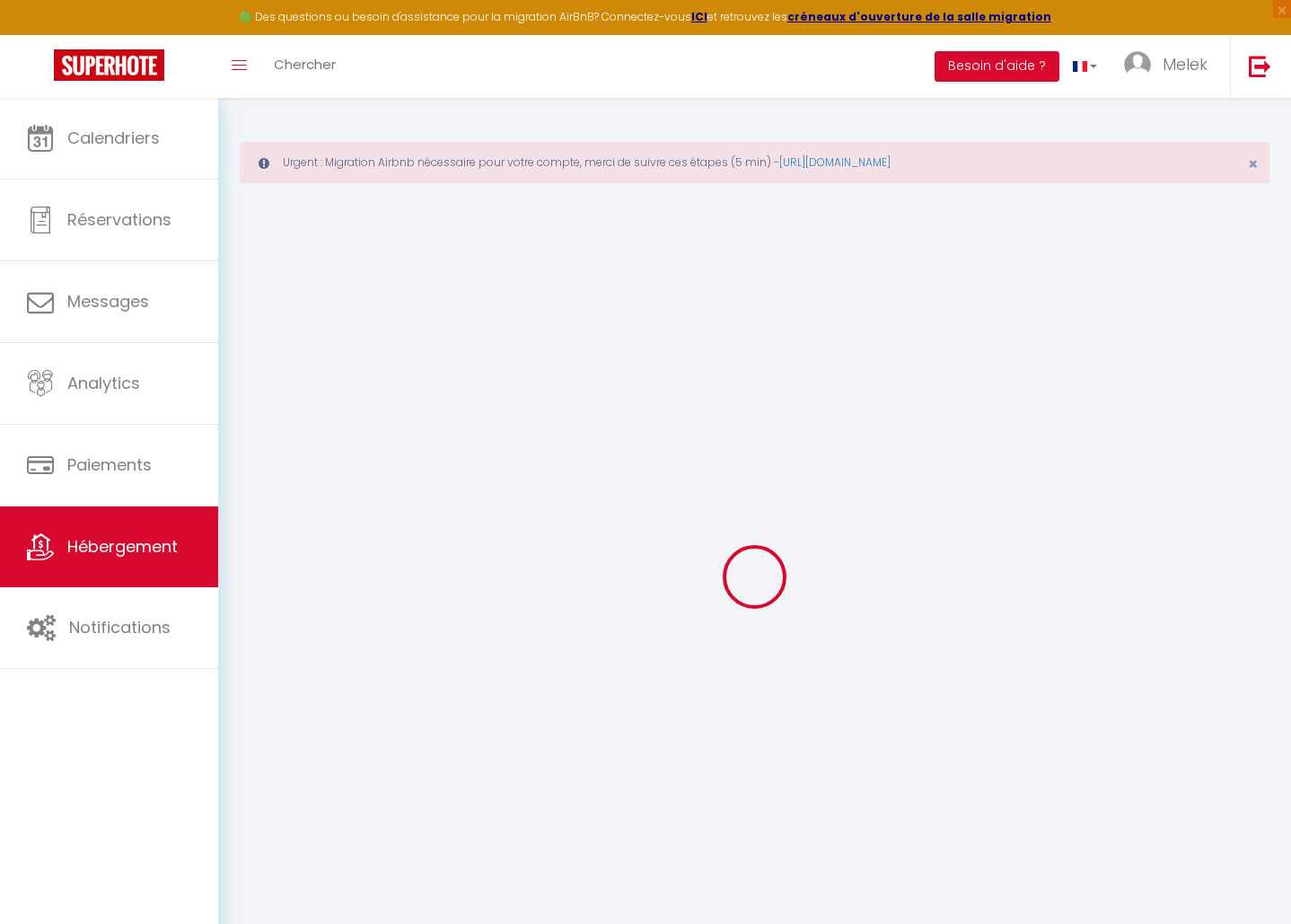
checkbox input "false"
select select
checkbox input "false"
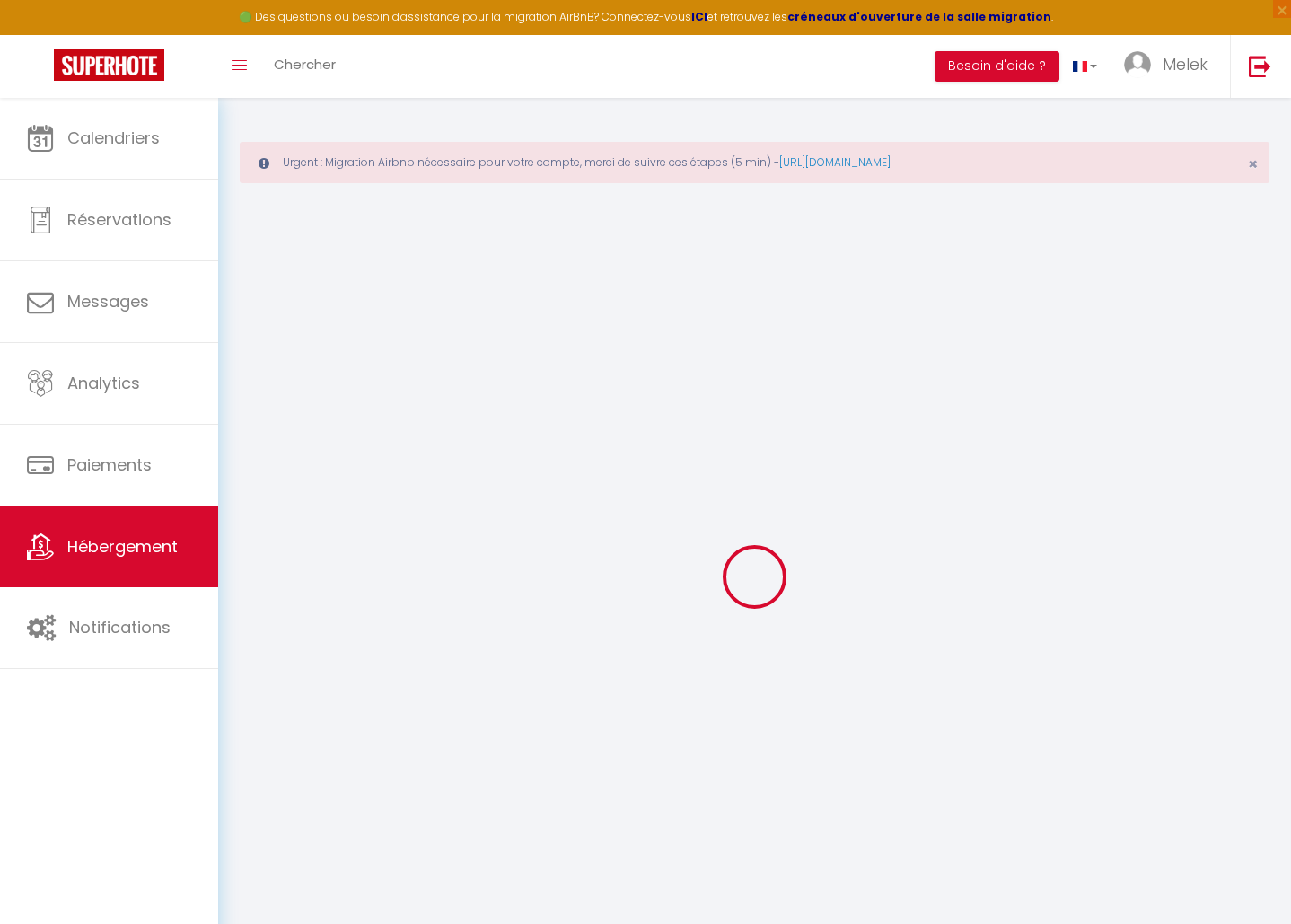
checkbox input "false"
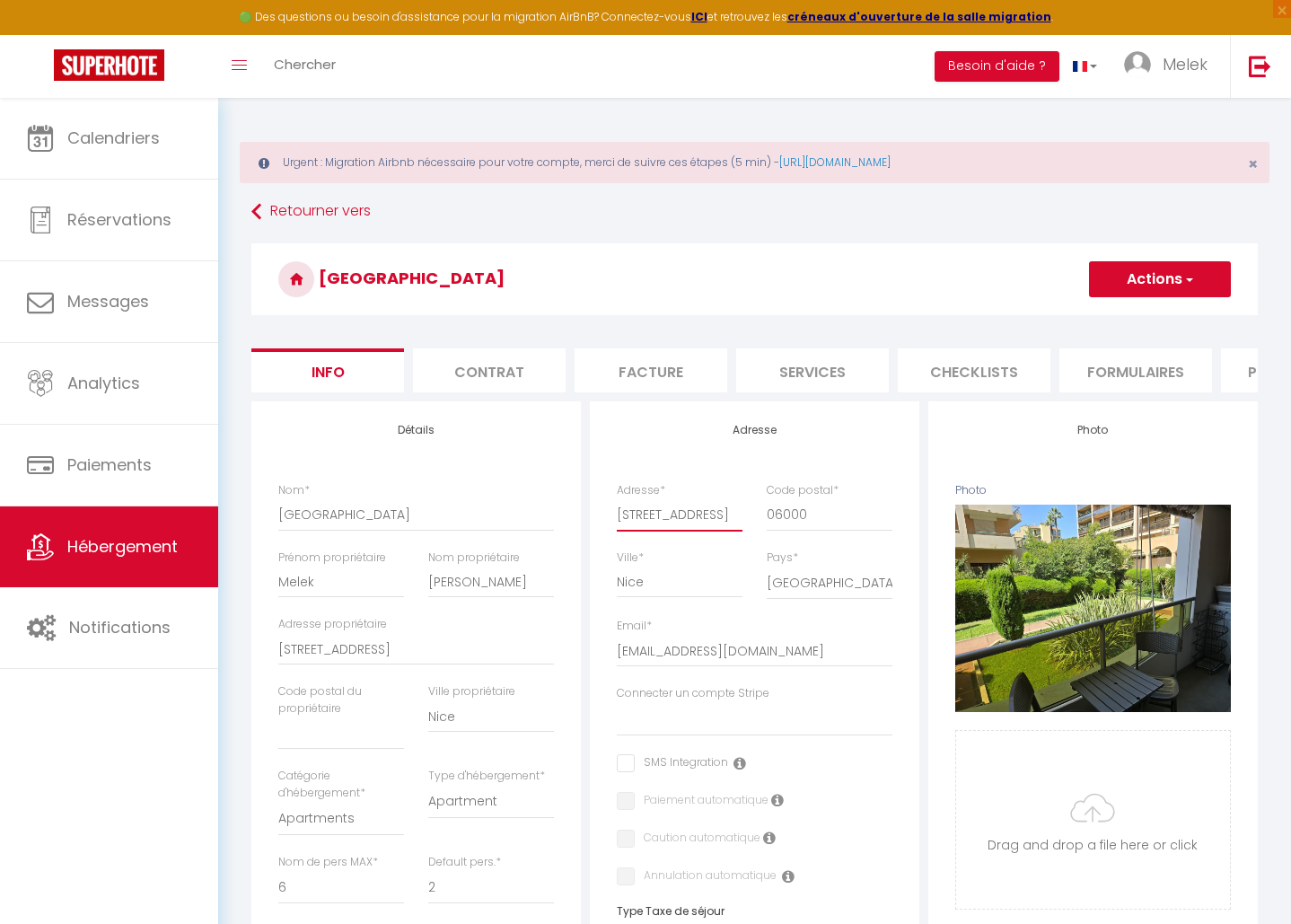
click at [678, 530] on input "[STREET_ADDRESS]" at bounding box center [680, 514] width 126 height 32
click at [679, 530] on input "[STREET_ADDRESS]" at bounding box center [680, 514] width 126 height 32
click at [954, 369] on li "website" at bounding box center [1011, 370] width 153 height 44
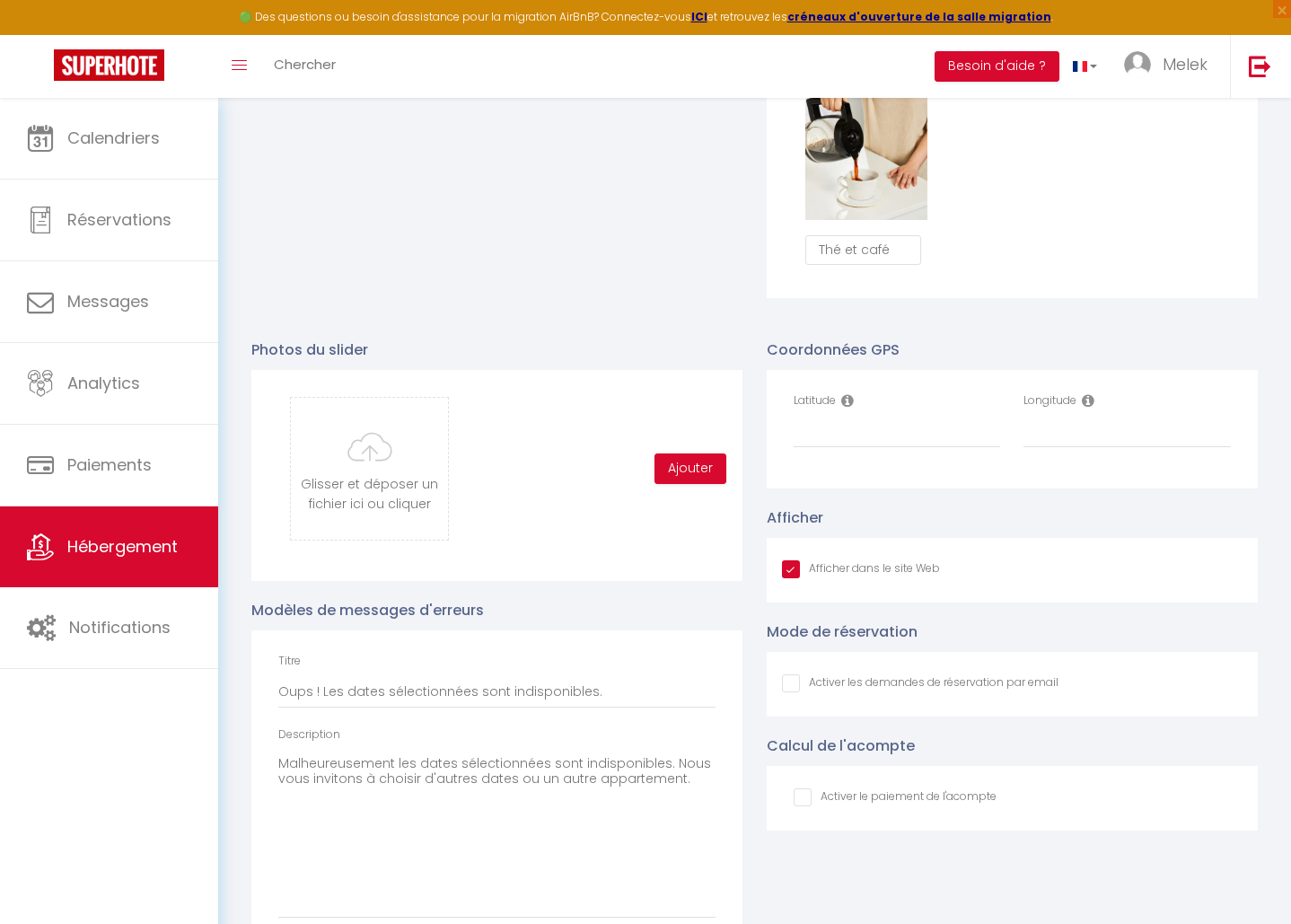
scroll to position [1738, 0]
